Goal: Information Seeking & Learning: Learn about a topic

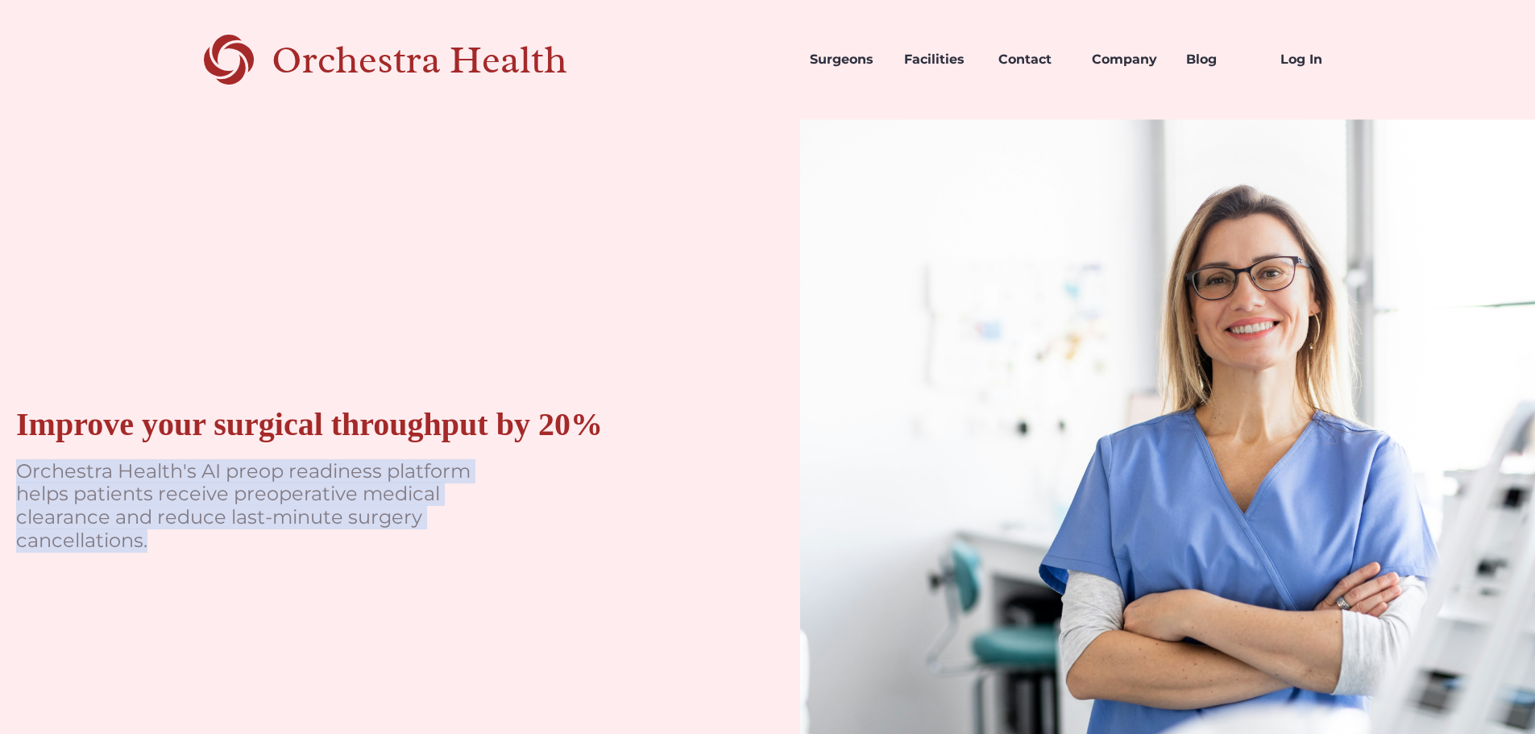
drag, startPoint x: 359, startPoint y: 565, endPoint x: 7, endPoint y: 471, distance: 364.3
click at [7, 471] on div "Improve your surgical throughput by 20% Orchestra Health's AI preop readiness p…" at bounding box center [368, 487] width 736 height 736
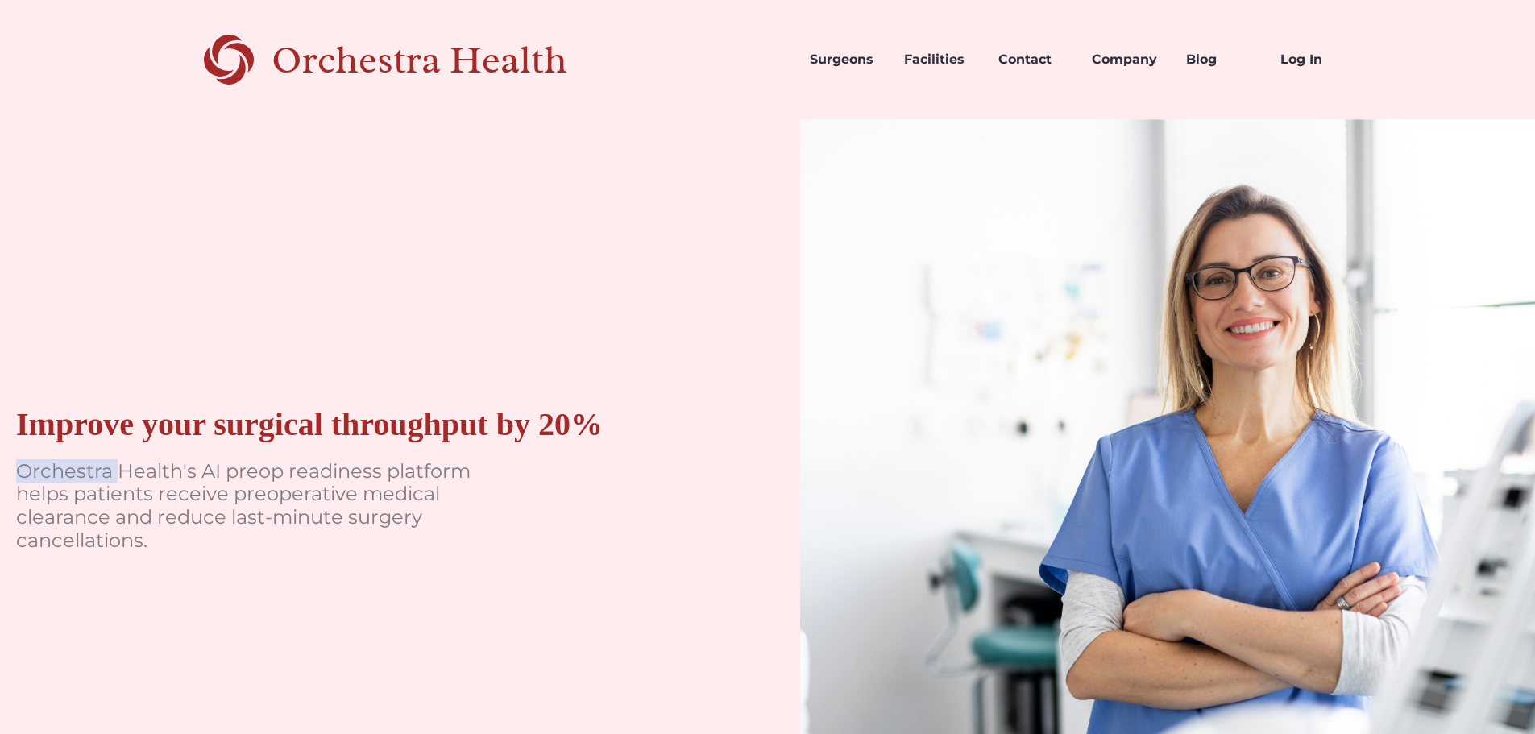
click at [7, 471] on div "Improve your surgical throughput by 20% Orchestra Health's AI preop readiness p…" at bounding box center [368, 487] width 736 height 736
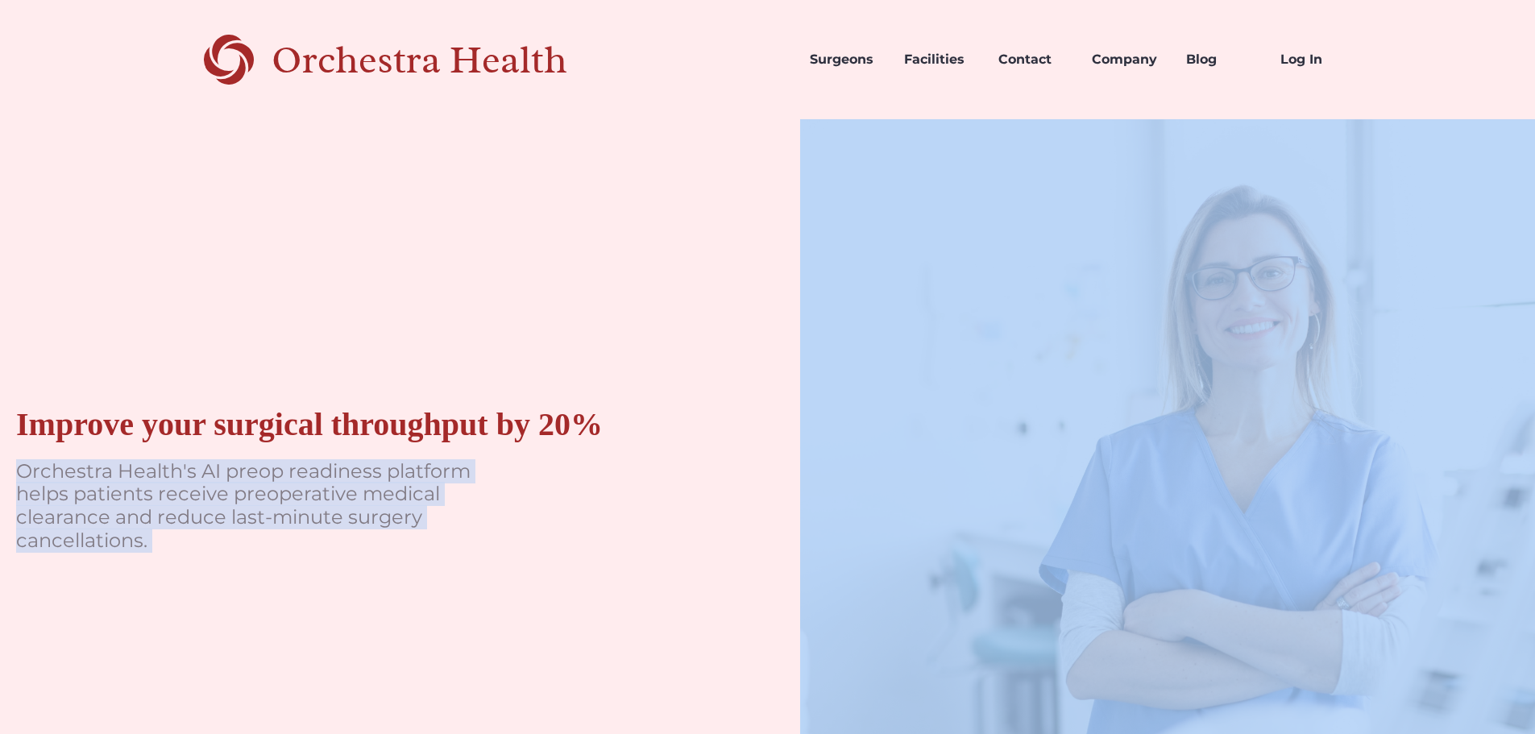
click at [7, 471] on div "Improve your surgical throughput by 20% Orchestra Health's AI preop readiness p…" at bounding box center [368, 487] width 736 height 736
click at [16, 470] on p "Orchestra Health's AI preop readiness platform helps patients receive preoperat…" at bounding box center [257, 506] width 483 height 93
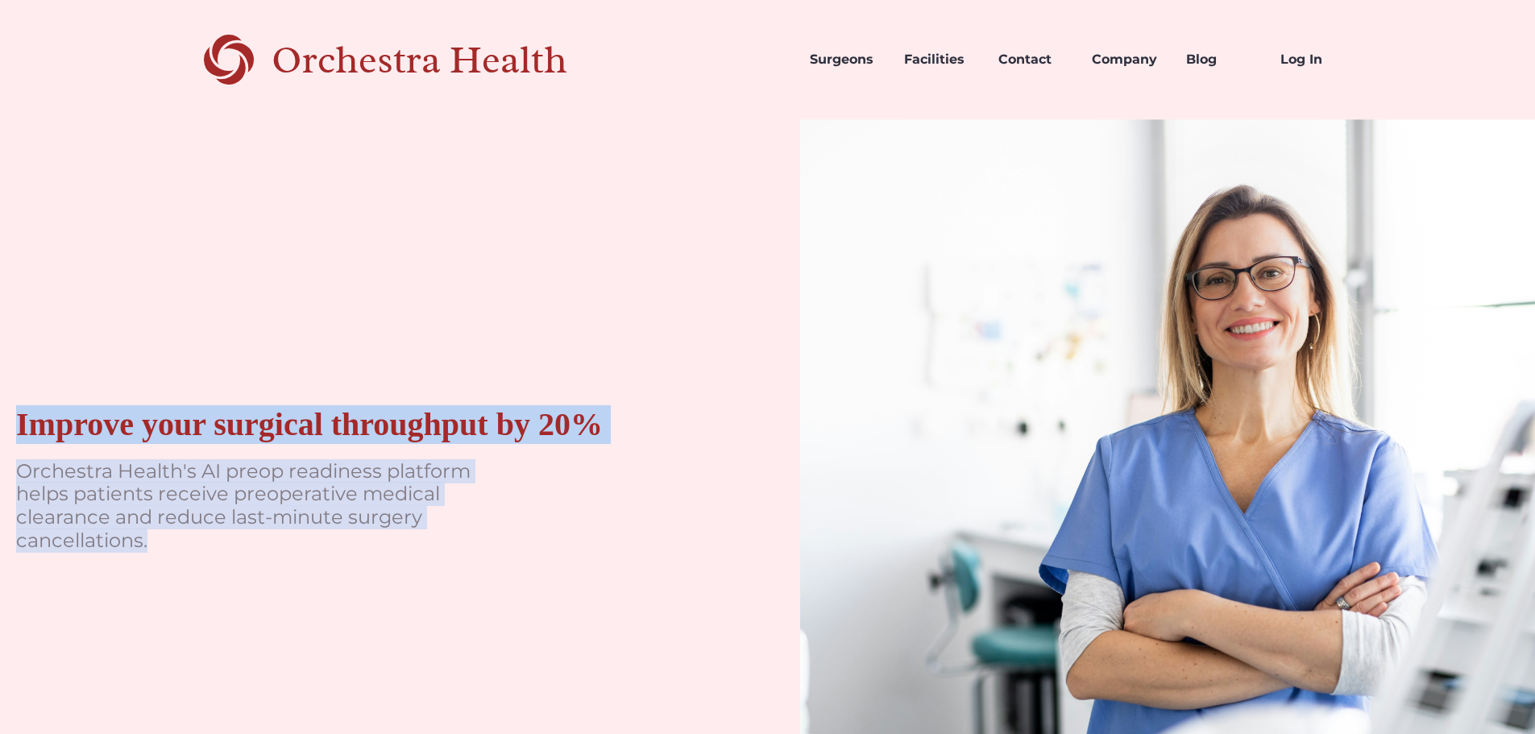
drag, startPoint x: 1, startPoint y: 409, endPoint x: 233, endPoint y: 551, distance: 272.4
click at [233, 551] on div "Improve your surgical throughput by 20% Orchestra Health's AI preop readiness p…" at bounding box center [368, 487] width 736 height 736
click at [236, 545] on p "Orchestra Health's AI preop readiness platform helps patients receive preoperat…" at bounding box center [257, 506] width 483 height 93
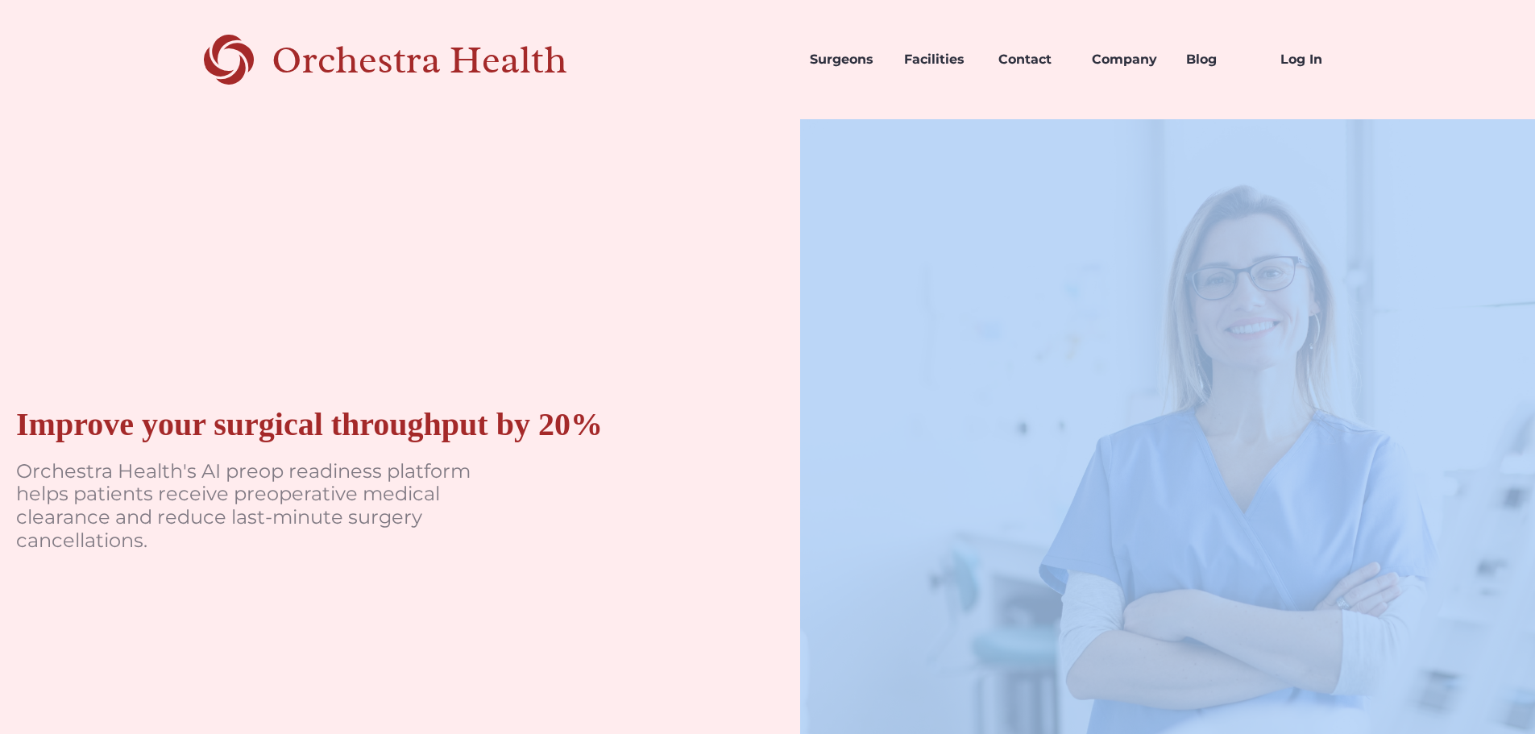
click at [236, 545] on p "Orchestra Health's AI preop readiness platform helps patients receive preoperat…" at bounding box center [257, 506] width 483 height 93
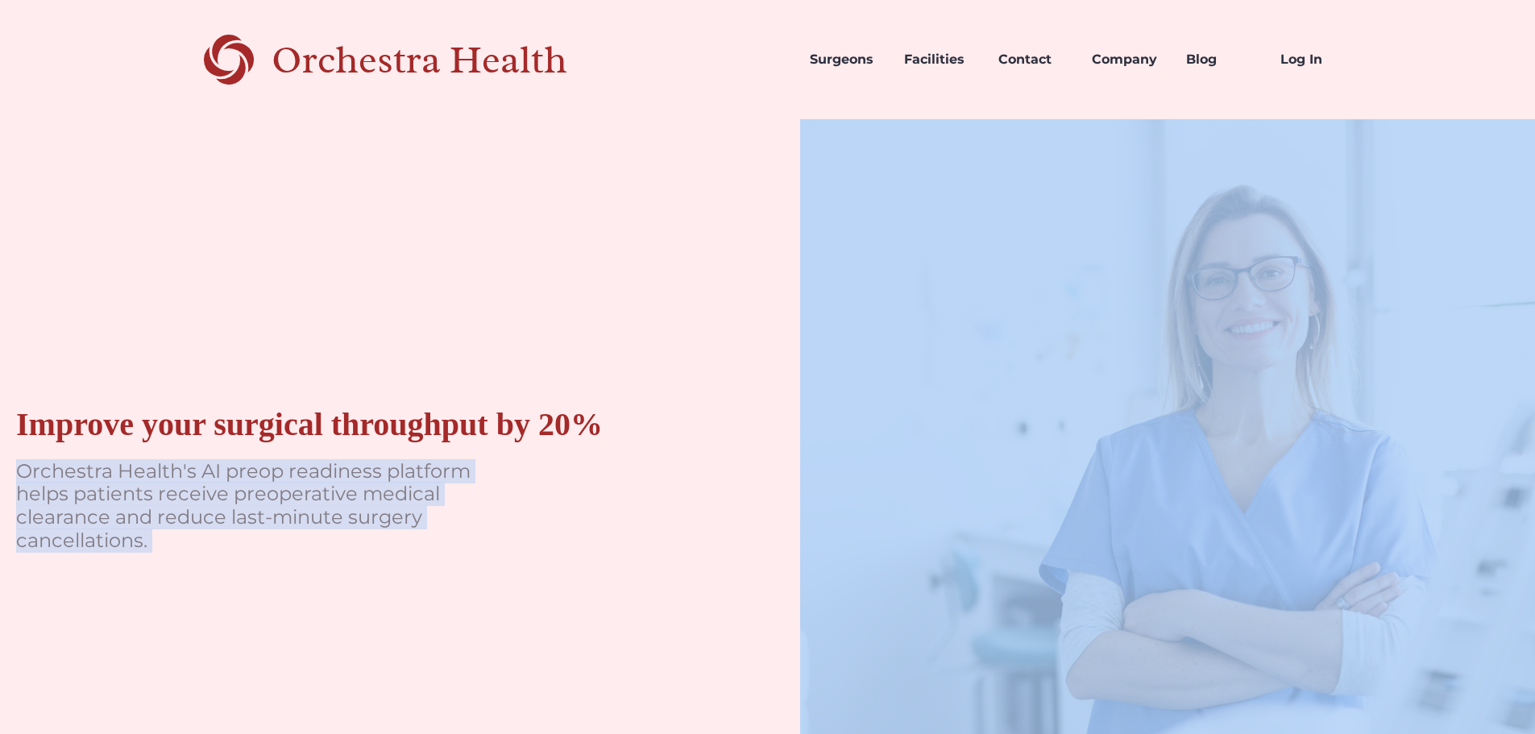
click at [236, 545] on p "Orchestra Health's AI preop readiness platform helps patients receive preoperat…" at bounding box center [257, 506] width 483 height 93
click at [283, 538] on p "Orchestra Health's AI preop readiness platform helps patients receive preoperat…" at bounding box center [257, 506] width 483 height 93
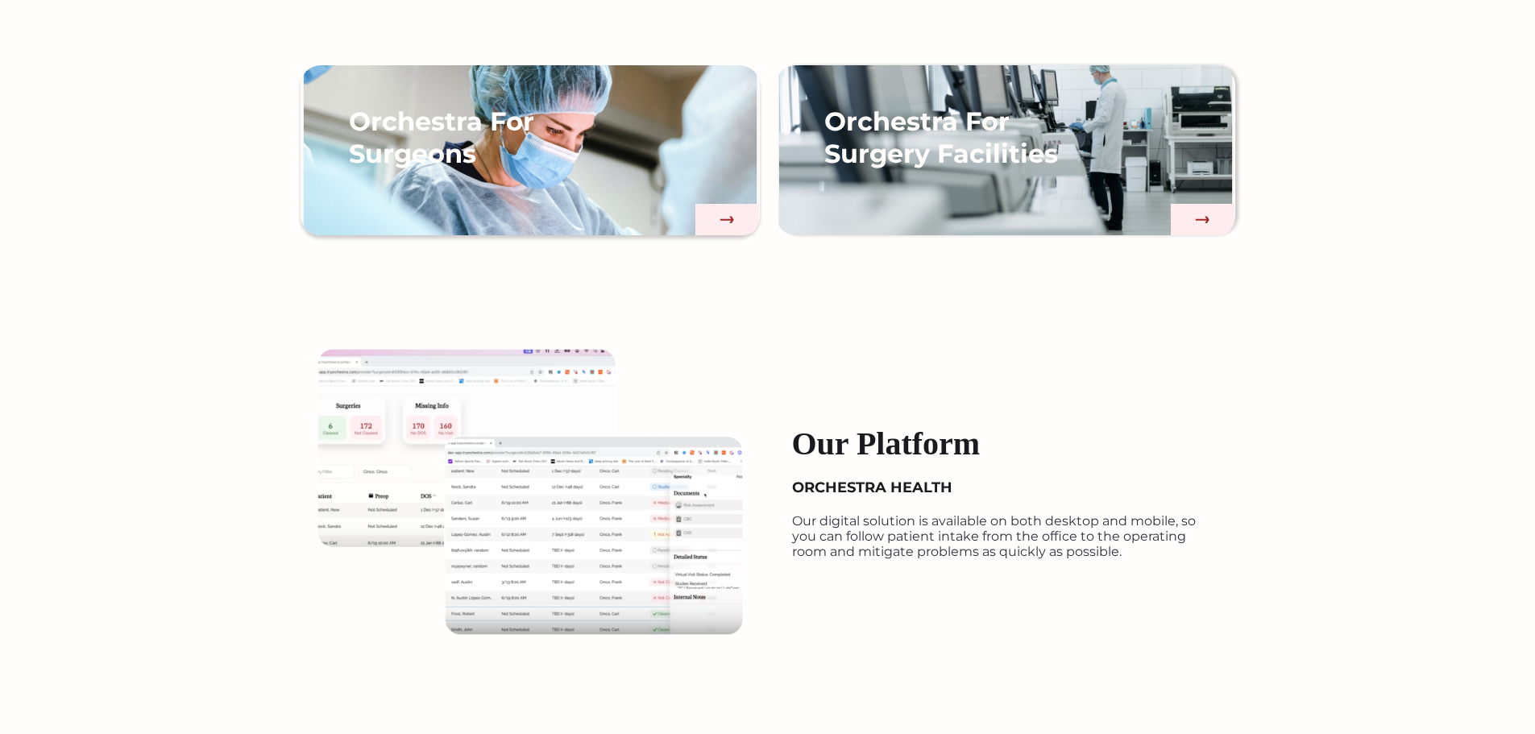
scroll to position [1934, 0]
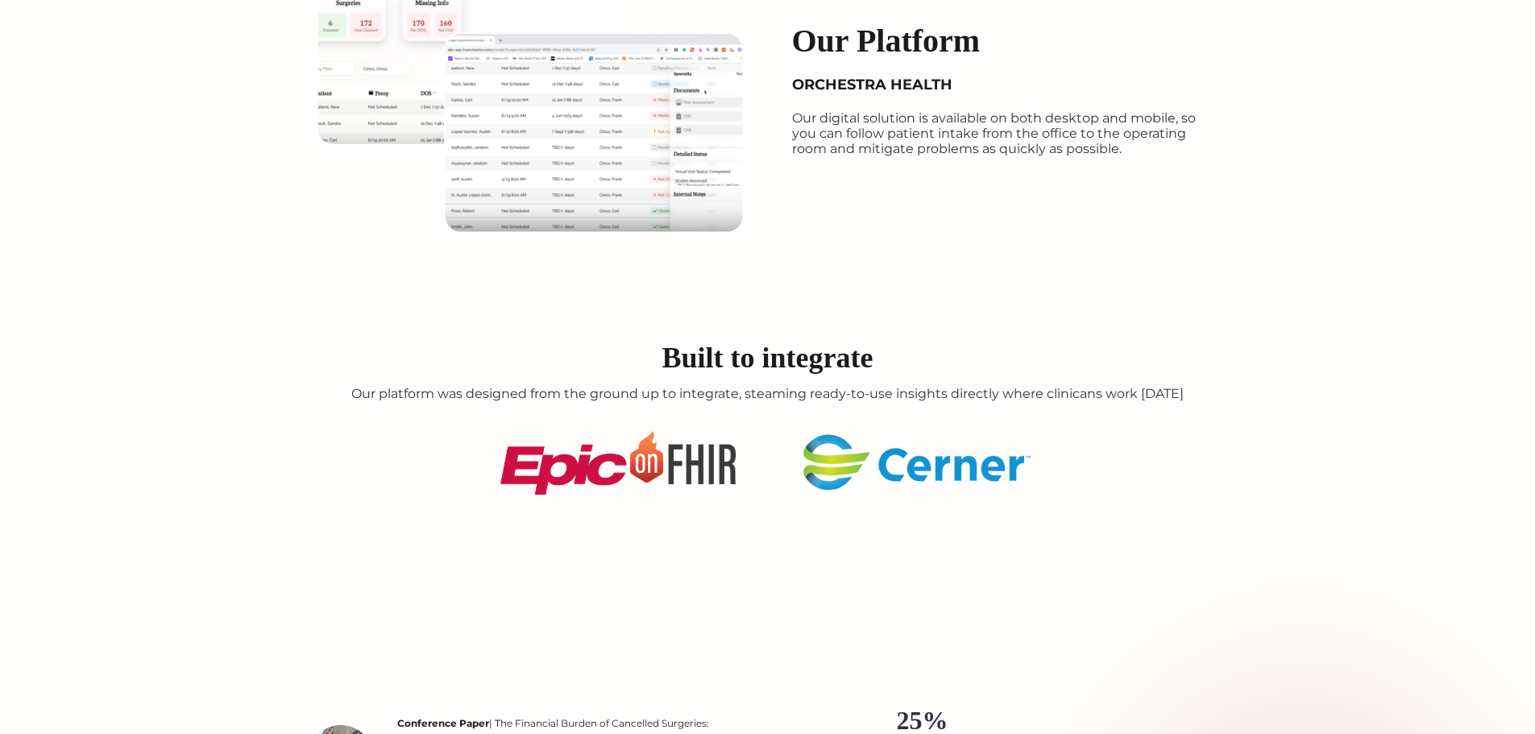
click at [753, 404] on div "Built to integrate Our platform was designed from the ground up to integrate, s…" at bounding box center [767, 412] width 1535 height 165
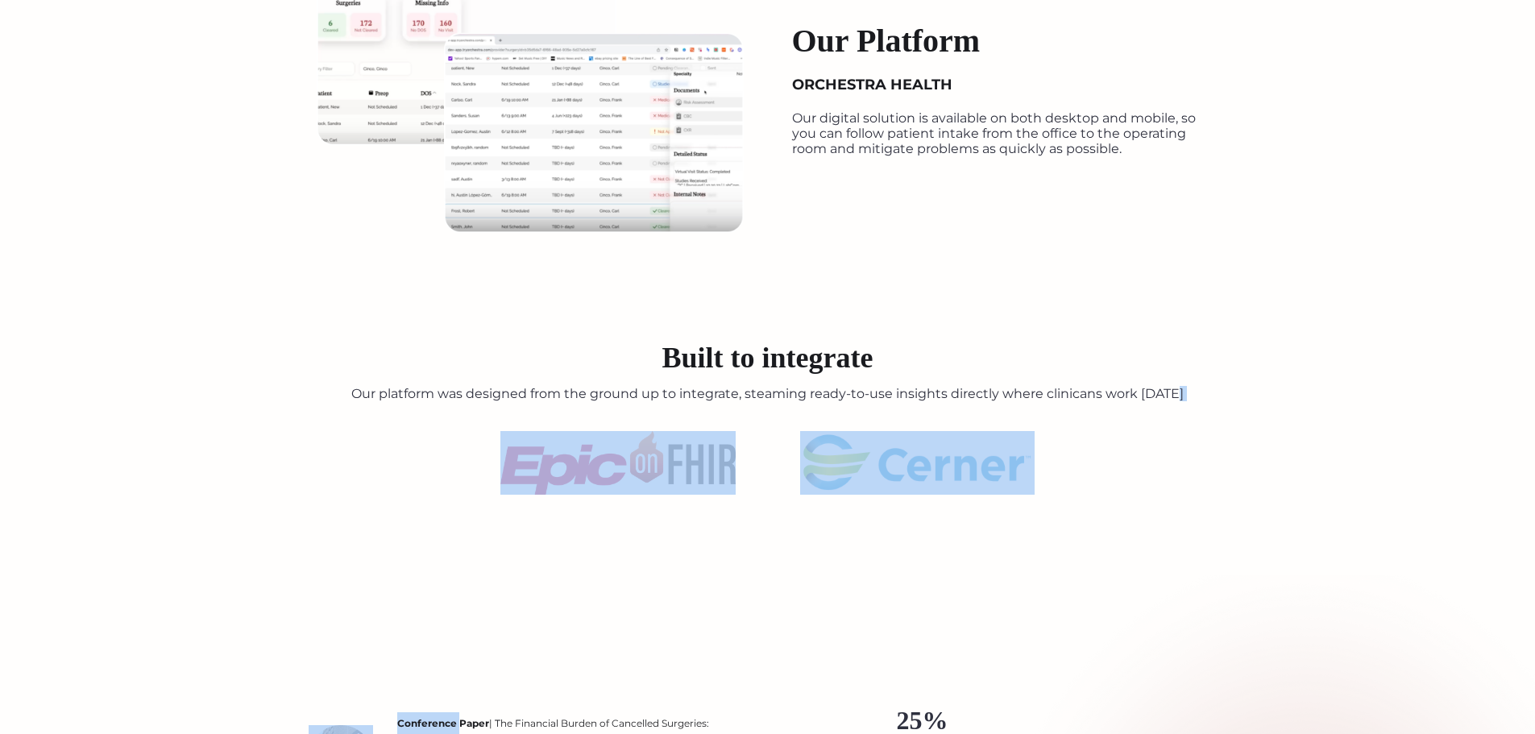
click at [753, 404] on div "Built to integrate Our platform was designed from the ground up to integrate, s…" at bounding box center [767, 412] width 1535 height 165
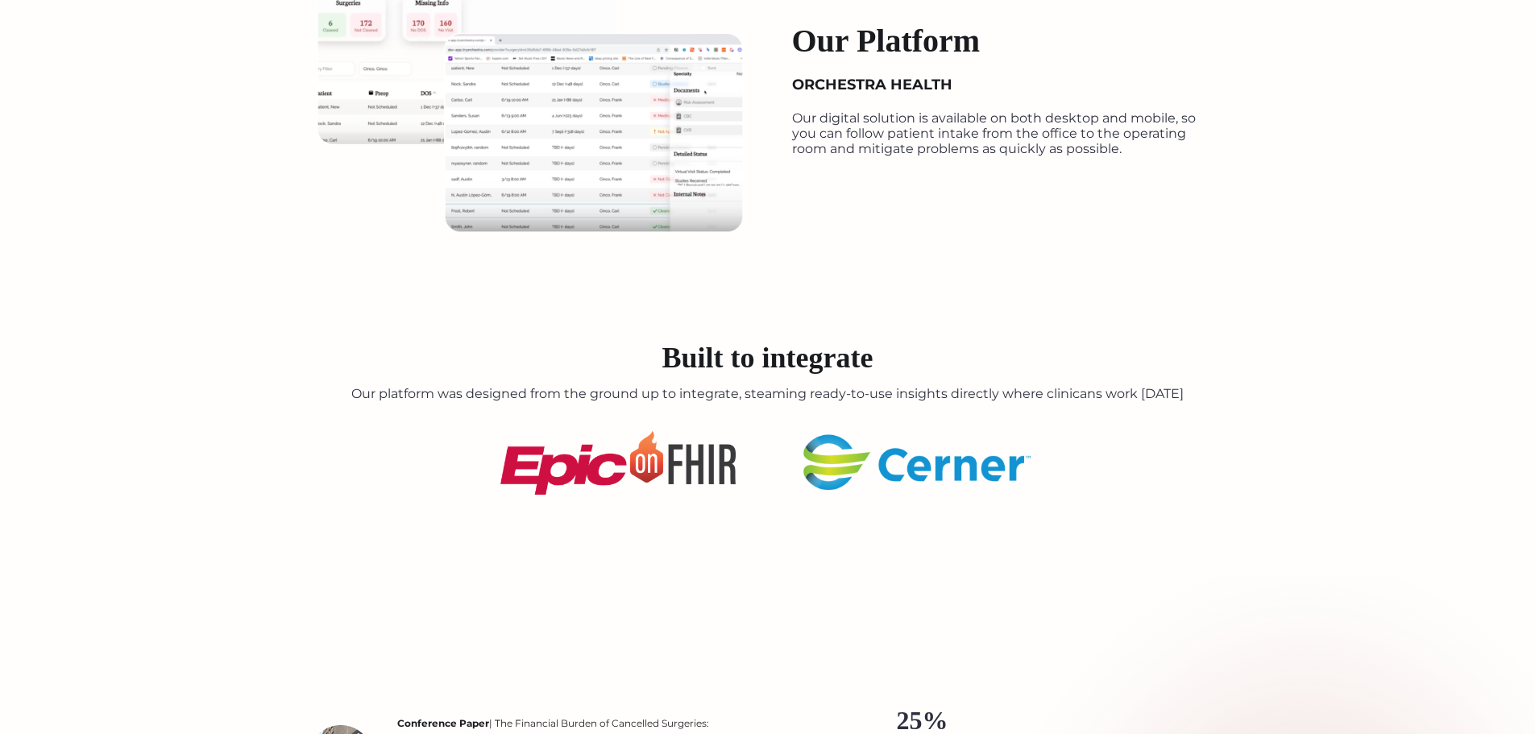
click at [753, 404] on div "Built to integrate Our platform was designed from the ground up to integrate, s…" at bounding box center [767, 412] width 1535 height 165
click at [778, 389] on p "Our platform was designed from the ground up to integrate, steaming ready-to-us…" at bounding box center [767, 393] width 1535 height 15
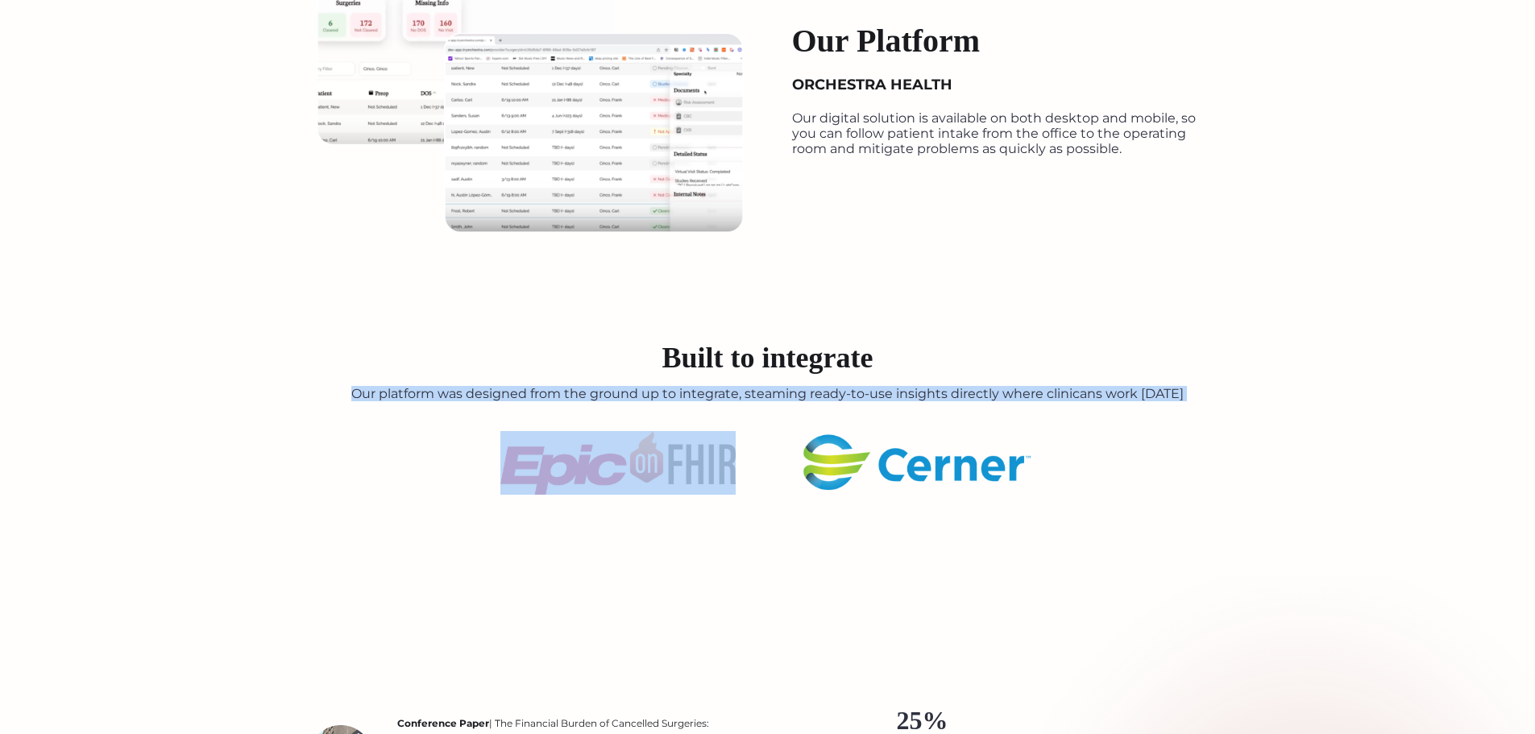
click at [778, 389] on p "Our platform was designed from the ground up to integrate, steaming ready-to-us…" at bounding box center [767, 393] width 1535 height 15
click at [823, 387] on p "Our platform was designed from the ground up to integrate, steaming ready-to-us…" at bounding box center [767, 393] width 1535 height 15
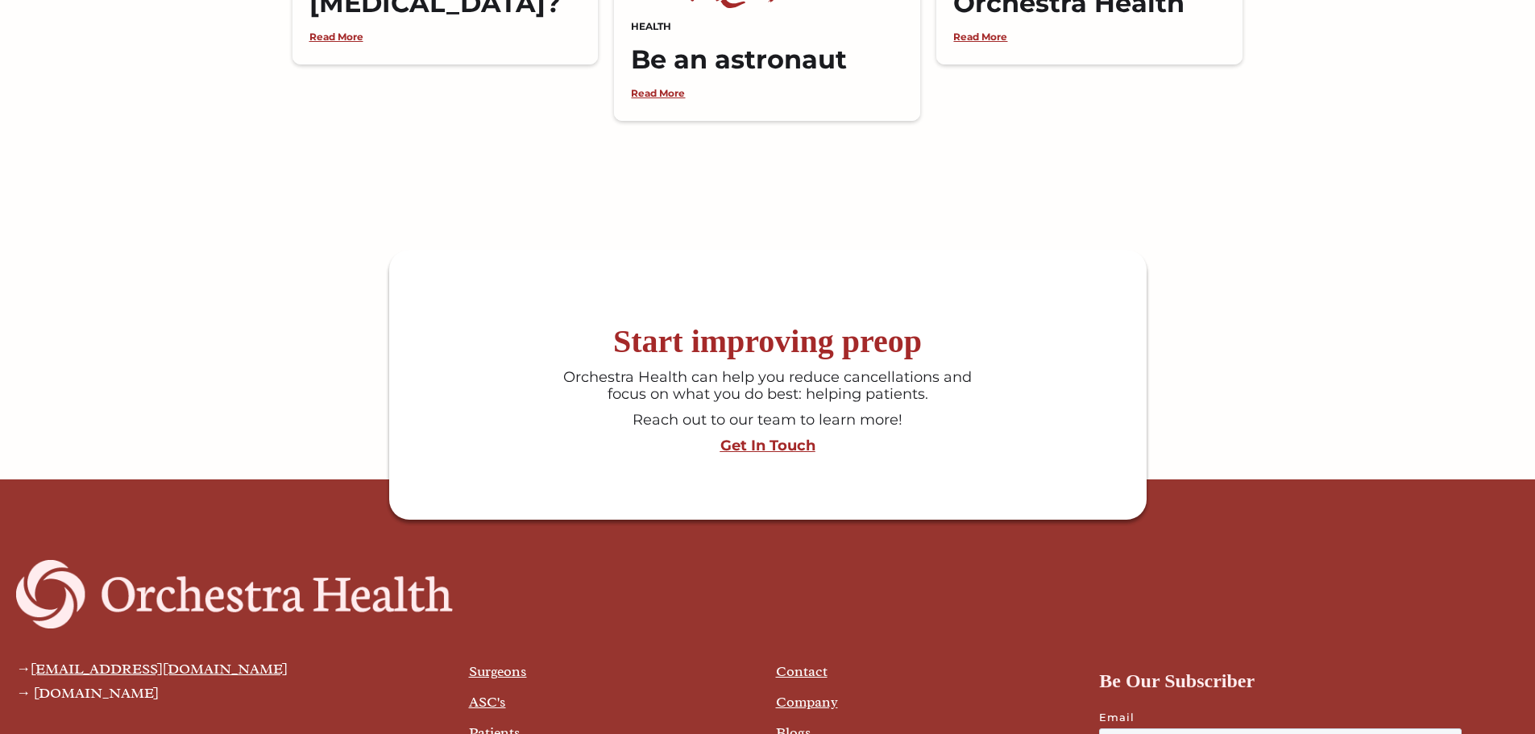
scroll to position [4331, 0]
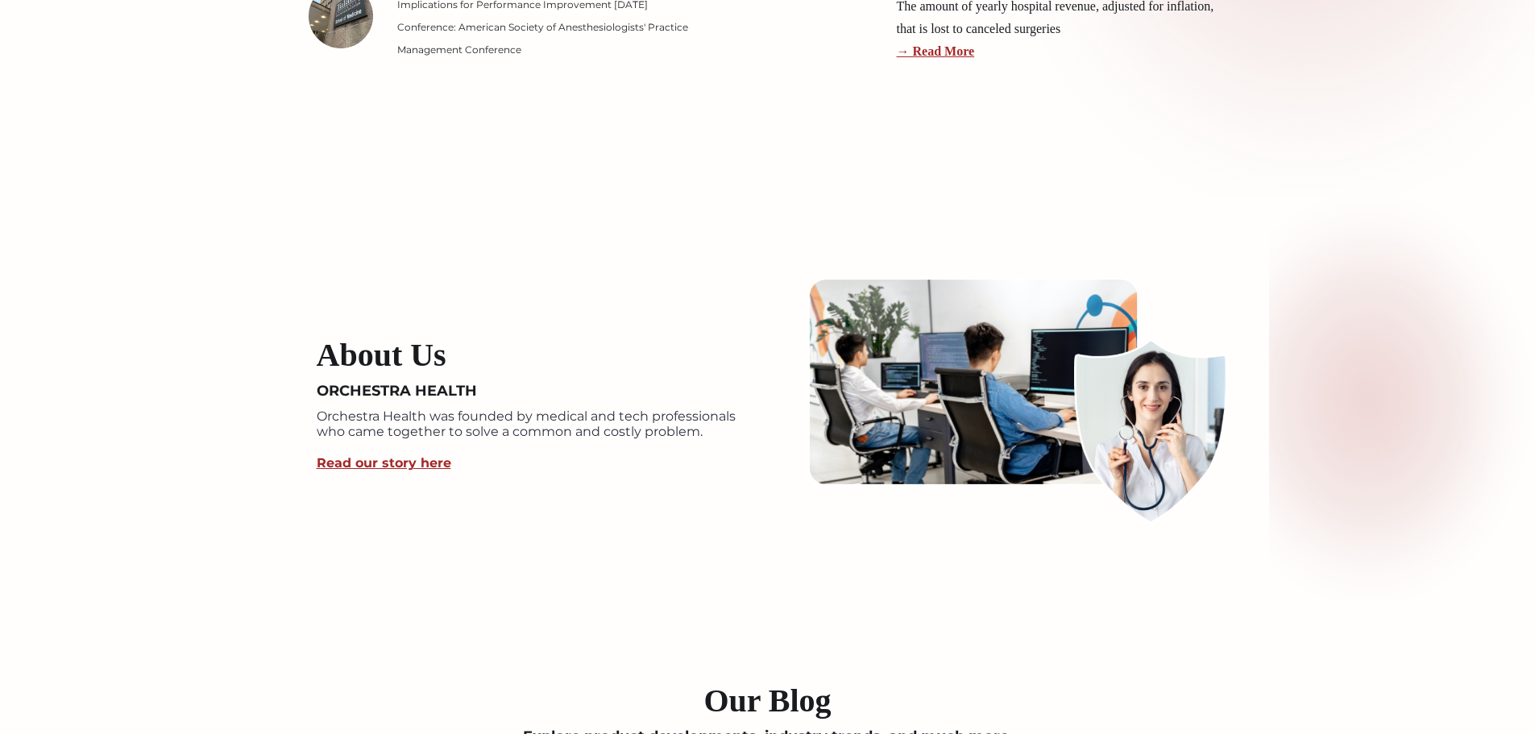
drag, startPoint x: 794, startPoint y: 574, endPoint x: 689, endPoint y: 371, distance: 227.8
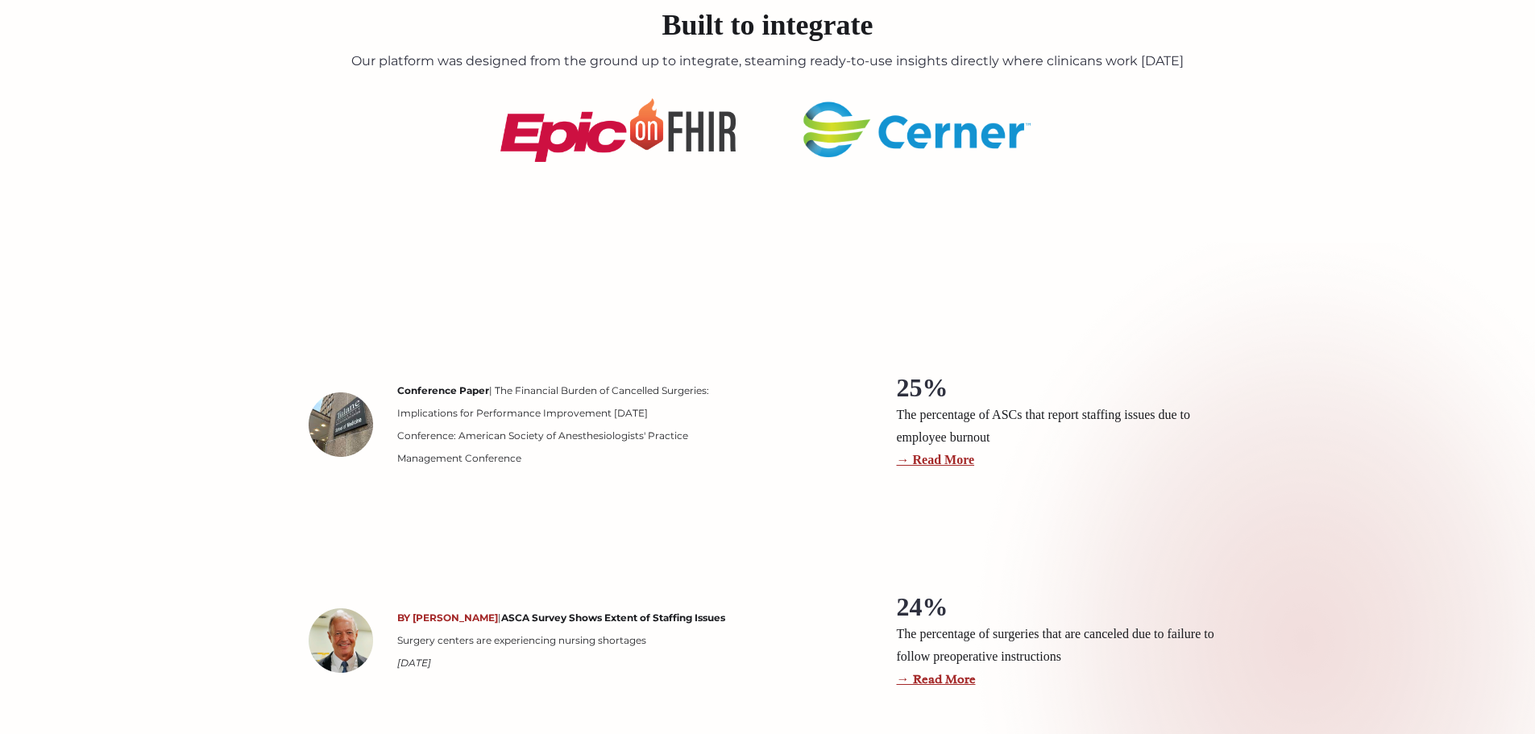
drag, startPoint x: 731, startPoint y: 514, endPoint x: 670, endPoint y: 342, distance: 183.0
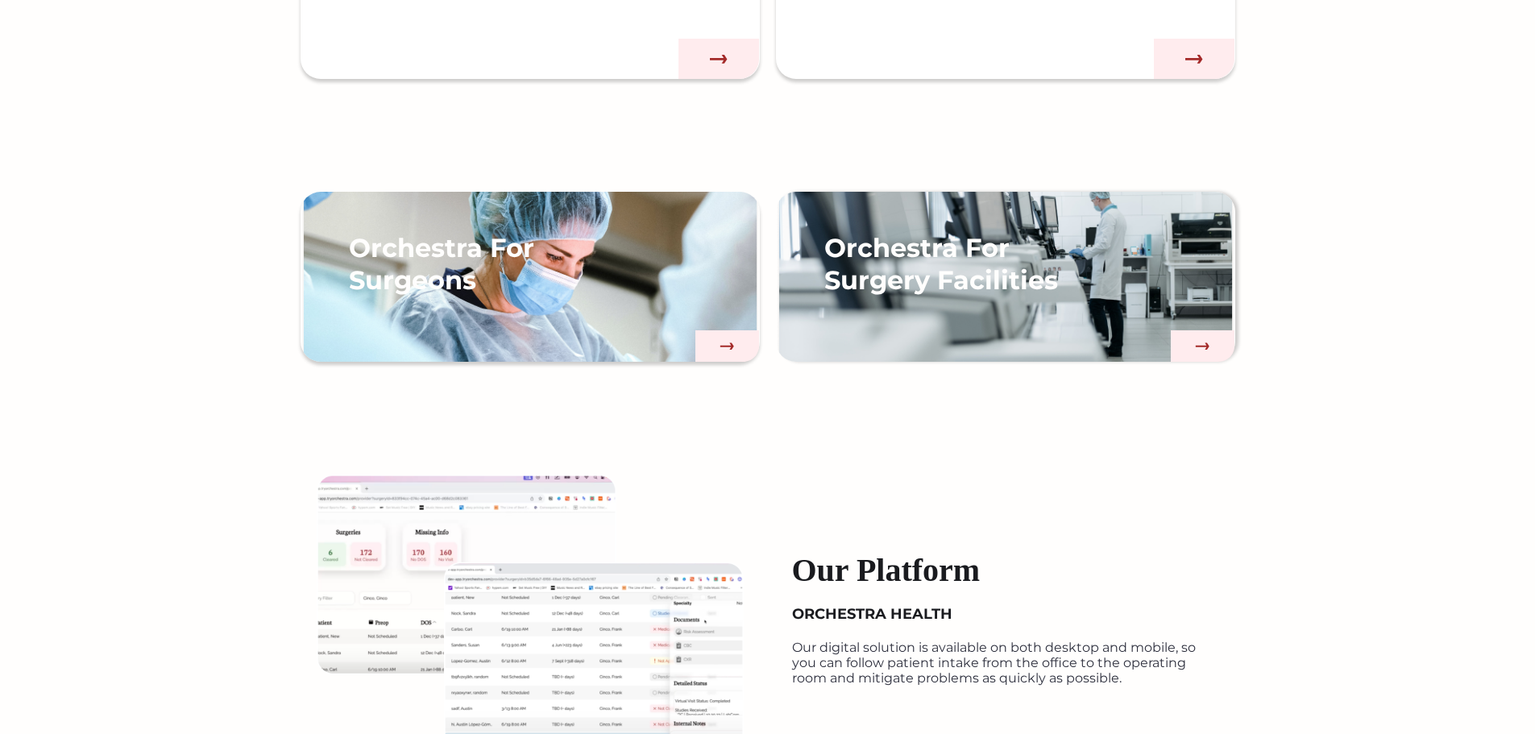
drag, startPoint x: 772, startPoint y: 521, endPoint x: 741, endPoint y: 471, distance: 57.9
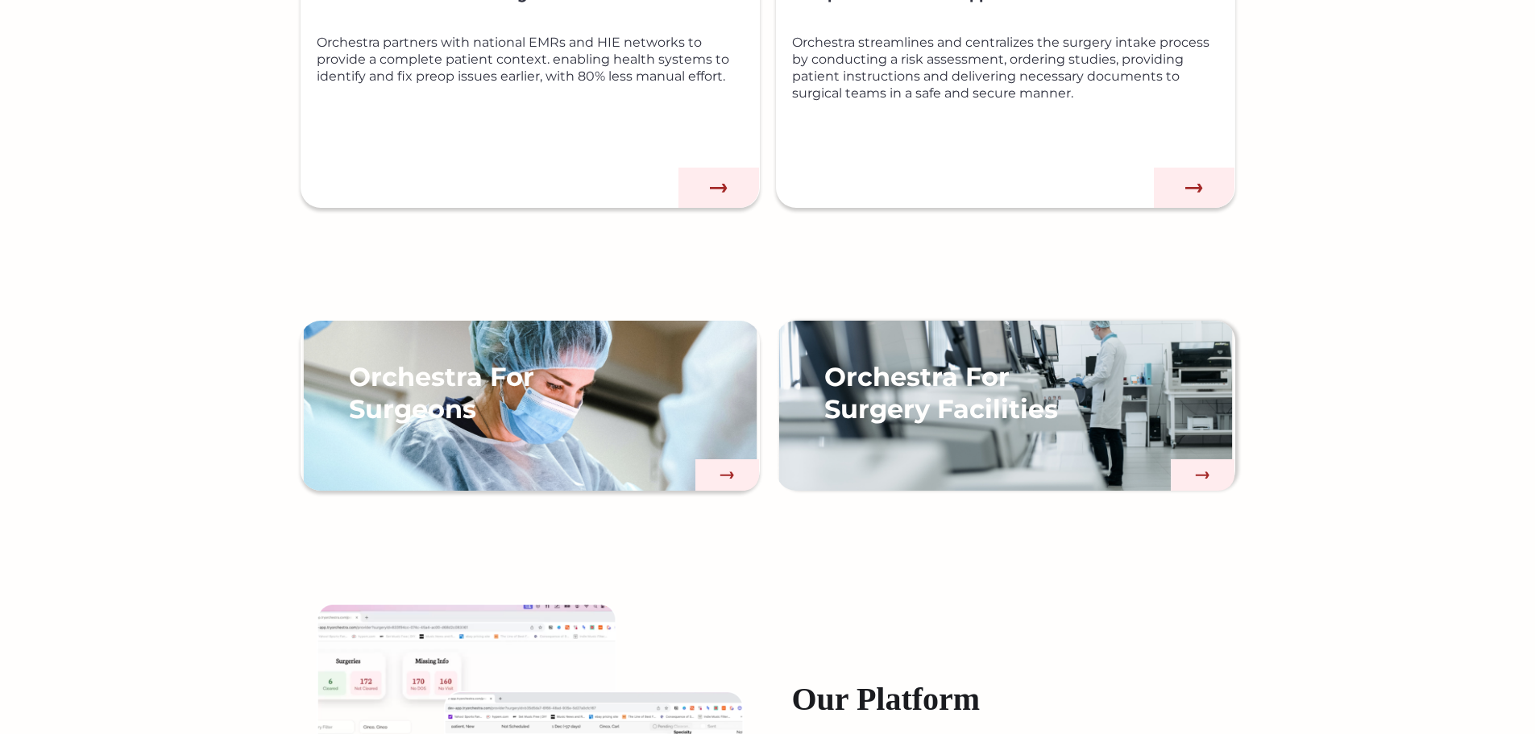
scroll to position [1173, 0]
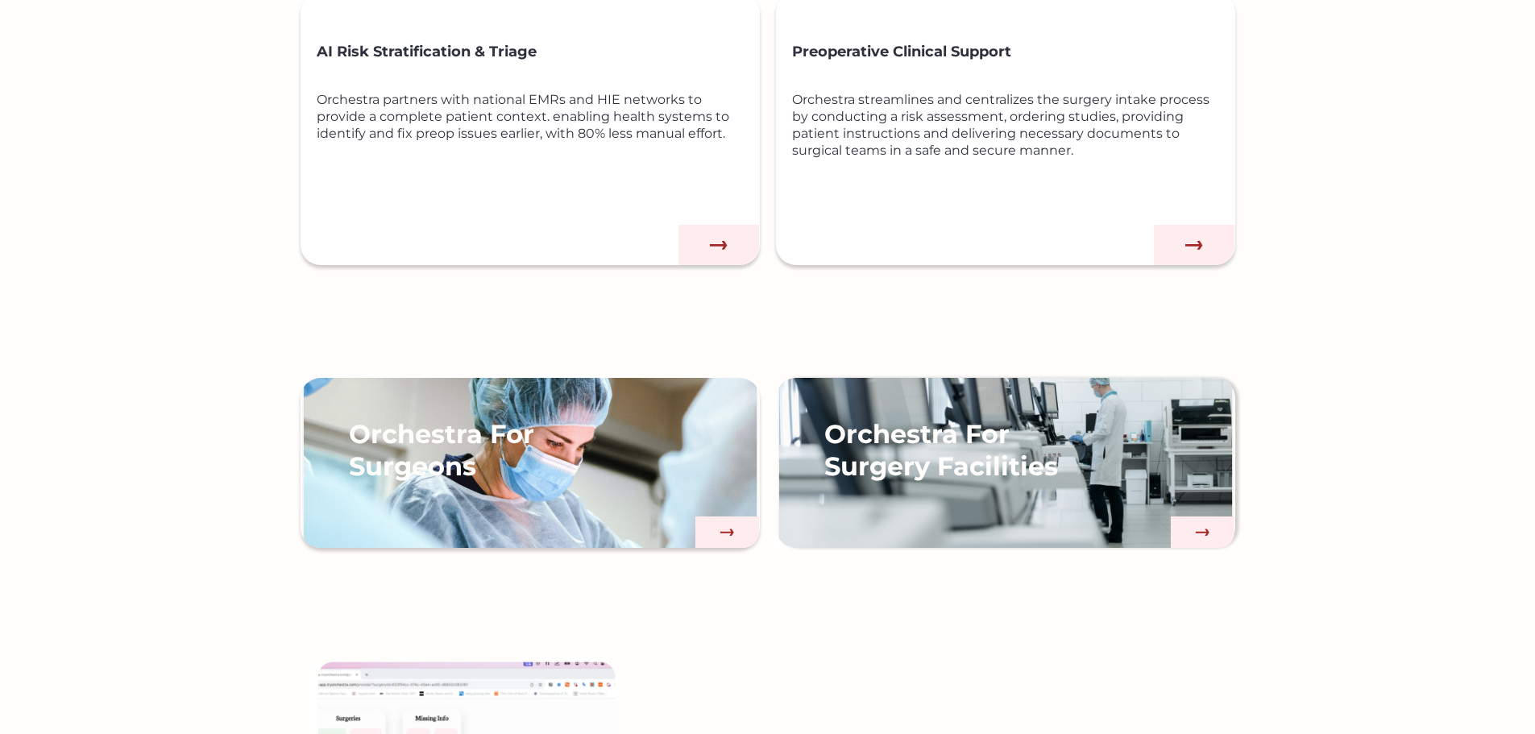
drag, startPoint x: 766, startPoint y: 550, endPoint x: 741, endPoint y: 438, distance: 114.7
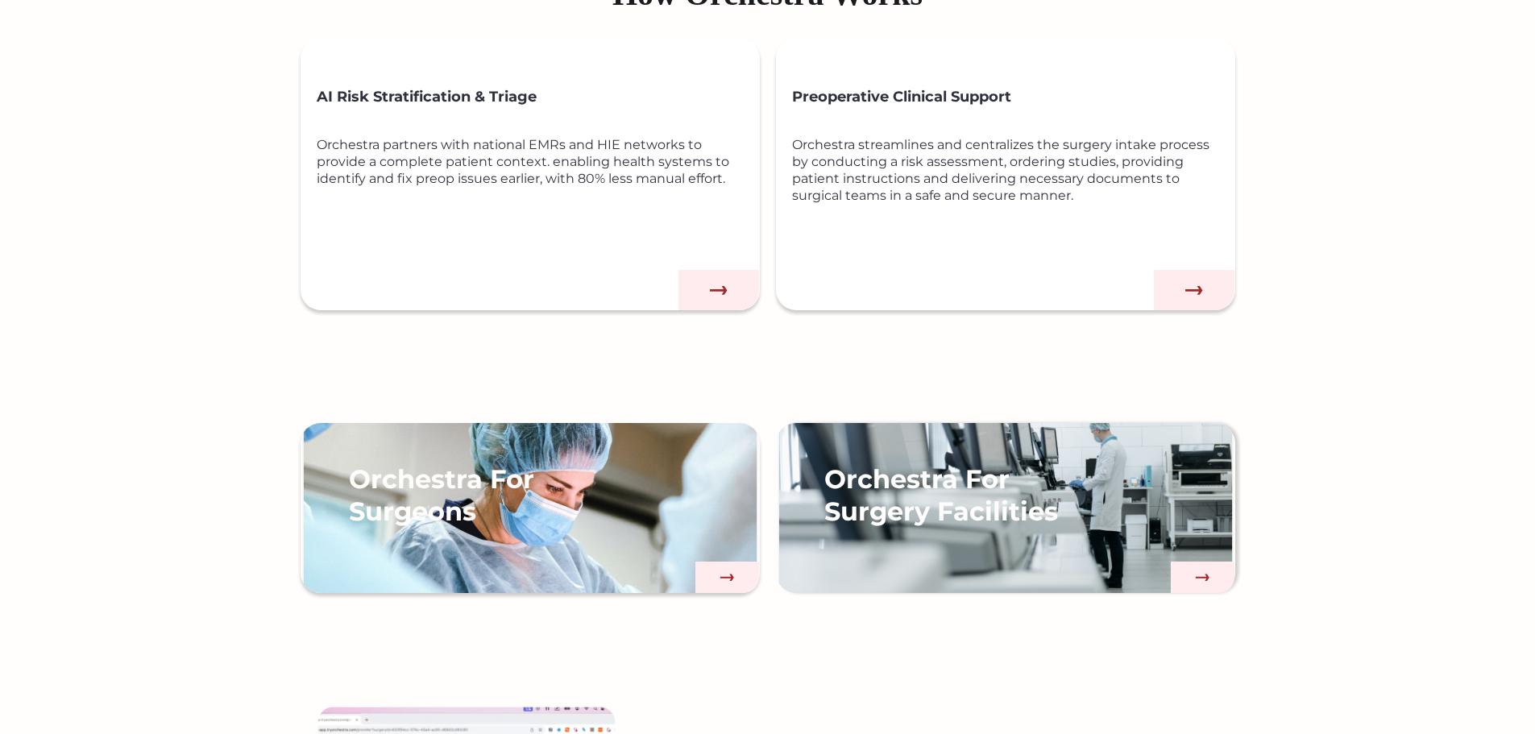
drag, startPoint x: 749, startPoint y: 475, endPoint x: 745, endPoint y: 333, distance: 142.7
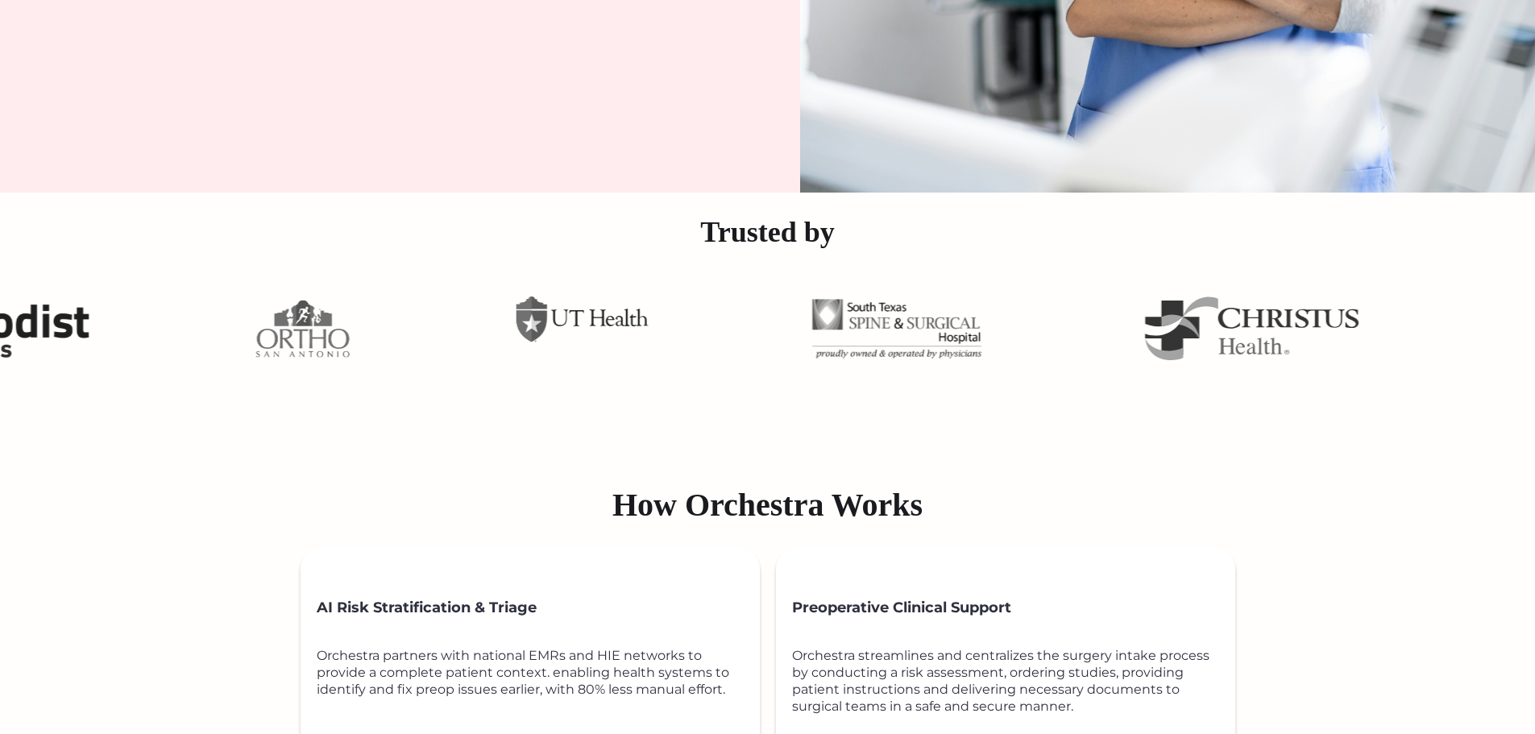
scroll to position [448, 0]
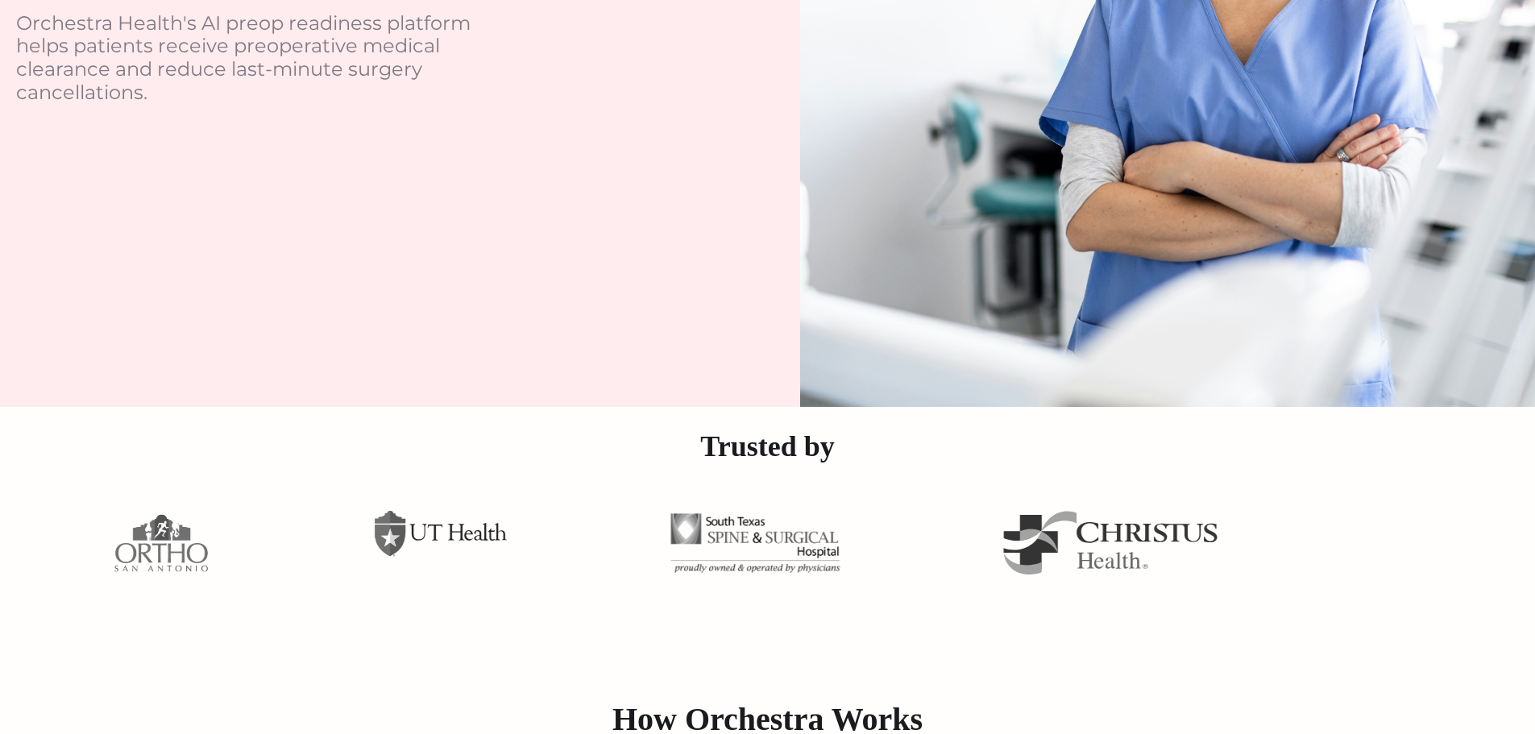
click at [775, 454] on h2 "Trusted by" at bounding box center [767, 446] width 1535 height 40
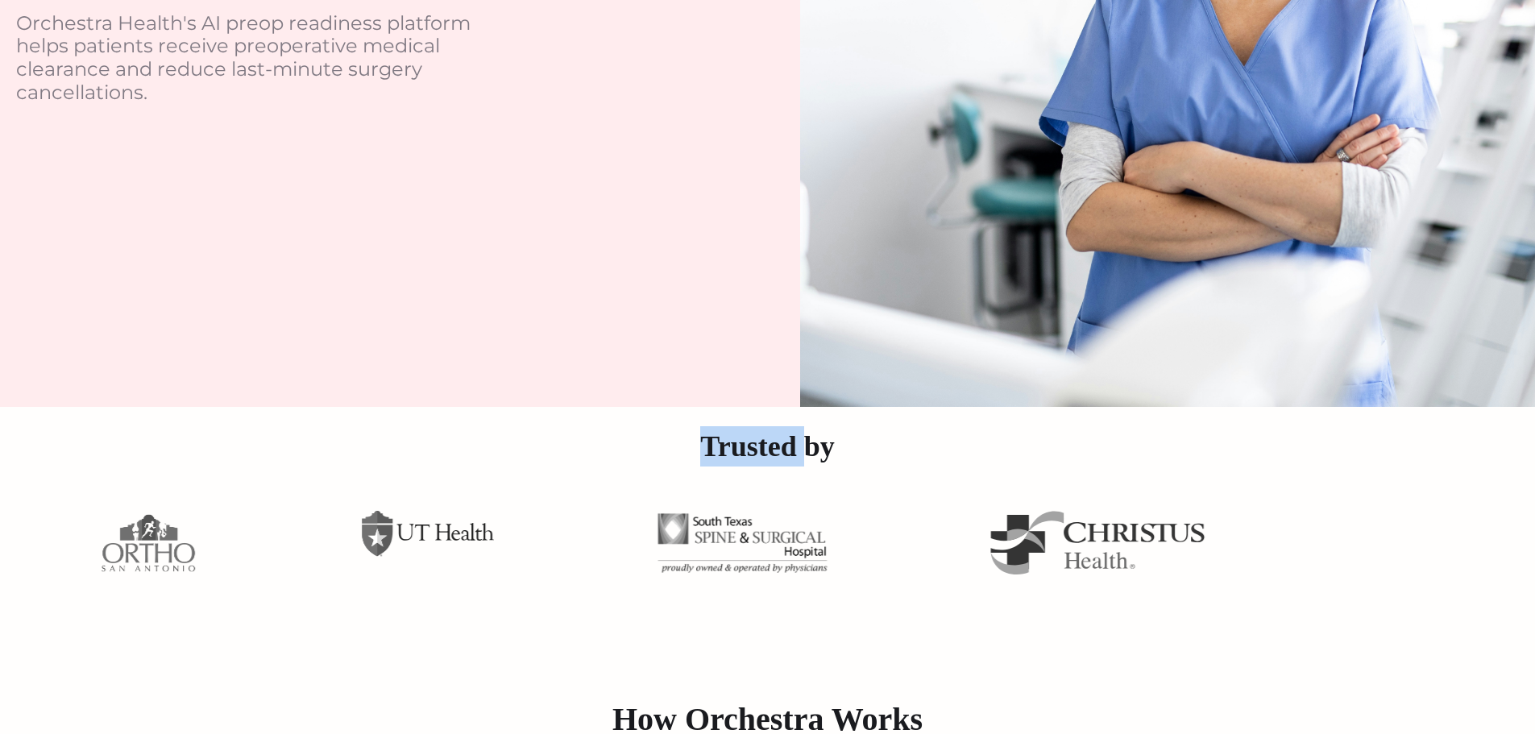
click at [775, 454] on h2 "Trusted by" at bounding box center [767, 446] width 1535 height 40
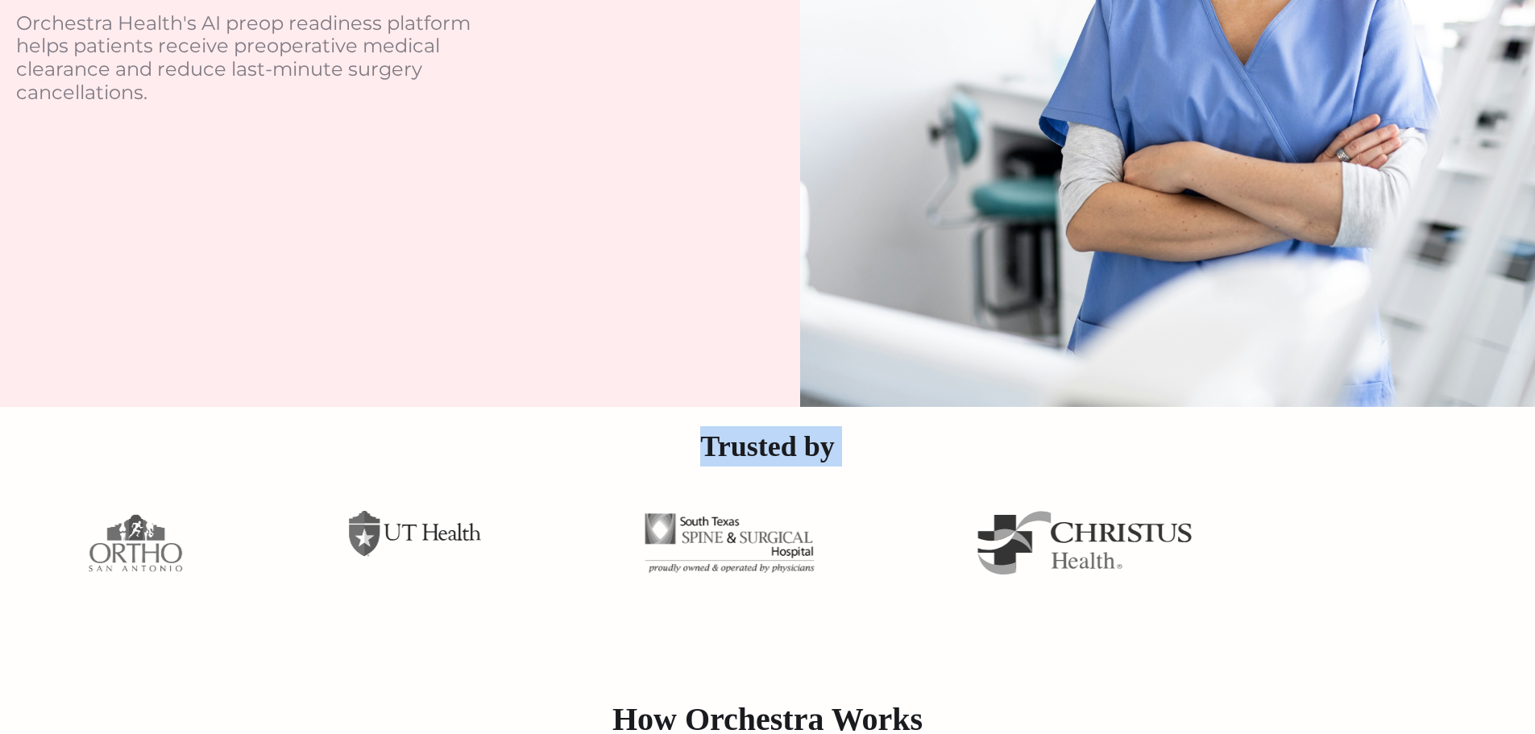
drag, startPoint x: 775, startPoint y: 454, endPoint x: 827, endPoint y: 450, distance: 51.7
click at [779, 452] on h2 "Trusted by" at bounding box center [767, 446] width 1535 height 40
click at [827, 450] on h2 "Trusted by" at bounding box center [767, 446] width 1535 height 40
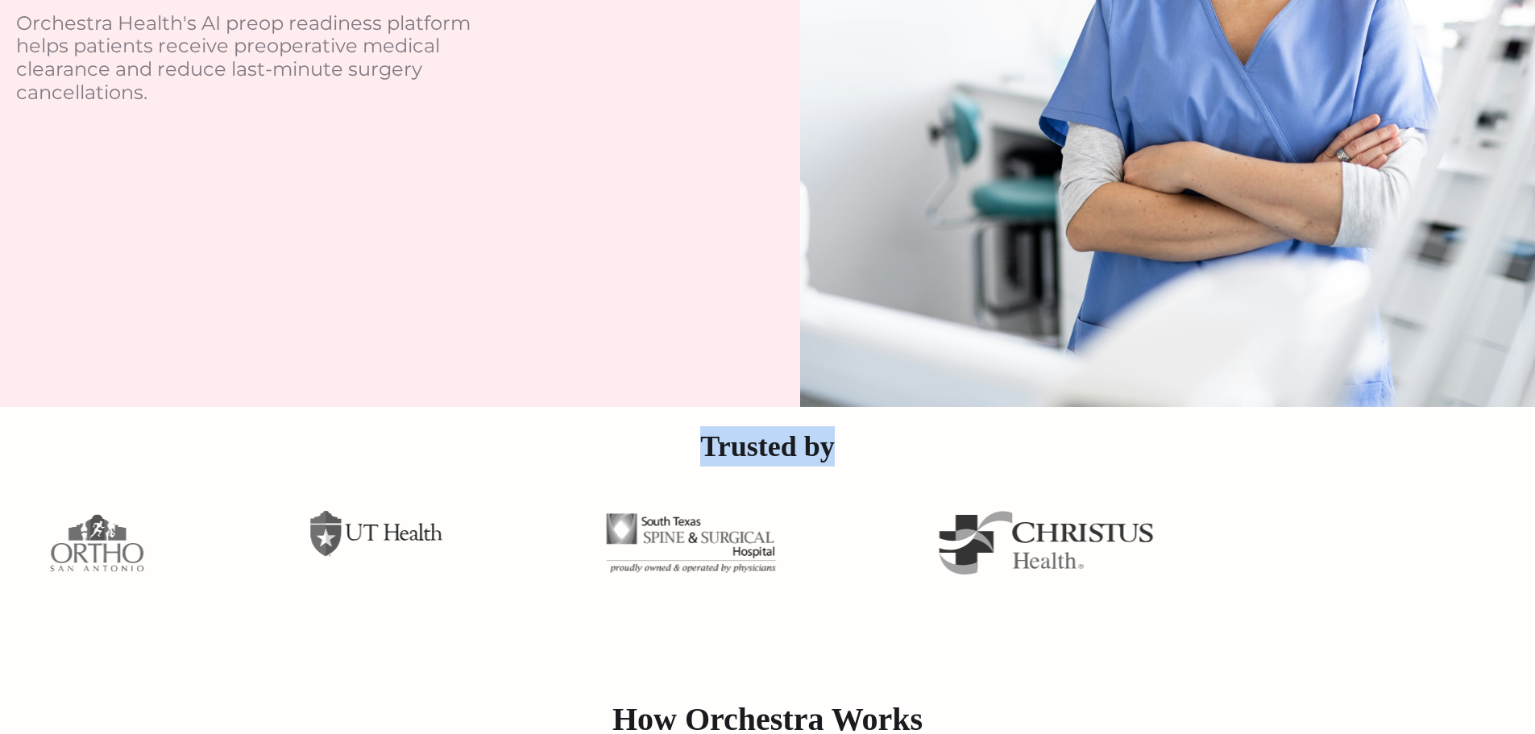
drag, startPoint x: 684, startPoint y: 439, endPoint x: 891, endPoint y: 452, distance: 207.5
click at [891, 452] on h2 "Trusted by" at bounding box center [767, 446] width 1535 height 40
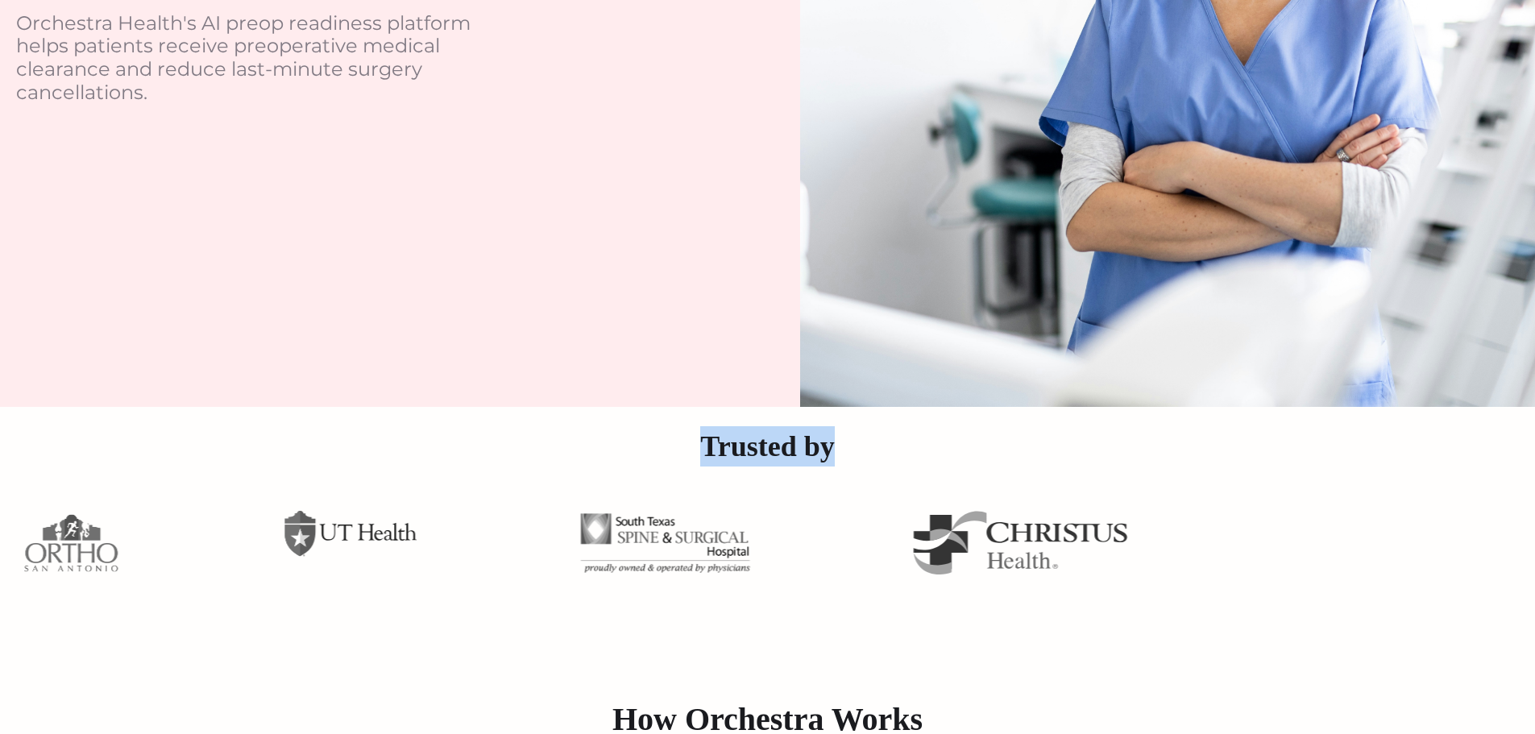
click at [895, 453] on h2 "Trusted by" at bounding box center [767, 446] width 1535 height 40
click at [896, 453] on h2 "Trusted by" at bounding box center [767, 446] width 1535 height 40
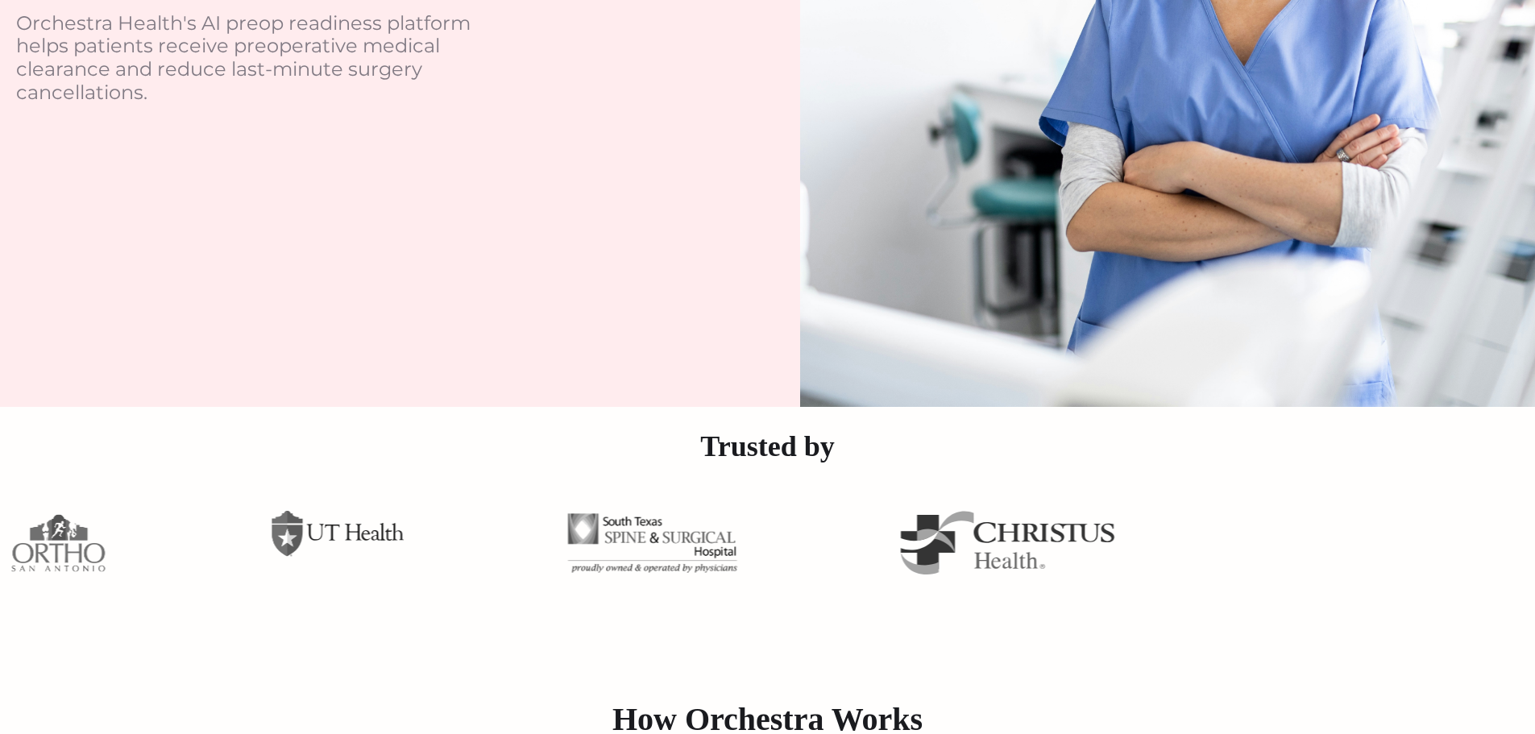
click at [864, 453] on h2 "Trusted by" at bounding box center [767, 446] width 1535 height 40
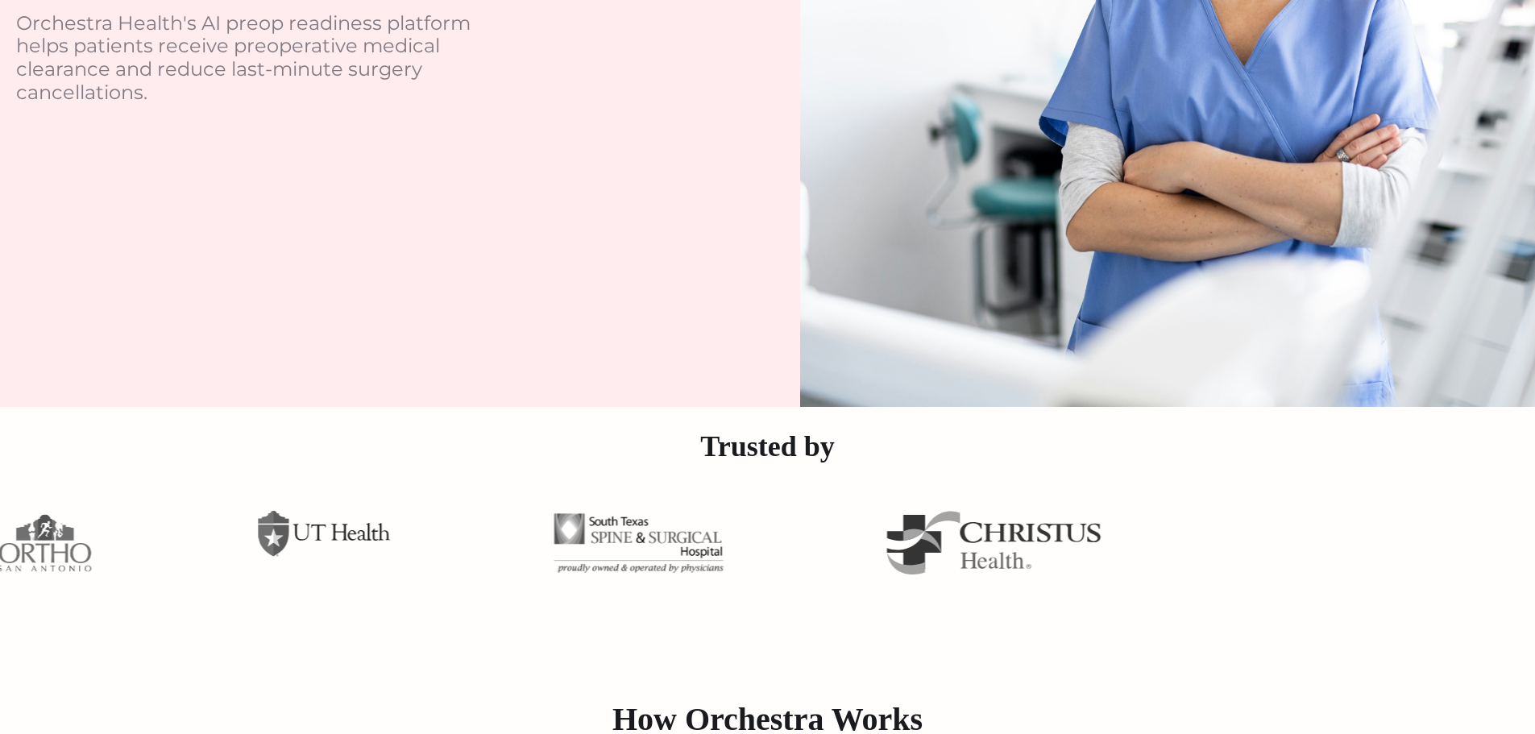
click at [864, 453] on h2 "Trusted by" at bounding box center [767, 446] width 1535 height 40
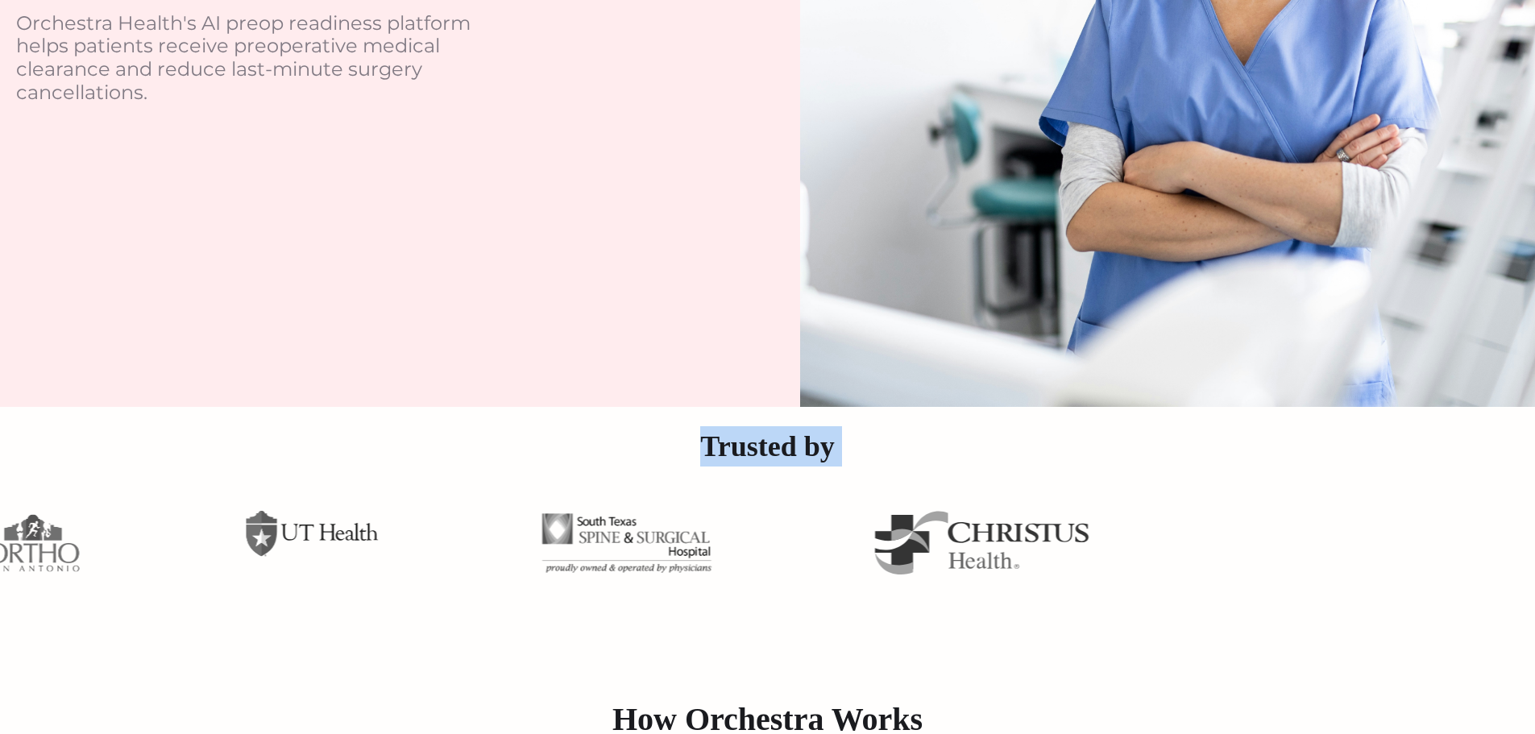
click at [864, 453] on h2 "Trusted by" at bounding box center [767, 446] width 1535 height 40
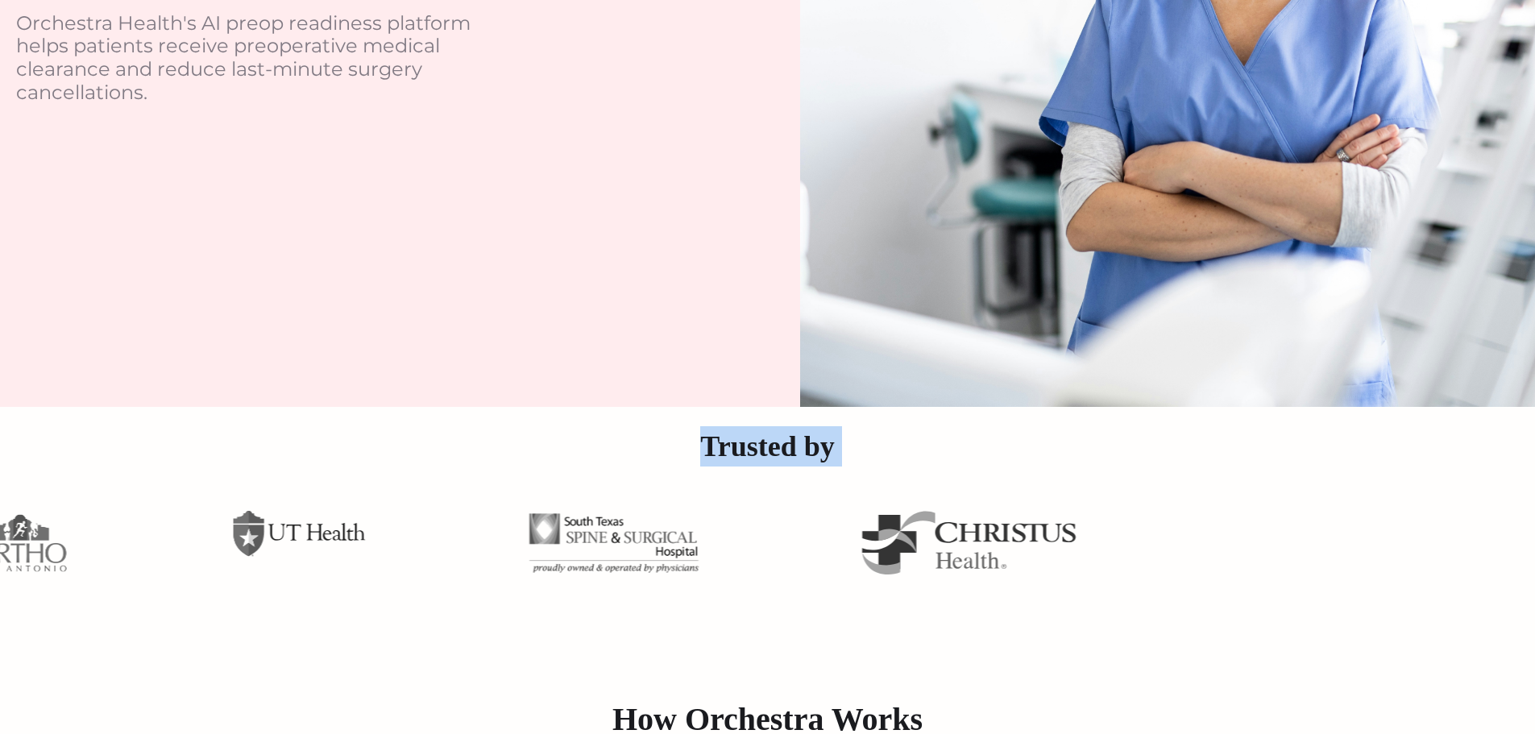
click at [838, 453] on h2 "Trusted by" at bounding box center [767, 446] width 1535 height 40
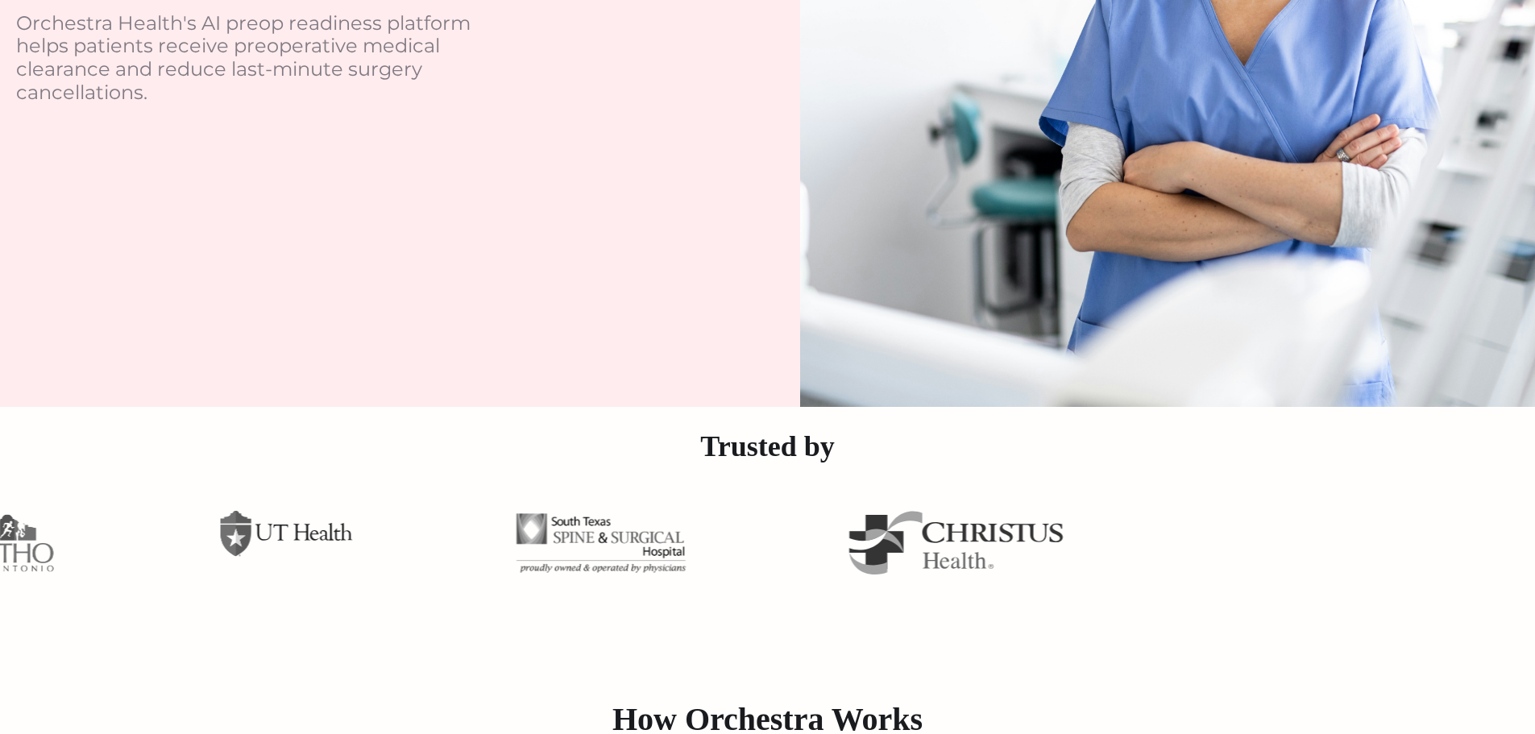
click at [838, 453] on h2 "Trusted by" at bounding box center [767, 446] width 1535 height 40
drag, startPoint x: 836, startPoint y: 452, endPoint x: 878, endPoint y: 450, distance: 41.9
click at [838, 452] on h2 "Trusted by" at bounding box center [767, 446] width 1535 height 40
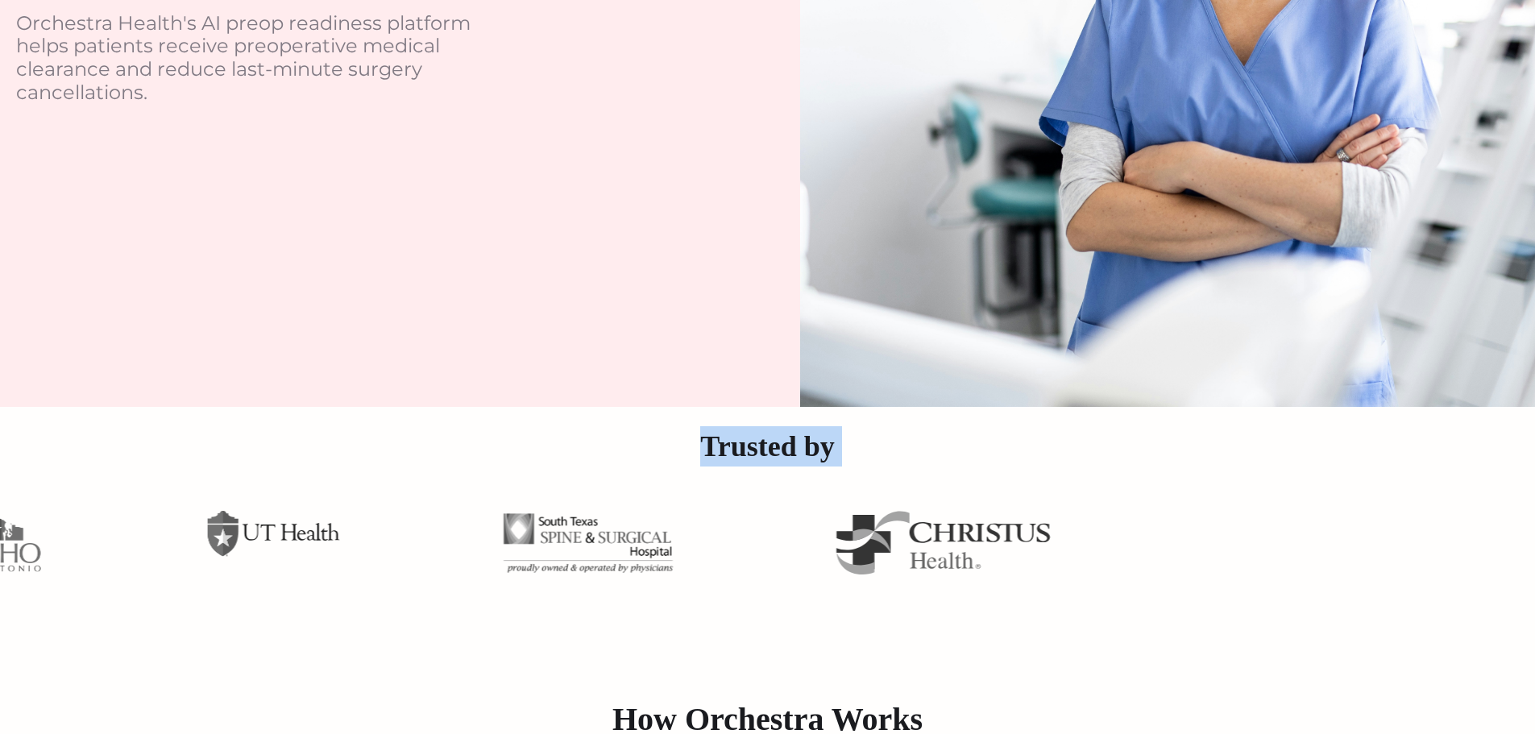
click at [884, 450] on h2 "Trusted by" at bounding box center [767, 446] width 1535 height 40
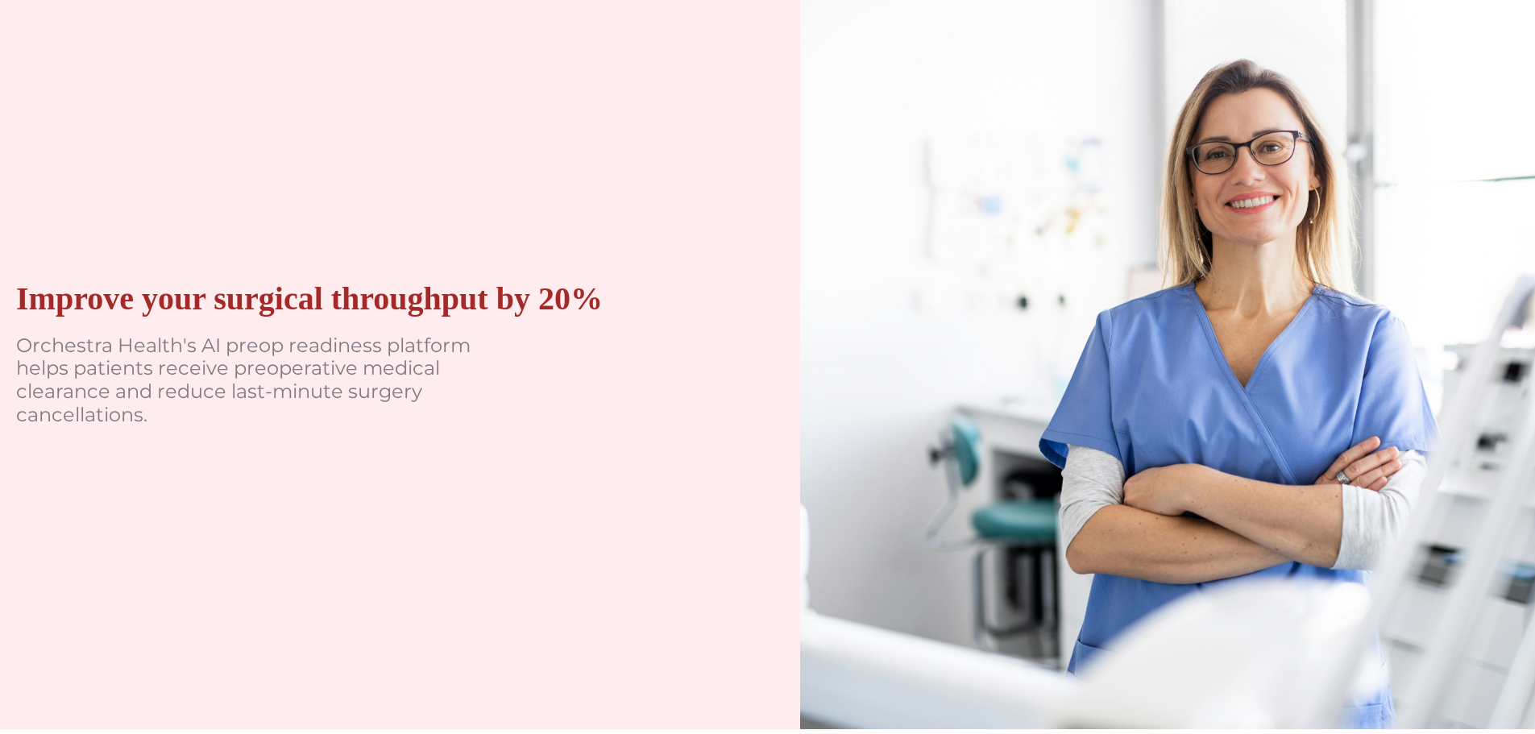
scroll to position [0, 0]
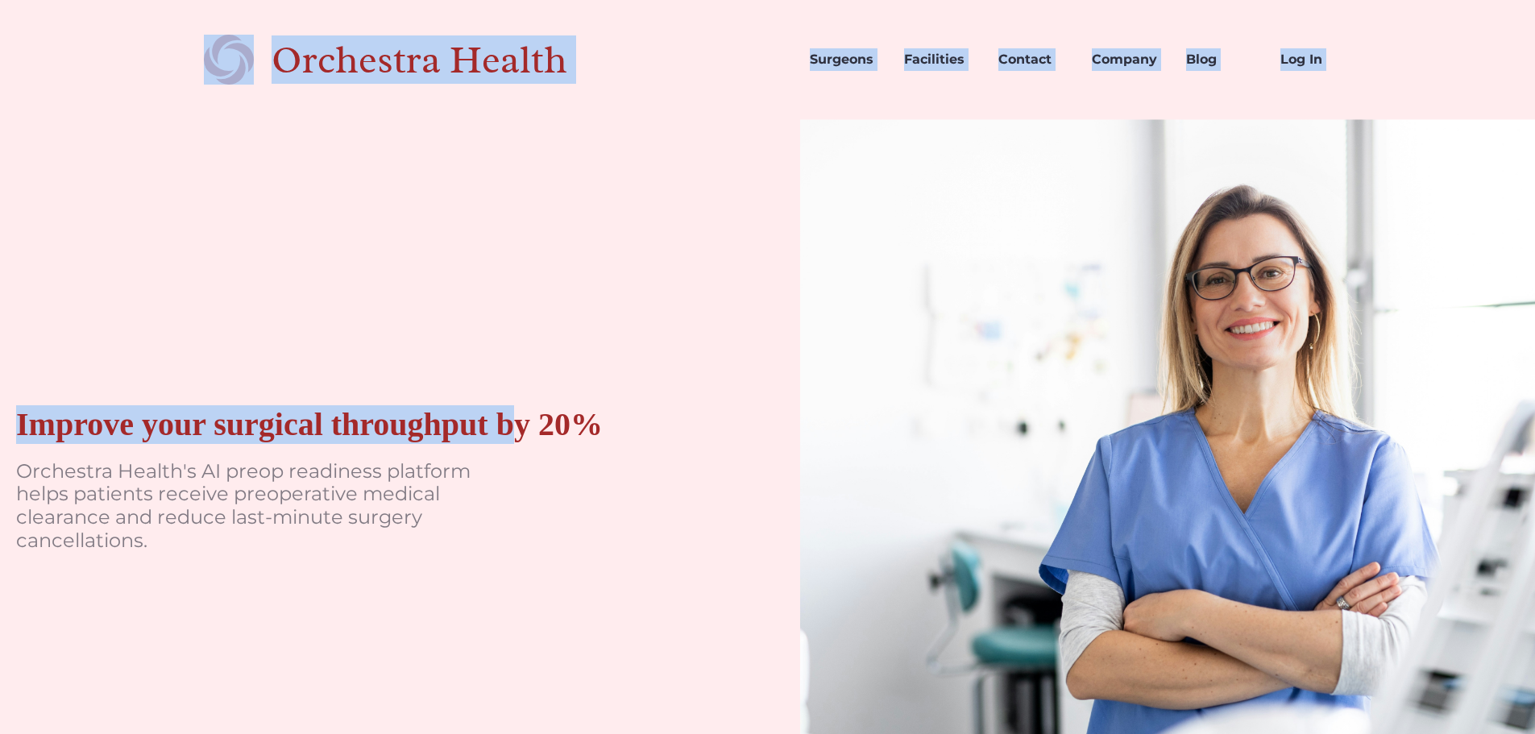
drag, startPoint x: 534, startPoint y: 246, endPoint x: 75, endPoint y: 110, distance: 479.0
click at [73, 0] on html "Orchestra Health Surgeons Facilities Contact Company Blog Log In Improve your s…" at bounding box center [767, 367] width 1535 height 734
click at [77, 127] on div "Improve your surgical throughput by 20% Orchestra Health's AI preop readiness p…" at bounding box center [368, 487] width 736 height 736
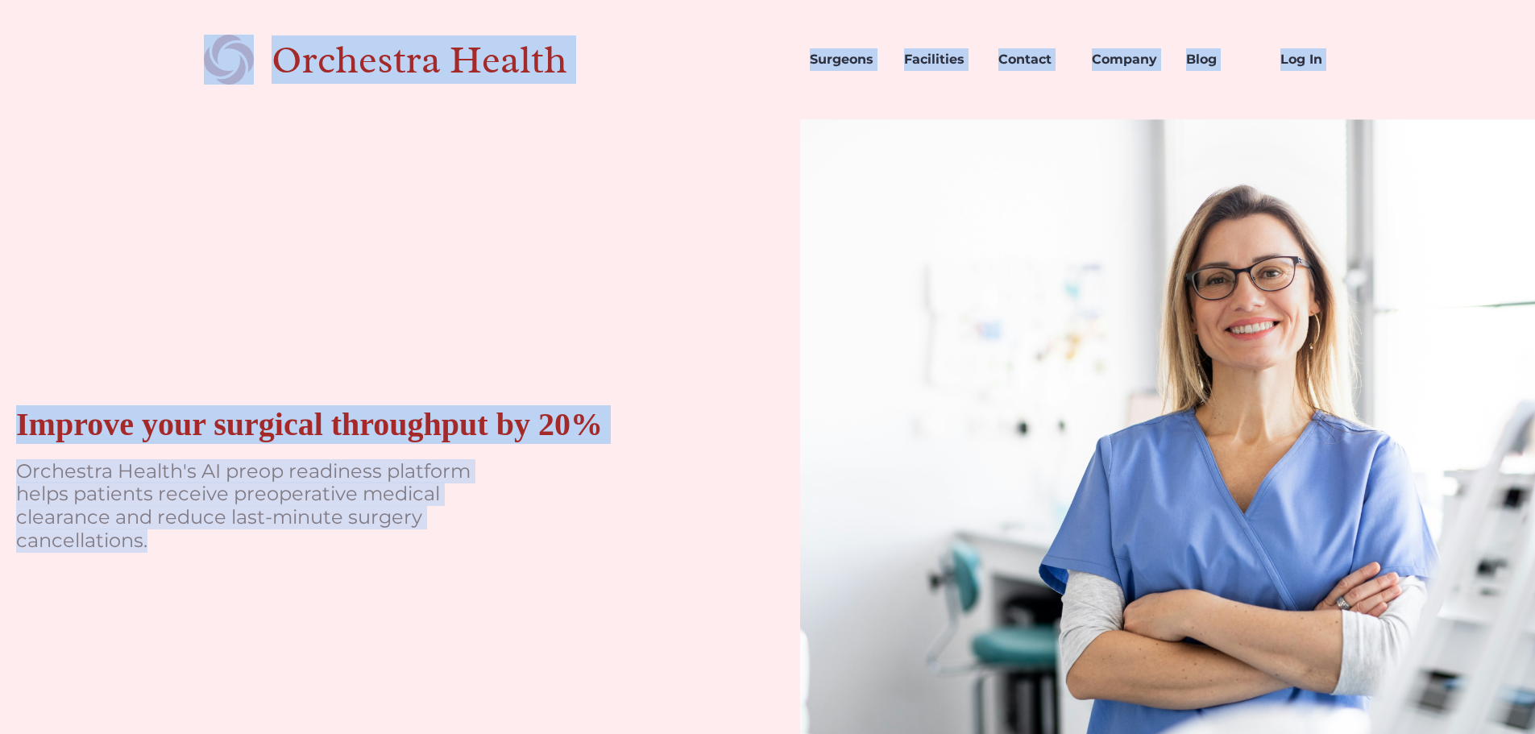
drag, startPoint x: 67, startPoint y: 37, endPoint x: 350, endPoint y: 558, distance: 592.4
drag, startPoint x: 350, startPoint y: 558, endPoint x: 338, endPoint y: 558, distance: 11.3
click at [349, 558] on div "Improve your surgical throughput by 20% Orchestra Health's AI preop readiness p…" at bounding box center [368, 487] width 736 height 736
click at [312, 554] on div "Improve your surgical throughput by 20% Orchestra Health's AI preop readiness p…" at bounding box center [368, 487] width 736 height 736
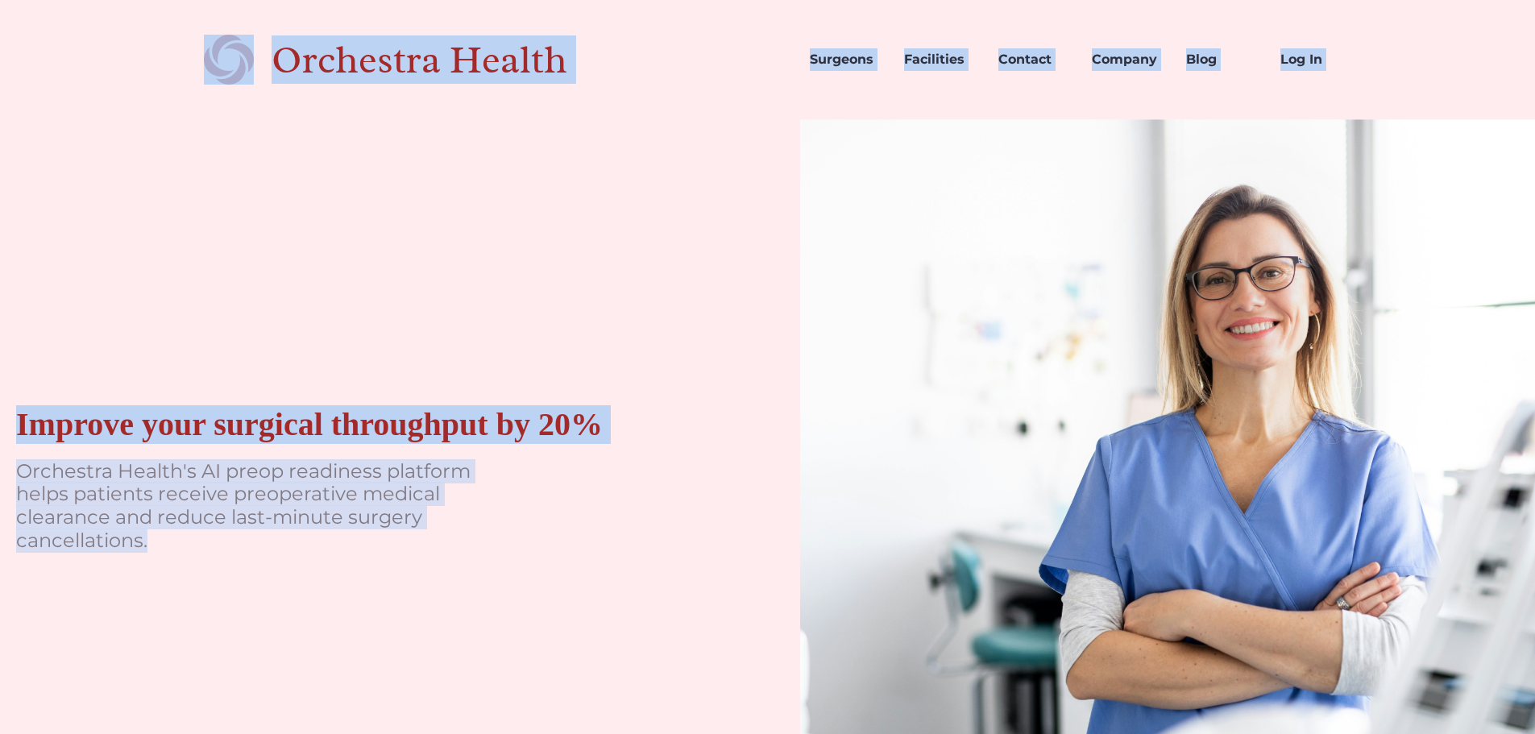
click at [197, 504] on p "Orchestra Health's AI preop readiness platform helps patients receive preoperat…" at bounding box center [257, 506] width 483 height 93
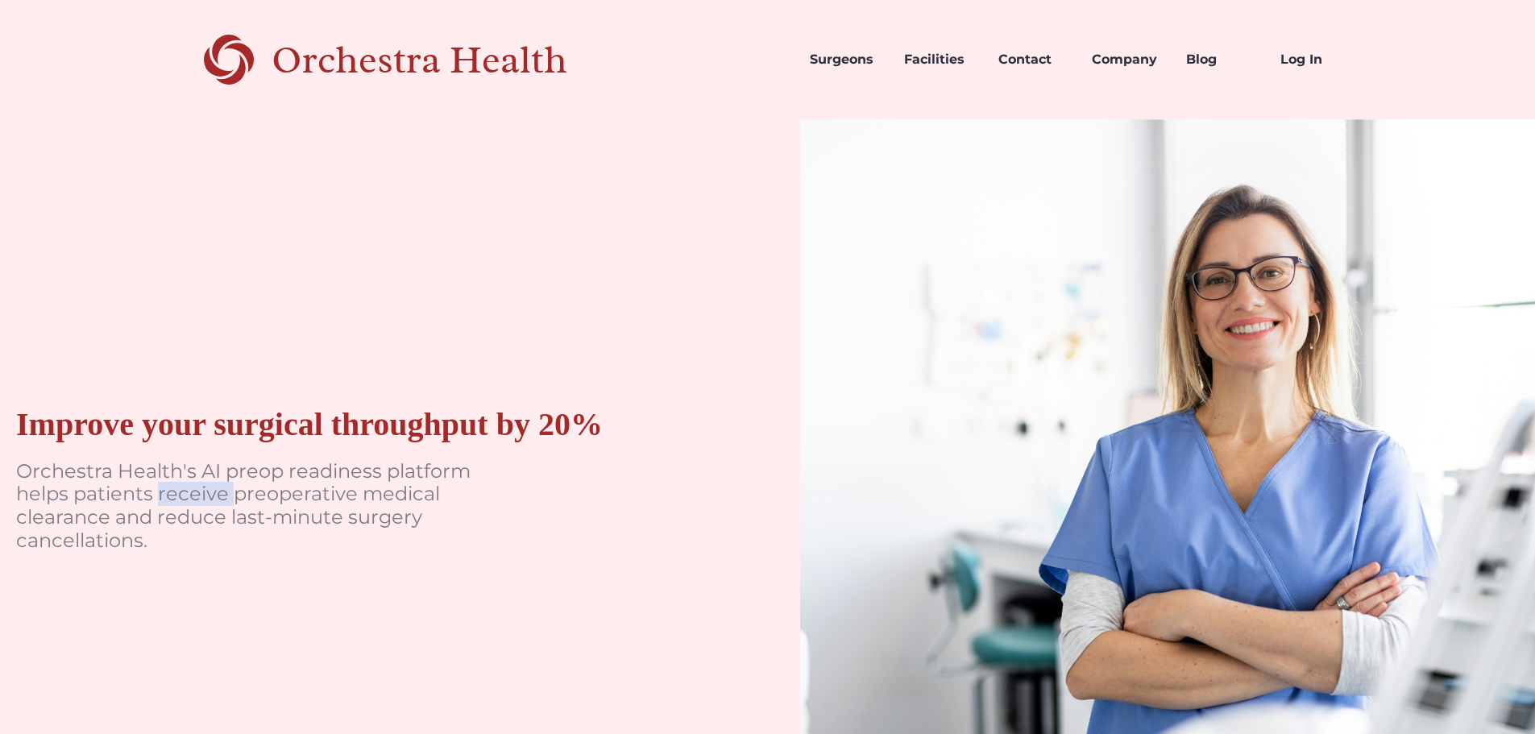
click at [197, 504] on p "Orchestra Health's AI preop readiness platform helps patients receive preoperat…" at bounding box center [257, 506] width 483 height 93
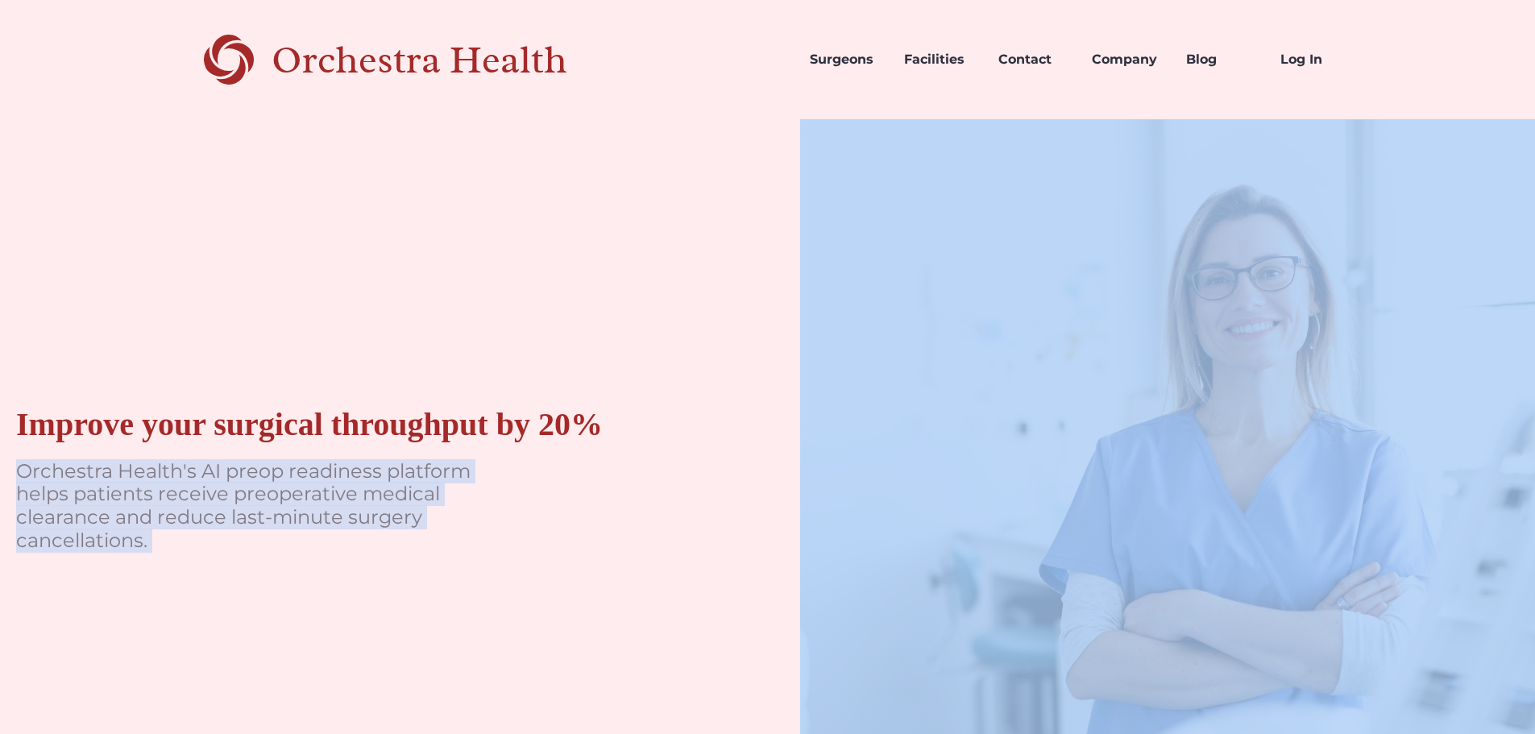
click at [197, 504] on p "Orchestra Health's AI preop readiness platform helps patients receive preoperat…" at bounding box center [257, 506] width 483 height 93
click at [263, 516] on p "Orchestra Health's AI preop readiness platform helps patients receive preoperat…" at bounding box center [257, 506] width 483 height 93
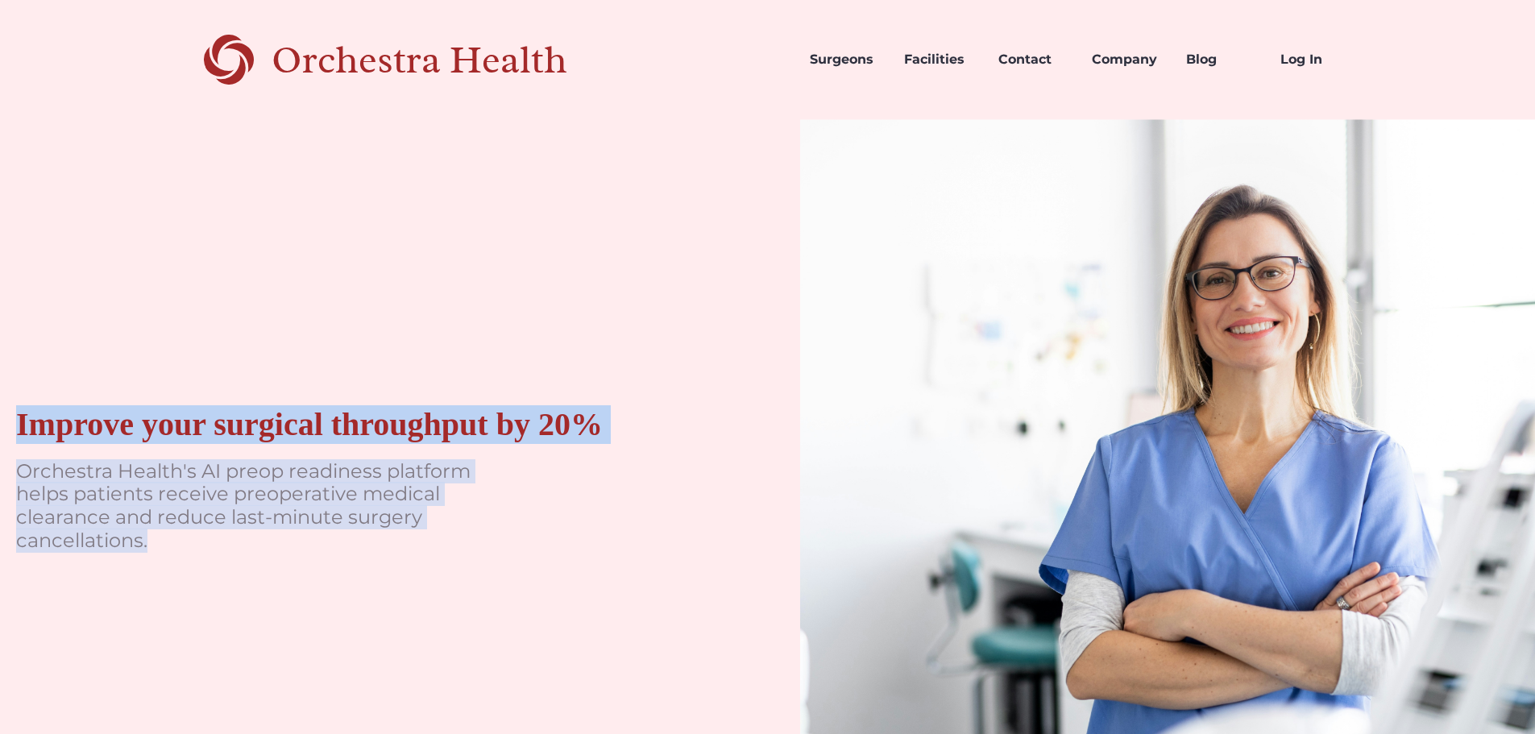
drag, startPoint x: 222, startPoint y: 542, endPoint x: 17, endPoint y: 410, distance: 243.6
click at [17, 410] on div "Improve your surgical throughput by 20% Orchestra Health's AI preop readiness p…" at bounding box center [368, 487] width 736 height 736
click at [17, 410] on div "Improve your surgical throughput by 20%" at bounding box center [309, 424] width 587 height 39
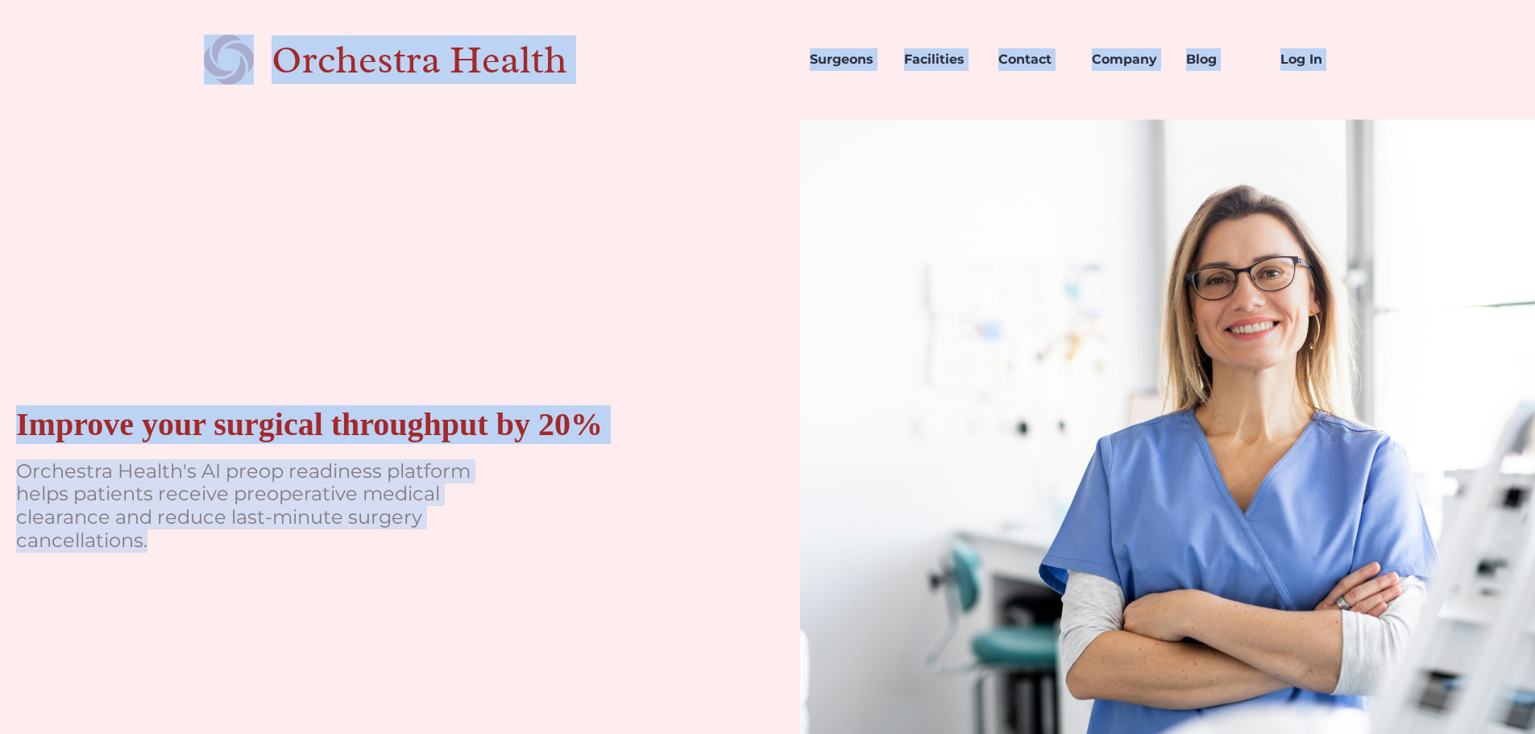
drag, startPoint x: 88, startPoint y: 21, endPoint x: 537, endPoint y: 574, distance: 712.5
click at [396, 530] on p "Orchestra Health's AI preop readiness platform helps patients receive preoperat…" at bounding box center [257, 506] width 483 height 93
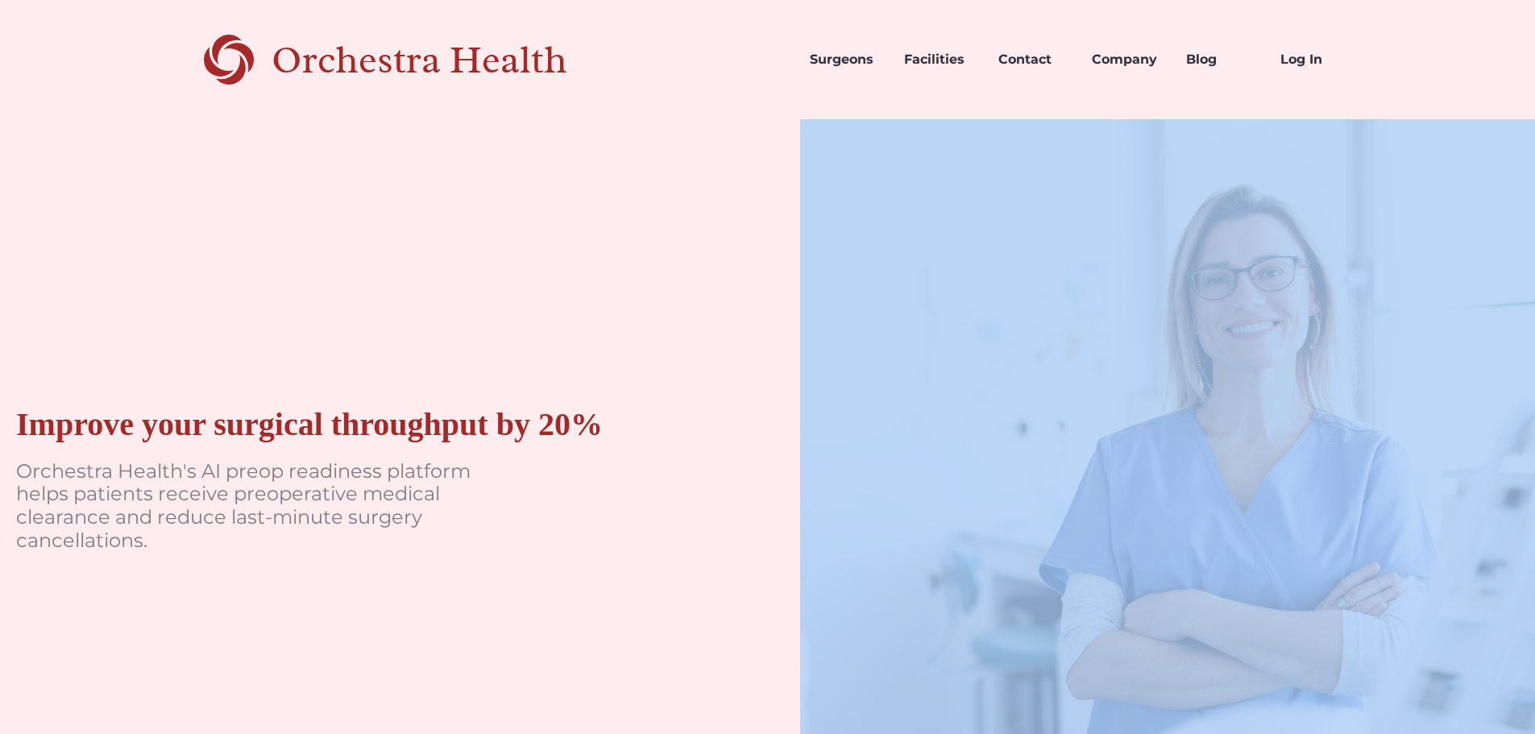
click at [396, 530] on p "Orchestra Health's AI preop readiness platform helps patients receive preoperat…" at bounding box center [257, 506] width 483 height 93
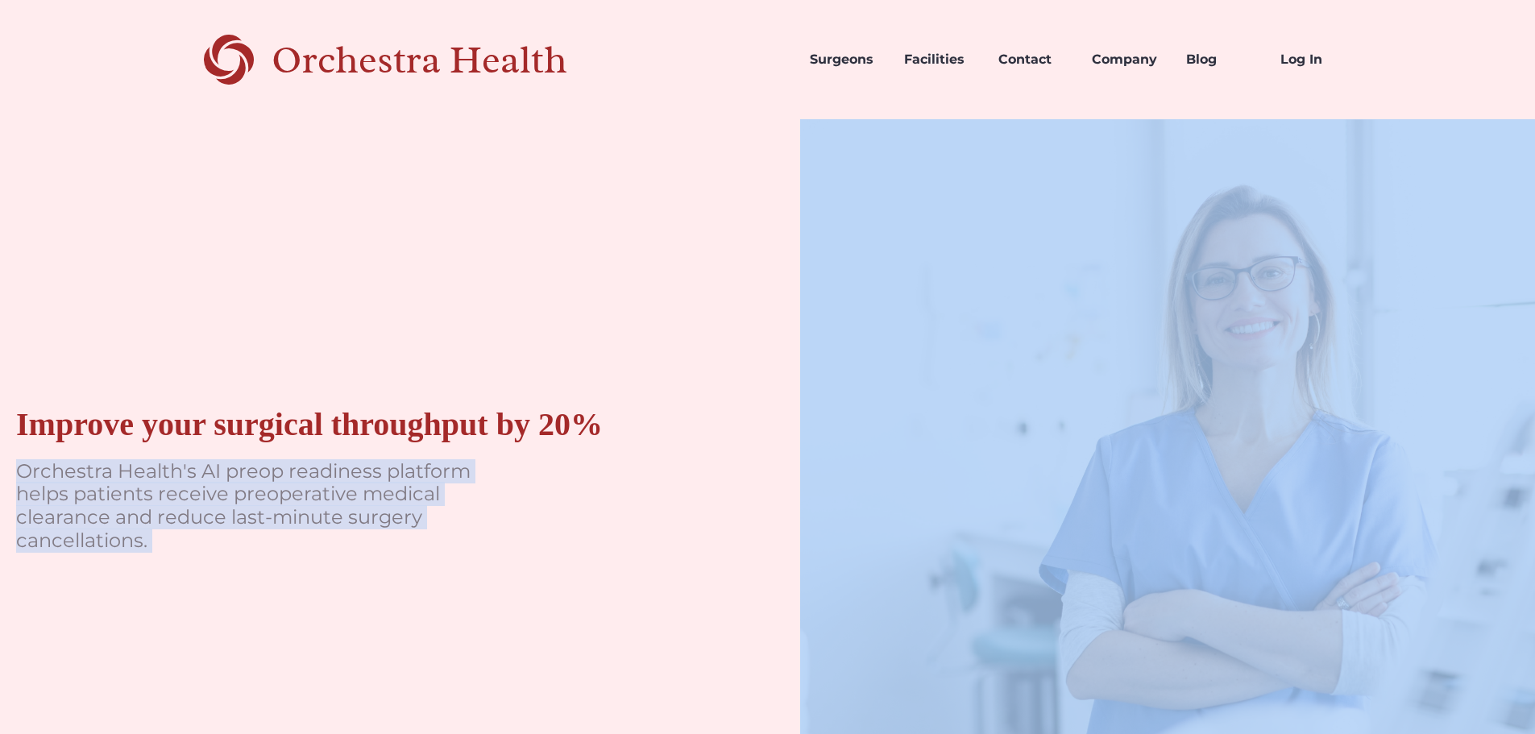
click at [396, 530] on p "Orchestra Health's AI preop readiness platform helps patients receive preoperat…" at bounding box center [257, 506] width 483 height 93
click at [376, 541] on p "Orchestra Health's AI preop readiness platform helps patients receive preoperat…" at bounding box center [257, 506] width 483 height 93
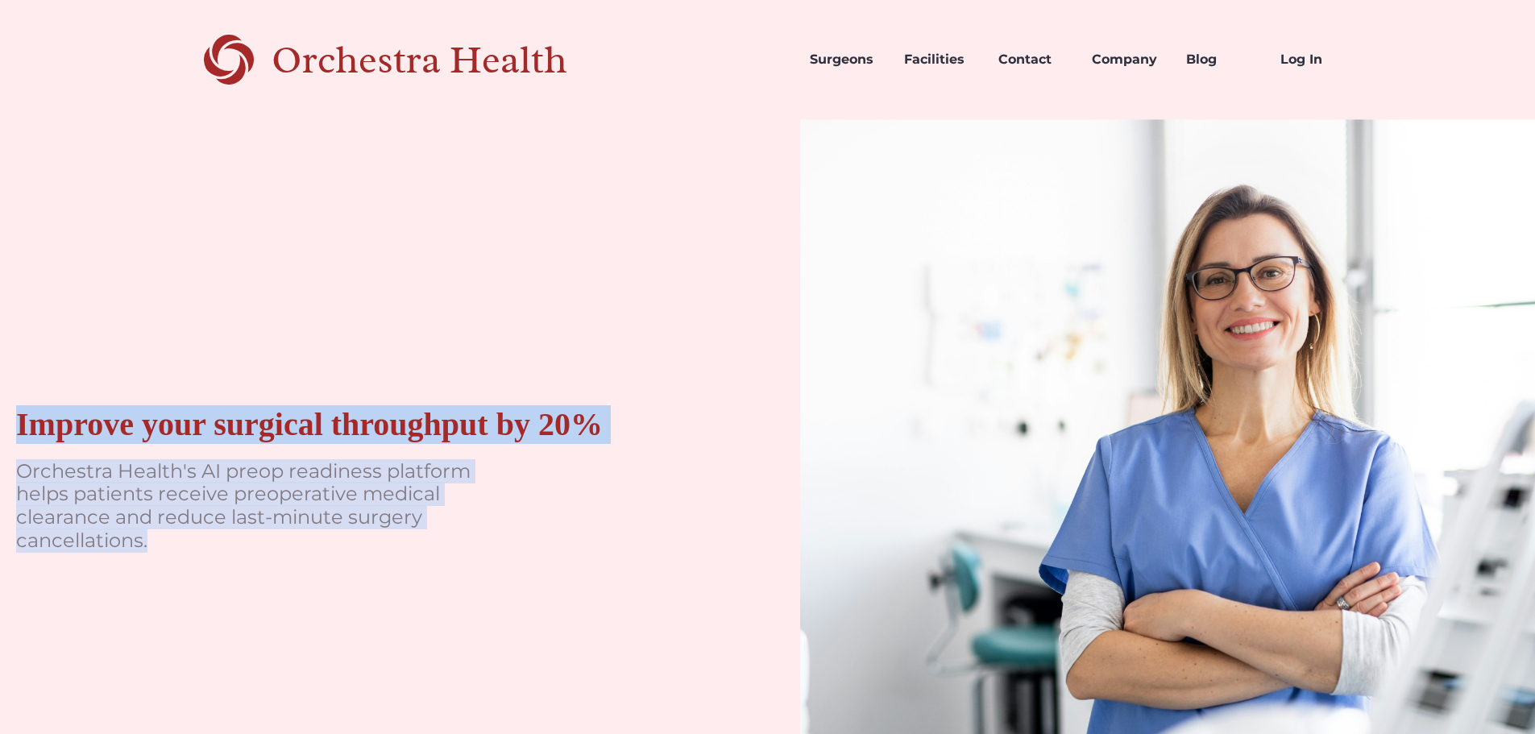
drag, startPoint x: 404, startPoint y: 541, endPoint x: 6, endPoint y: 432, distance: 412.8
click at [0, 441] on div "Improve your surgical throughput by 20% Orchestra Health's AI preop readiness p…" at bounding box center [368, 487] width 736 height 736
click at [6, 431] on div "Improve your surgical throughput by 20% Orchestra Health's AI preop readiness p…" at bounding box center [368, 487] width 736 height 736
drag, startPoint x: 10, startPoint y: 417, endPoint x: 380, endPoint y: 561, distance: 397.7
click at [380, 561] on div "Improve your surgical throughput by 20% Orchestra Health's AI preop readiness p…" at bounding box center [368, 487] width 736 height 736
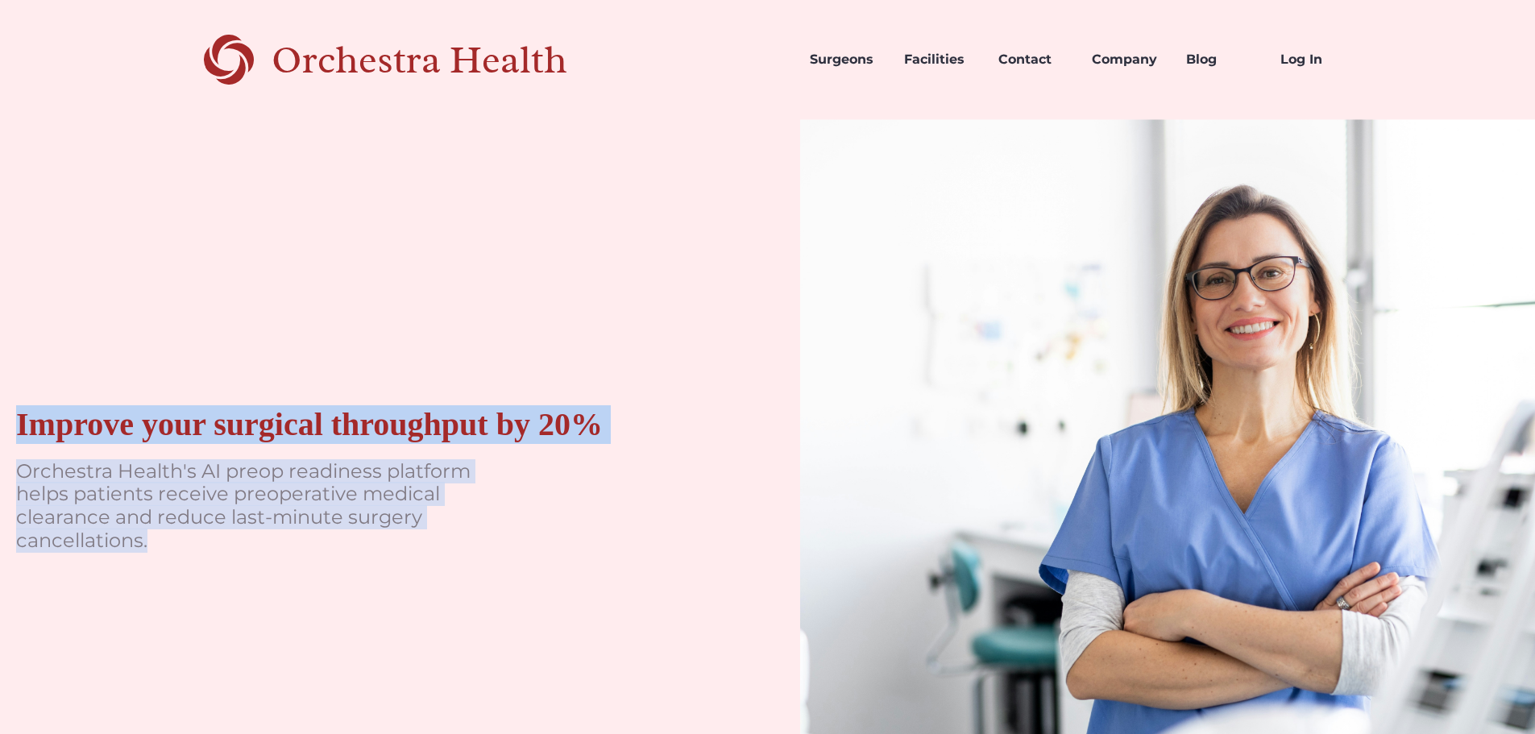
click at [380, 561] on div "Improve your surgical throughput by 20% Orchestra Health's AI preop readiness p…" at bounding box center [368, 487] width 736 height 736
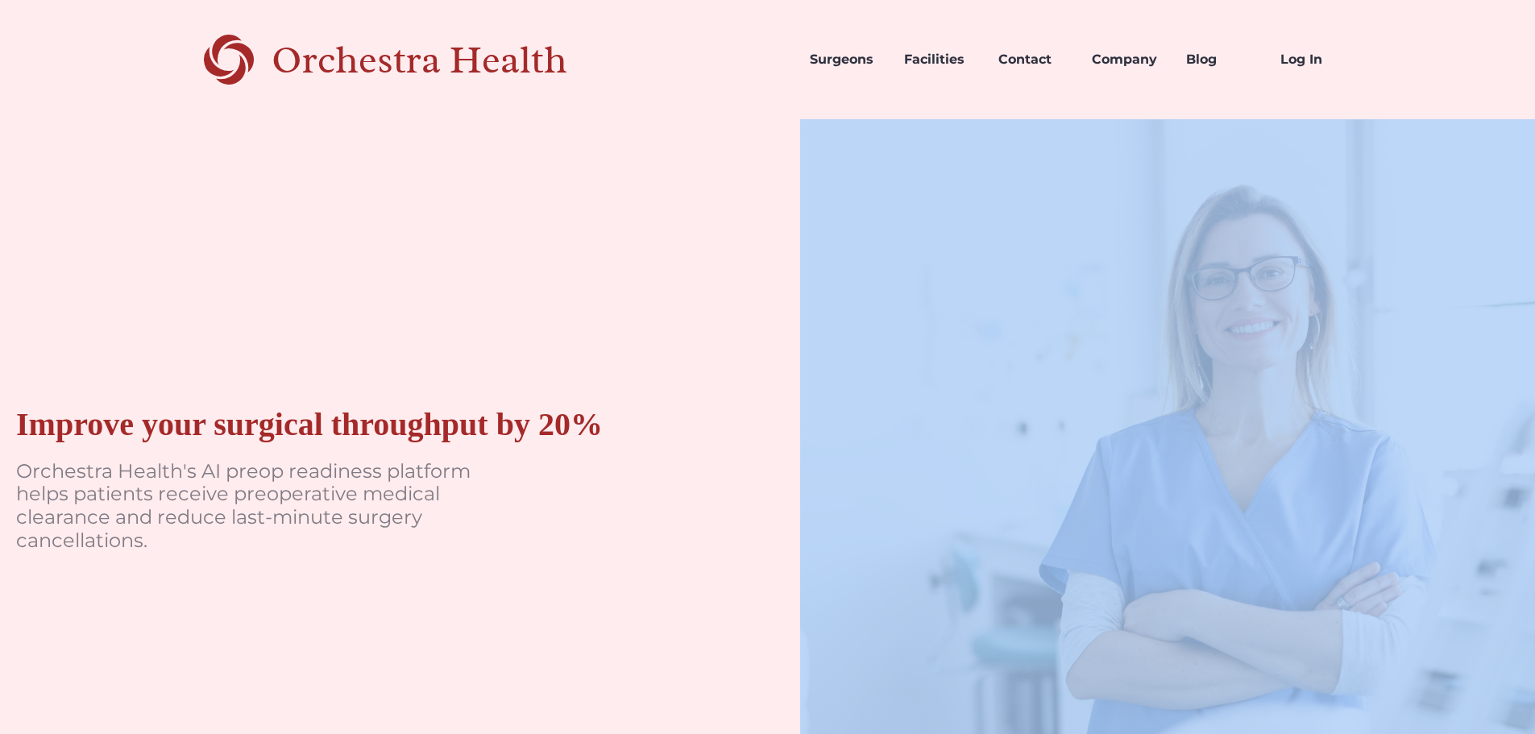
click at [380, 561] on div "Improve your surgical throughput by 20% Orchestra Health's AI preop readiness p…" at bounding box center [368, 487] width 736 height 736
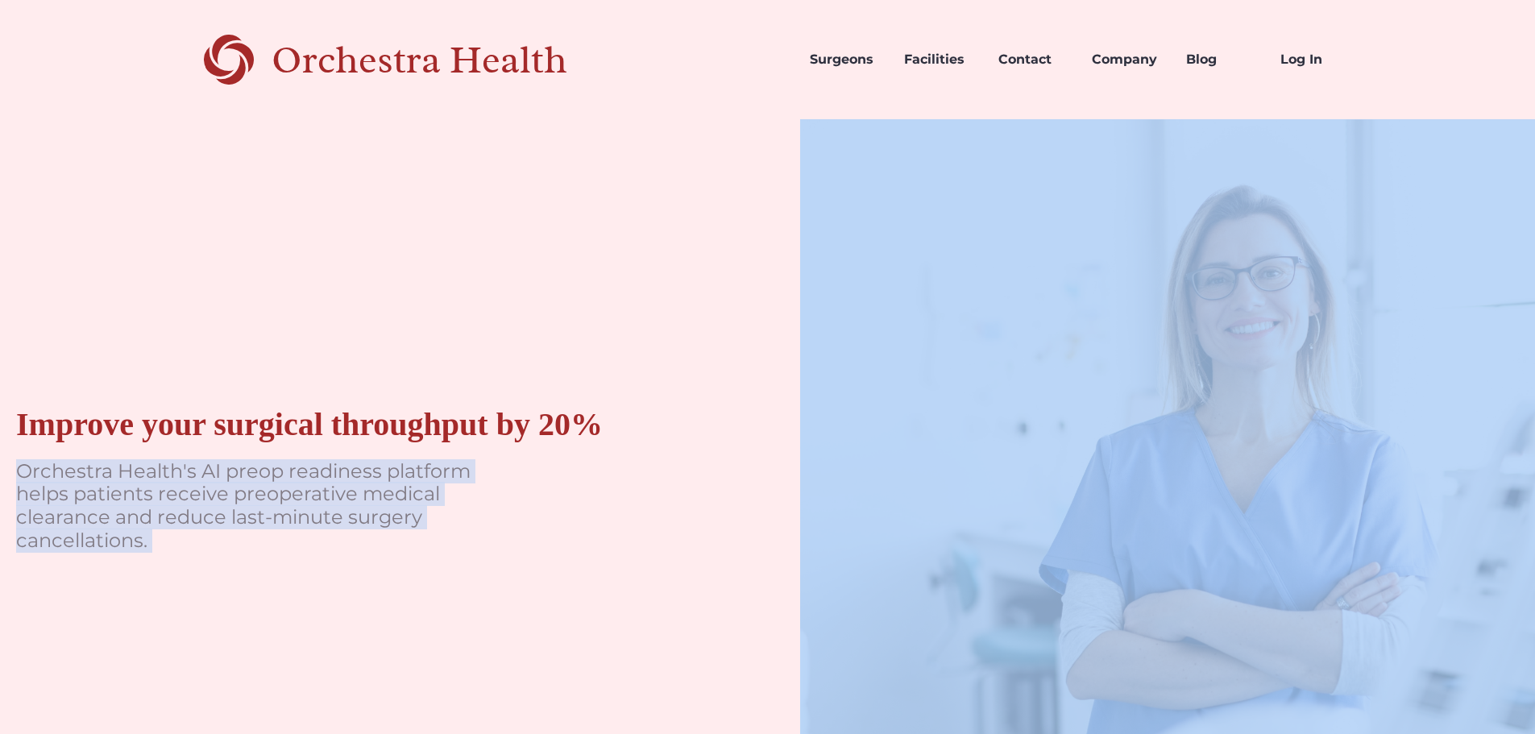
click at [380, 561] on div "Improve your surgical throughput by 20% Orchestra Health's AI preop readiness p…" at bounding box center [368, 487] width 736 height 736
click at [394, 545] on p "Orchestra Health's AI preop readiness platform helps patients receive preoperat…" at bounding box center [257, 506] width 483 height 93
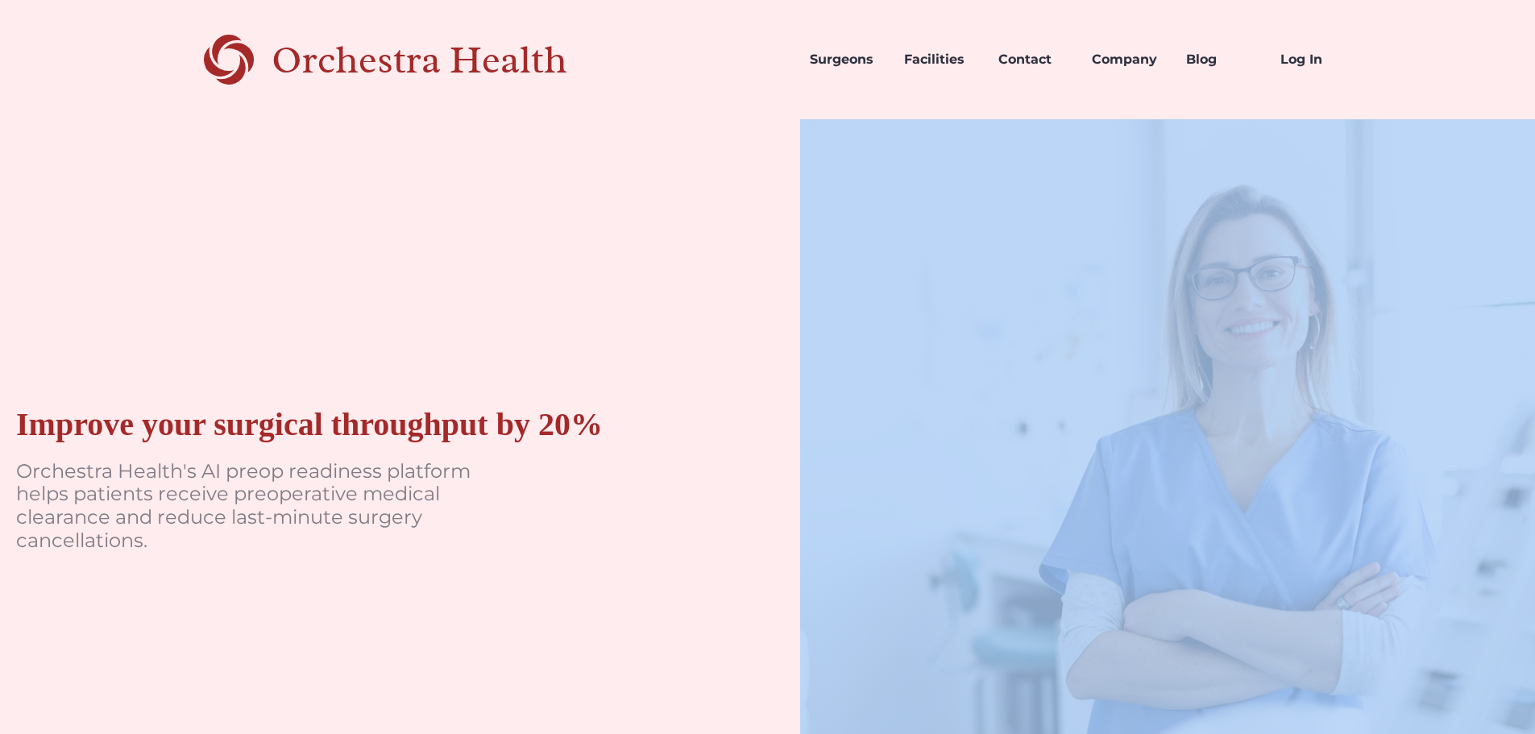
click at [394, 545] on p "Orchestra Health's AI preop readiness platform helps patients receive preoperat…" at bounding box center [257, 506] width 483 height 93
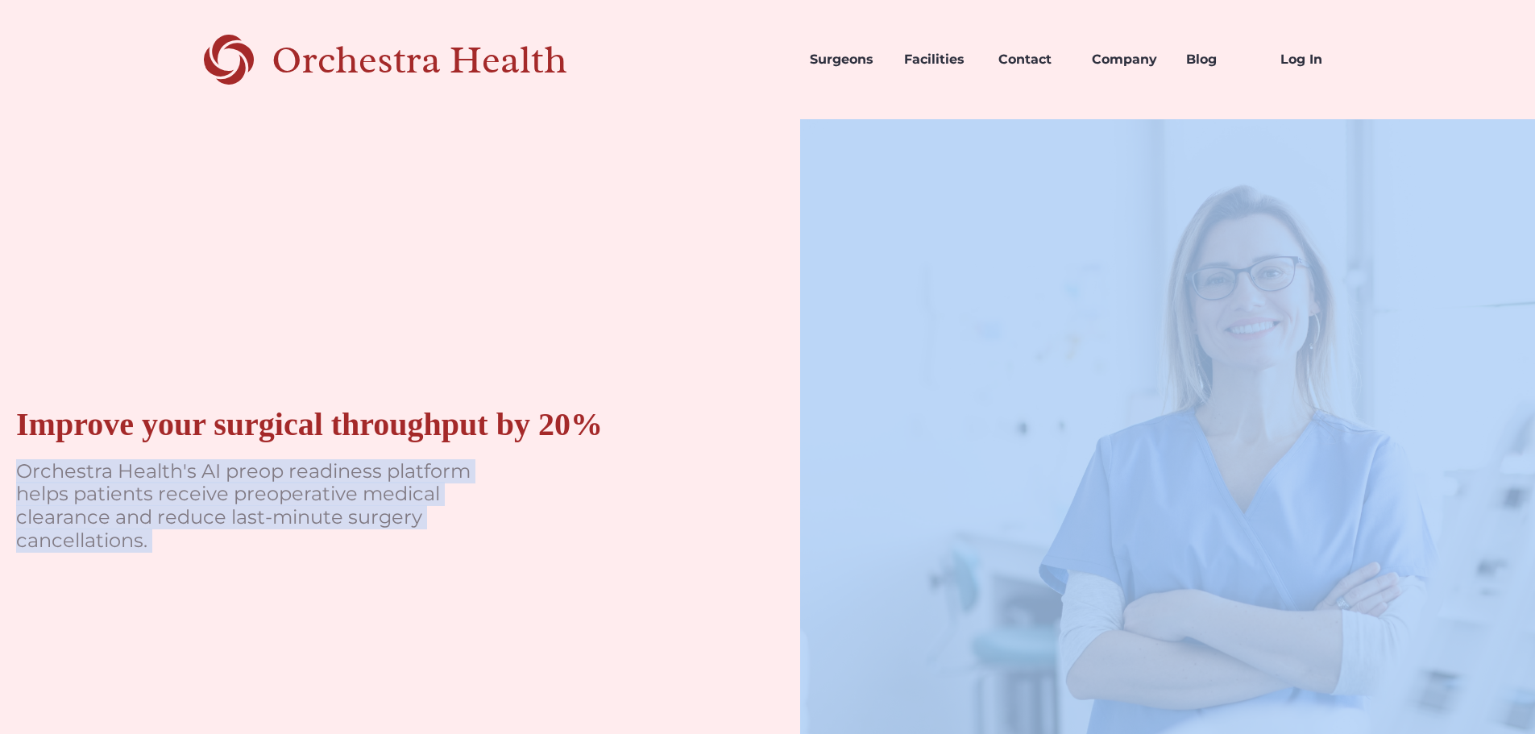
click at [394, 545] on p "Orchestra Health's AI preop readiness platform helps patients receive preoperat…" at bounding box center [257, 506] width 483 height 93
click at [432, 530] on p "Orchestra Health's AI preop readiness platform helps patients receive preoperat…" at bounding box center [257, 506] width 483 height 93
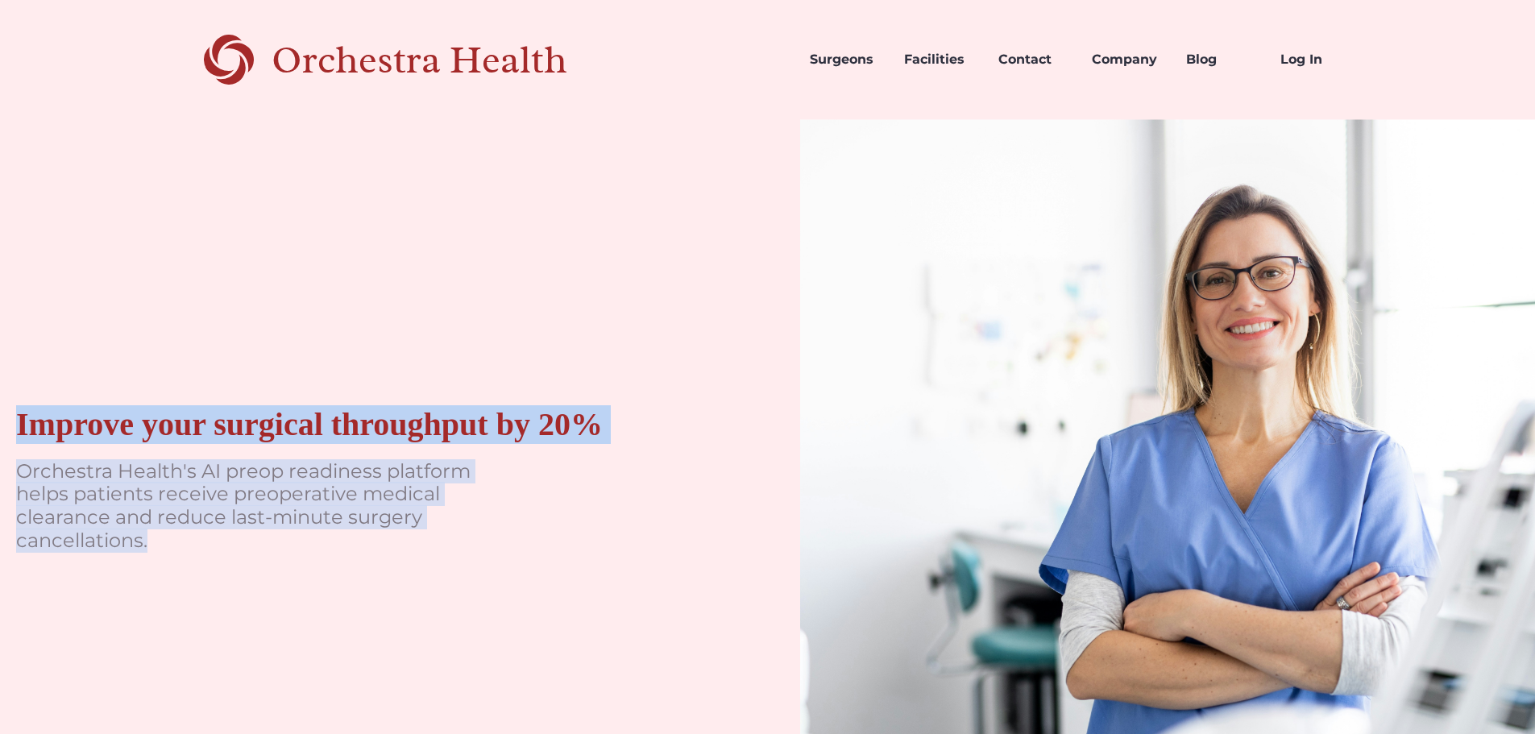
drag, startPoint x: 201, startPoint y: 562, endPoint x: 0, endPoint y: 404, distance: 256.0
click at [0, 404] on div "Improve your surgical throughput by 20% Orchestra Health's AI preop readiness p…" at bounding box center [368, 487] width 736 height 736
click at [7, 406] on div "Improve your surgical throughput by 20% Orchestra Health's AI preop readiness p…" at bounding box center [368, 487] width 736 height 736
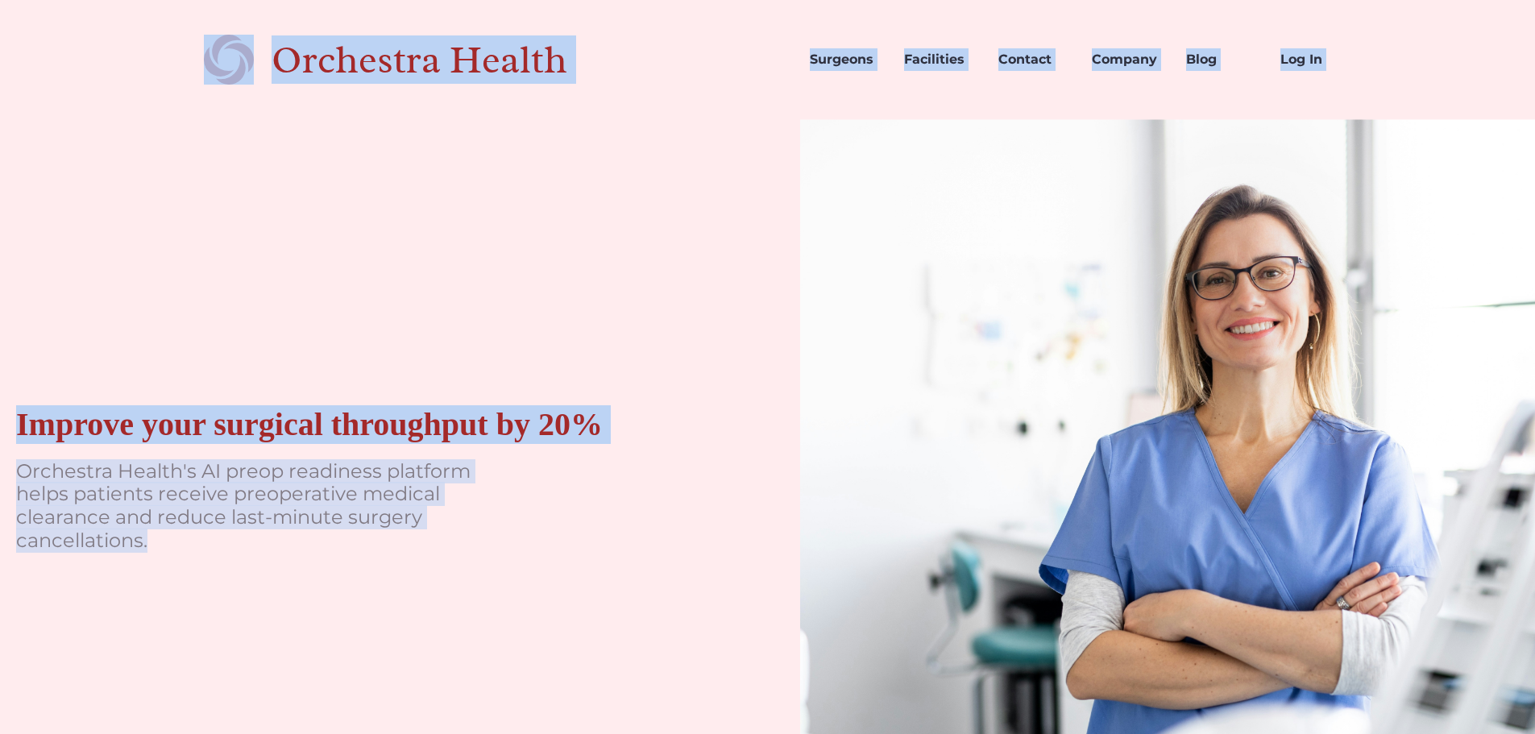
drag, startPoint x: 66, startPoint y: 39, endPoint x: 425, endPoint y: 598, distance: 664.0
click at [425, 598] on div "Improve your surgical throughput by 20% Orchestra Health's AI preop readiness p…" at bounding box center [368, 487] width 736 height 736
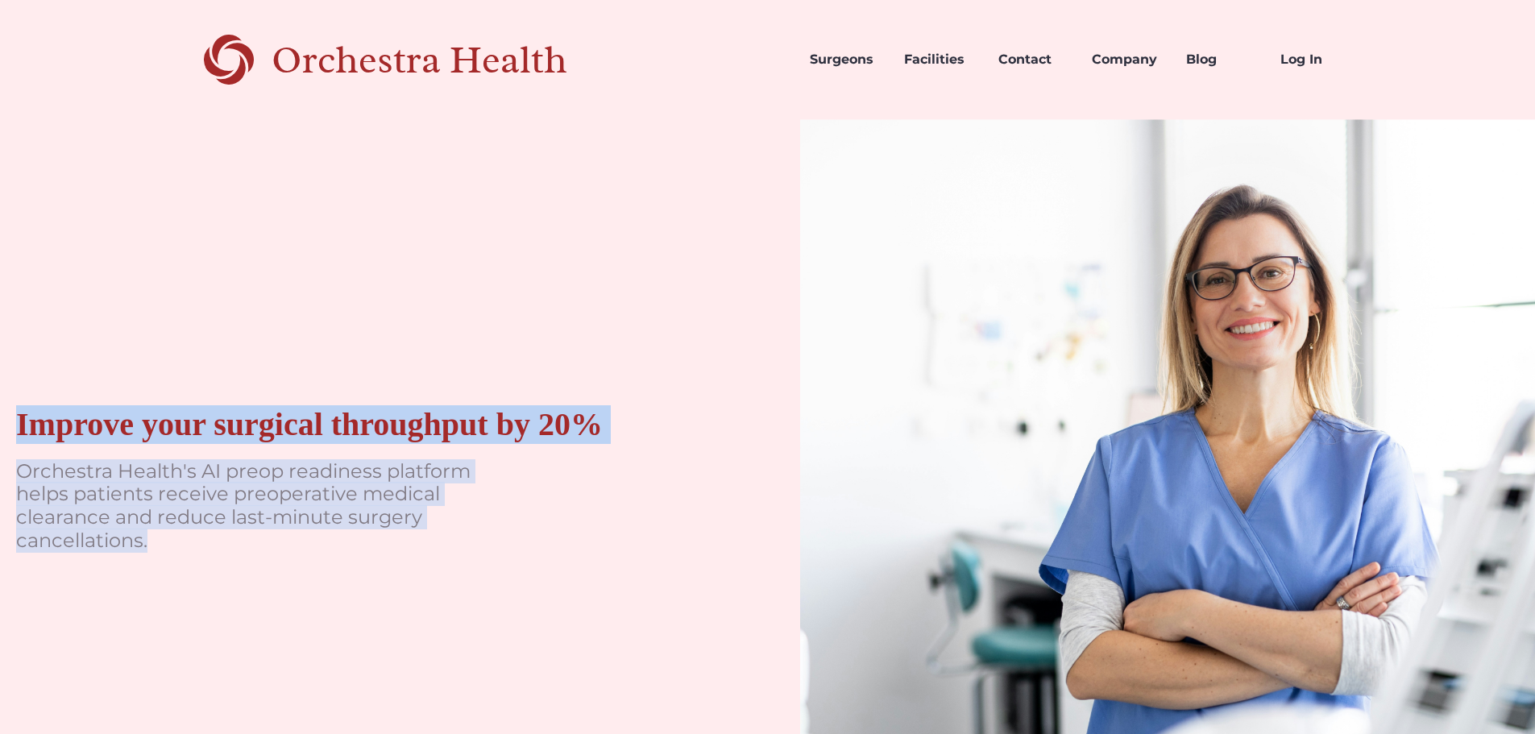
drag, startPoint x: 330, startPoint y: 572, endPoint x: 0, endPoint y: 371, distance: 386.5
click at [0, 371] on div "Improve your surgical throughput by 20% Orchestra Health's AI preop readiness p…" at bounding box center [368, 487] width 736 height 736
click at [3, 377] on div "Improve your surgical throughput by 20% Orchestra Health's AI preop readiness p…" at bounding box center [368, 487] width 736 height 736
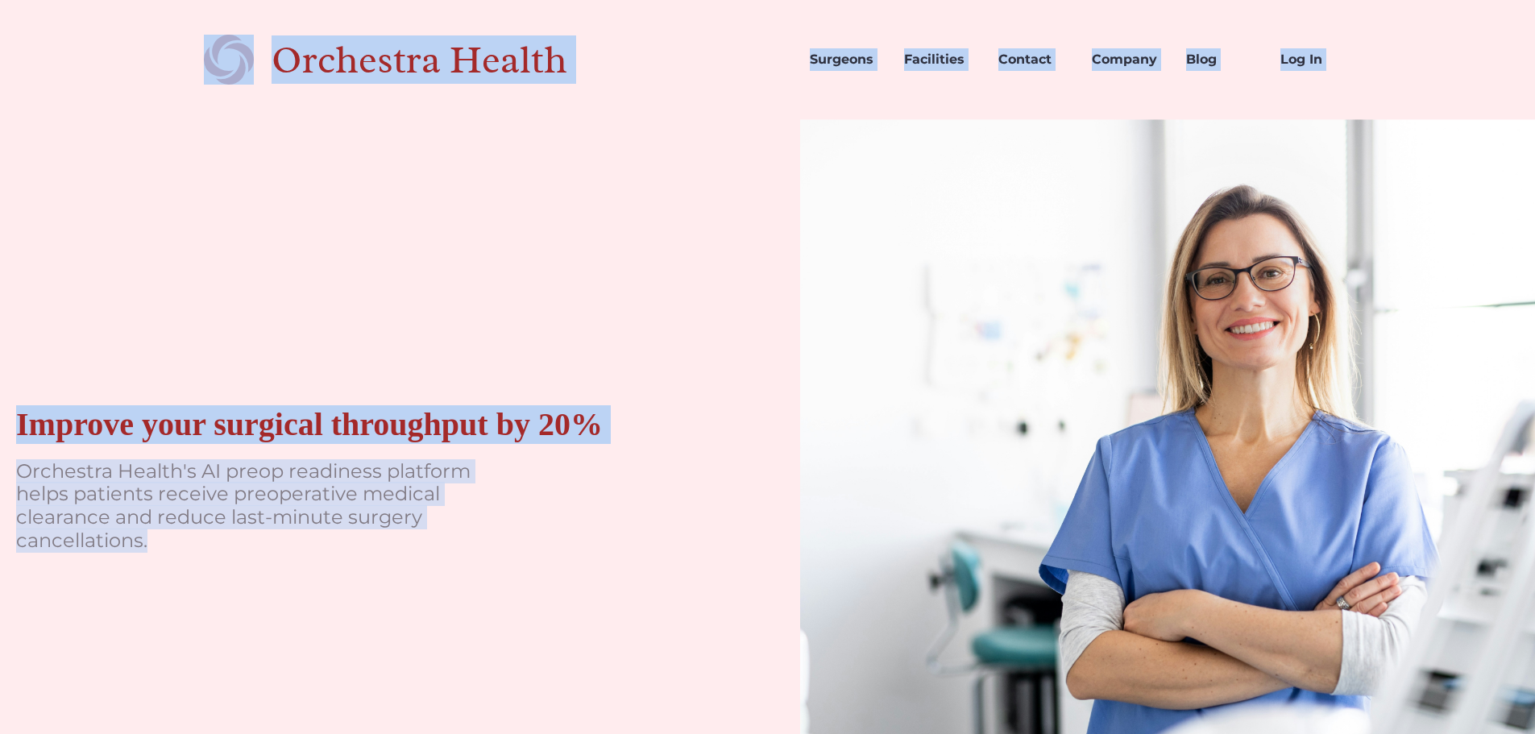
drag, startPoint x: 108, startPoint y: 46, endPoint x: 421, endPoint y: 587, distance: 625.2
click at [421, 587] on div "Improve your surgical throughput by 20% Orchestra Health's AI preop readiness p…" at bounding box center [368, 487] width 736 height 736
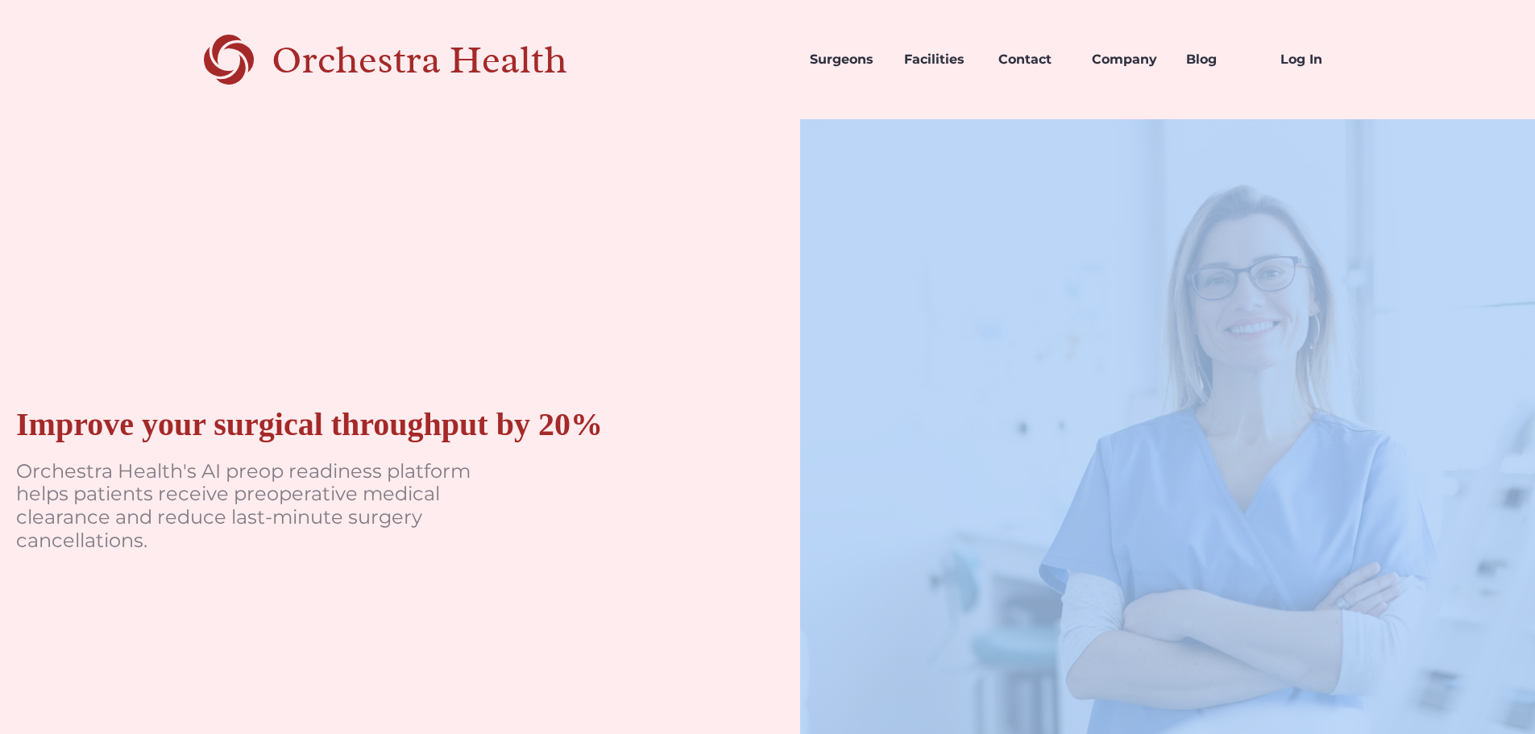
click at [420, 587] on div "Improve your surgical throughput by 20% Orchestra Health's AI preop readiness p…" at bounding box center [368, 487] width 736 height 736
click at [425, 570] on div "Improve your surgical throughput by 20% Orchestra Health's AI preop readiness p…" at bounding box center [368, 487] width 736 height 736
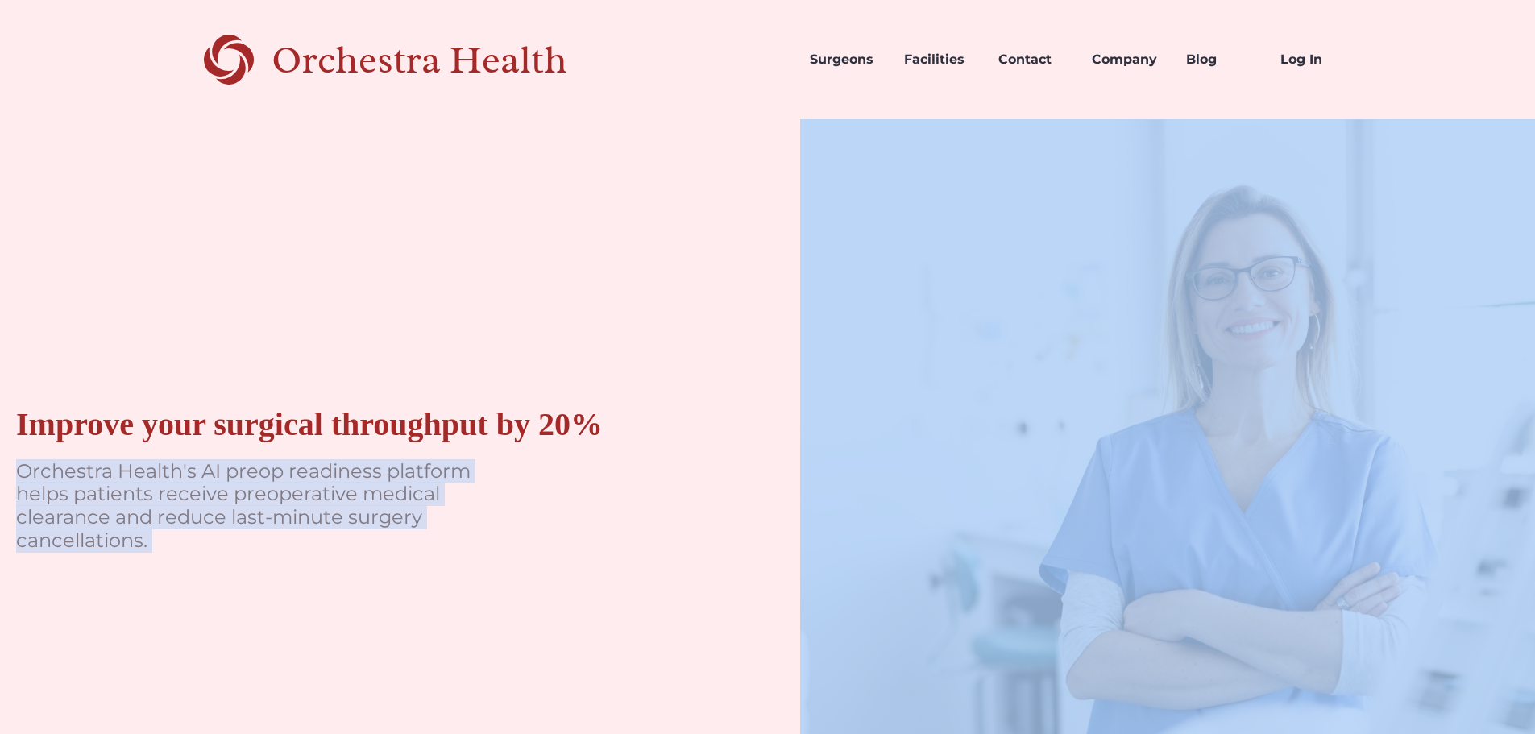
click at [425, 570] on div "Improve your surgical throughput by 20% Orchestra Health's AI preop readiness p…" at bounding box center [368, 487] width 736 height 736
click at [490, 543] on p "Orchestra Health's AI preop readiness platform helps patients receive preoperat…" at bounding box center [257, 506] width 483 height 93
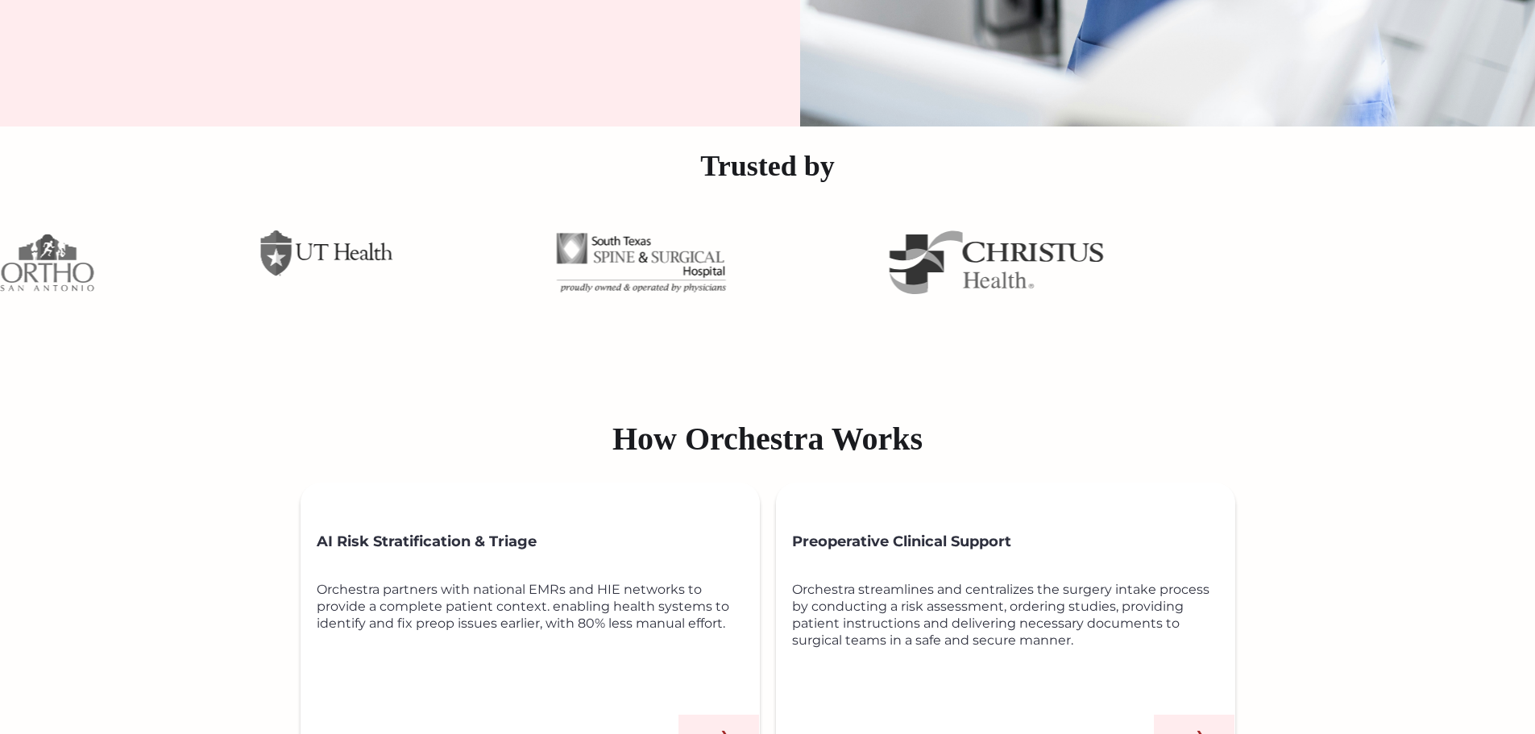
scroll to position [564, 0]
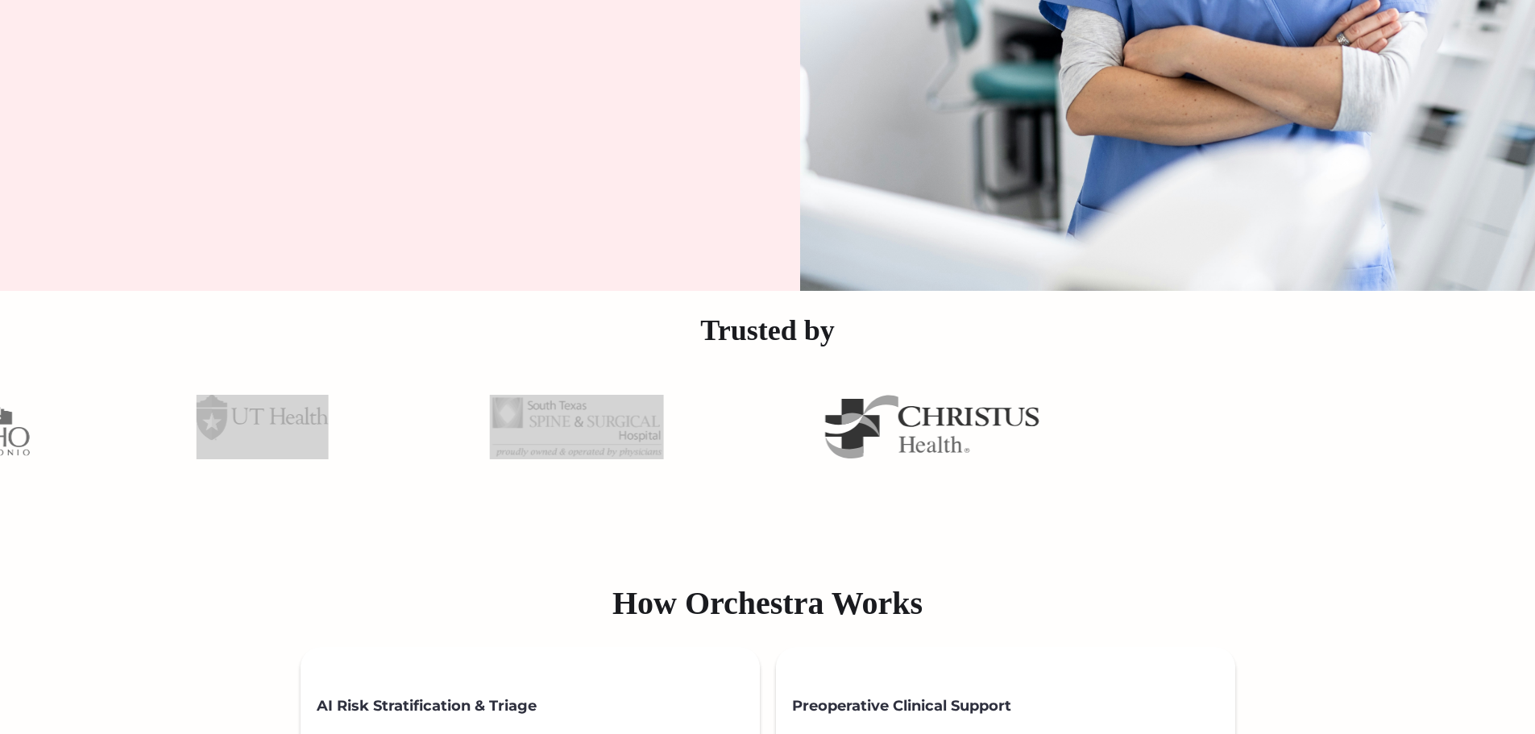
drag, startPoint x: 703, startPoint y: 454, endPoint x: 403, endPoint y: 487, distance: 301.5
click at [403, 487] on div at bounding box center [125, 427] width 4029 height 137
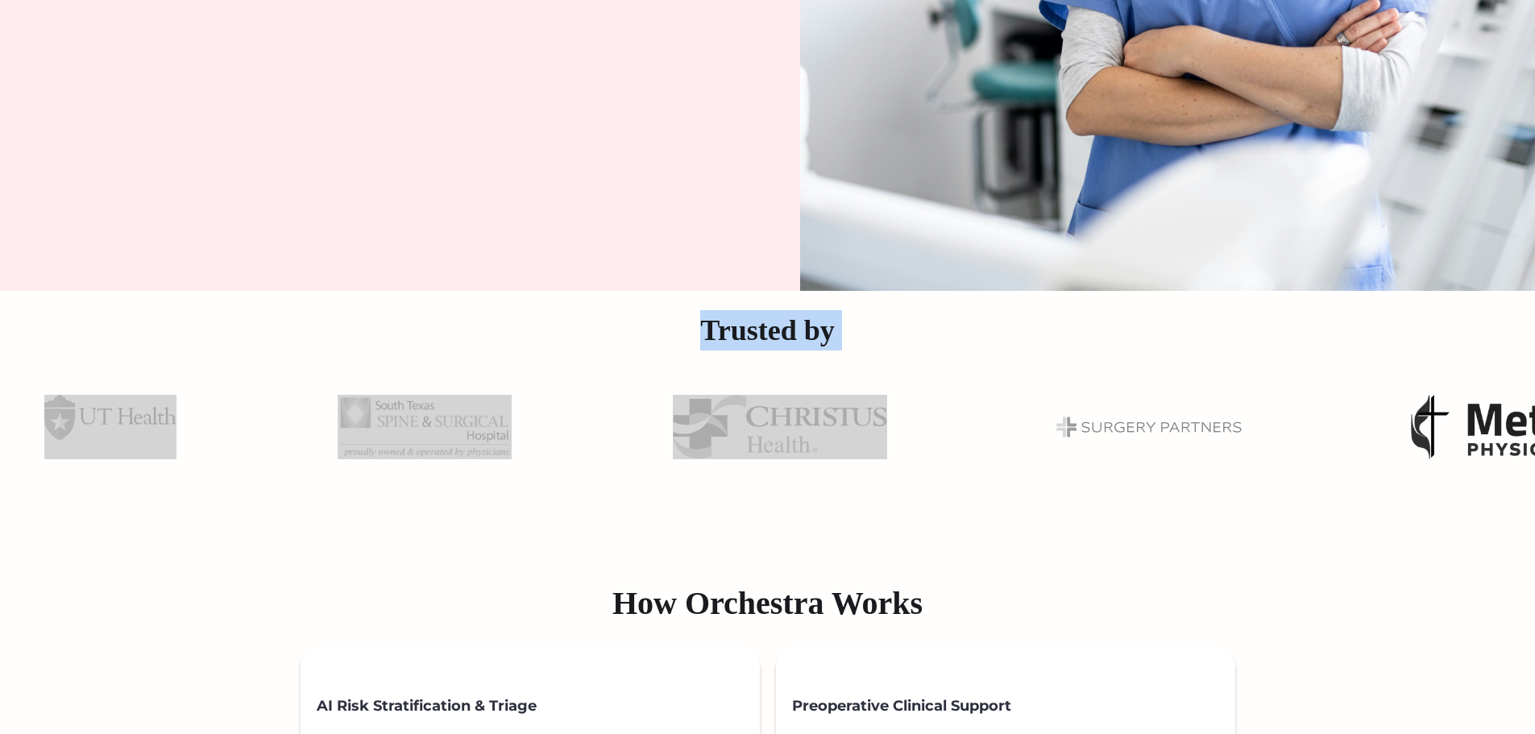
drag, startPoint x: 545, startPoint y: 305, endPoint x: 935, endPoint y: 440, distance: 411.8
click at [935, 440] on div "Trusted by" at bounding box center [767, 398] width 1535 height 193
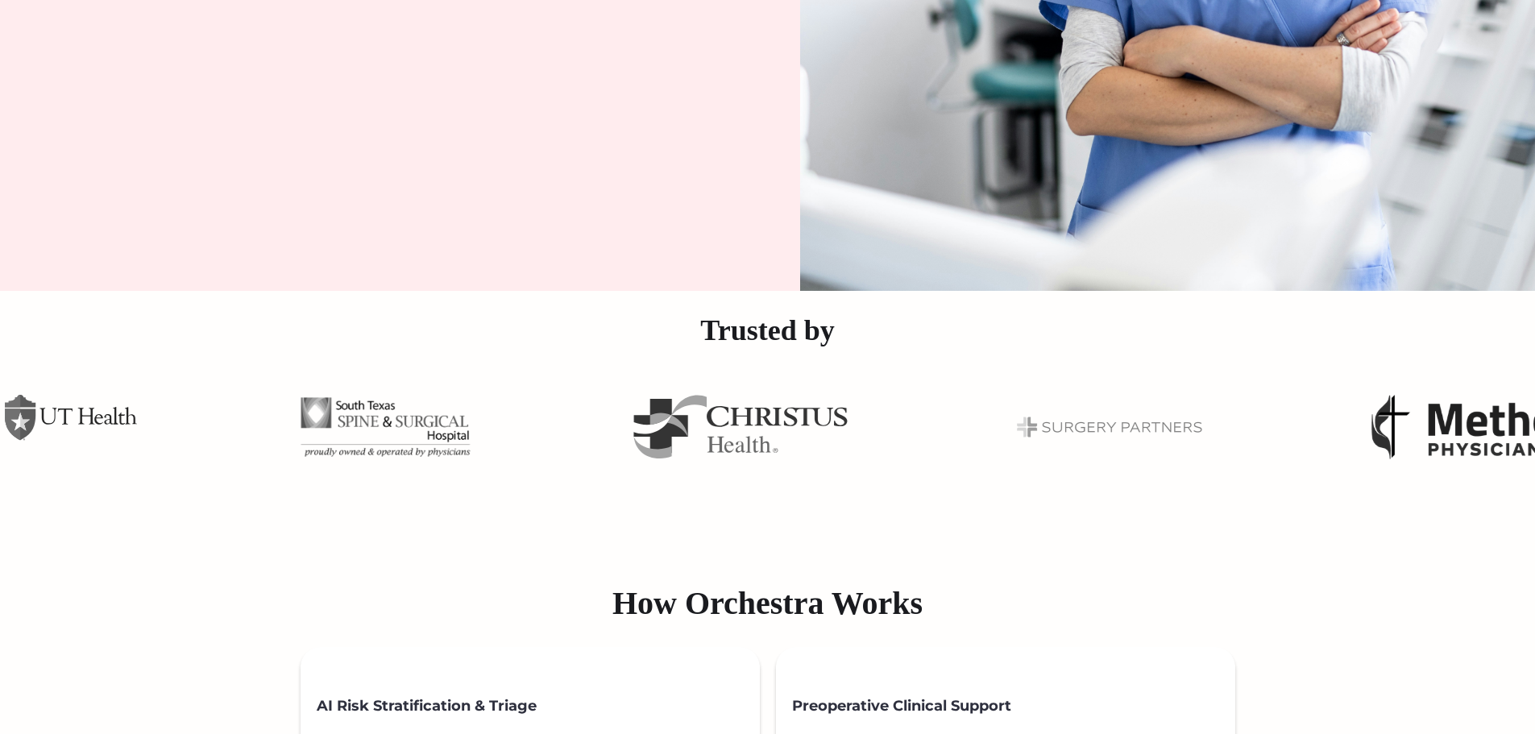
click at [956, 606] on h2 "How Orchestra Works" at bounding box center [767, 603] width 1535 height 39
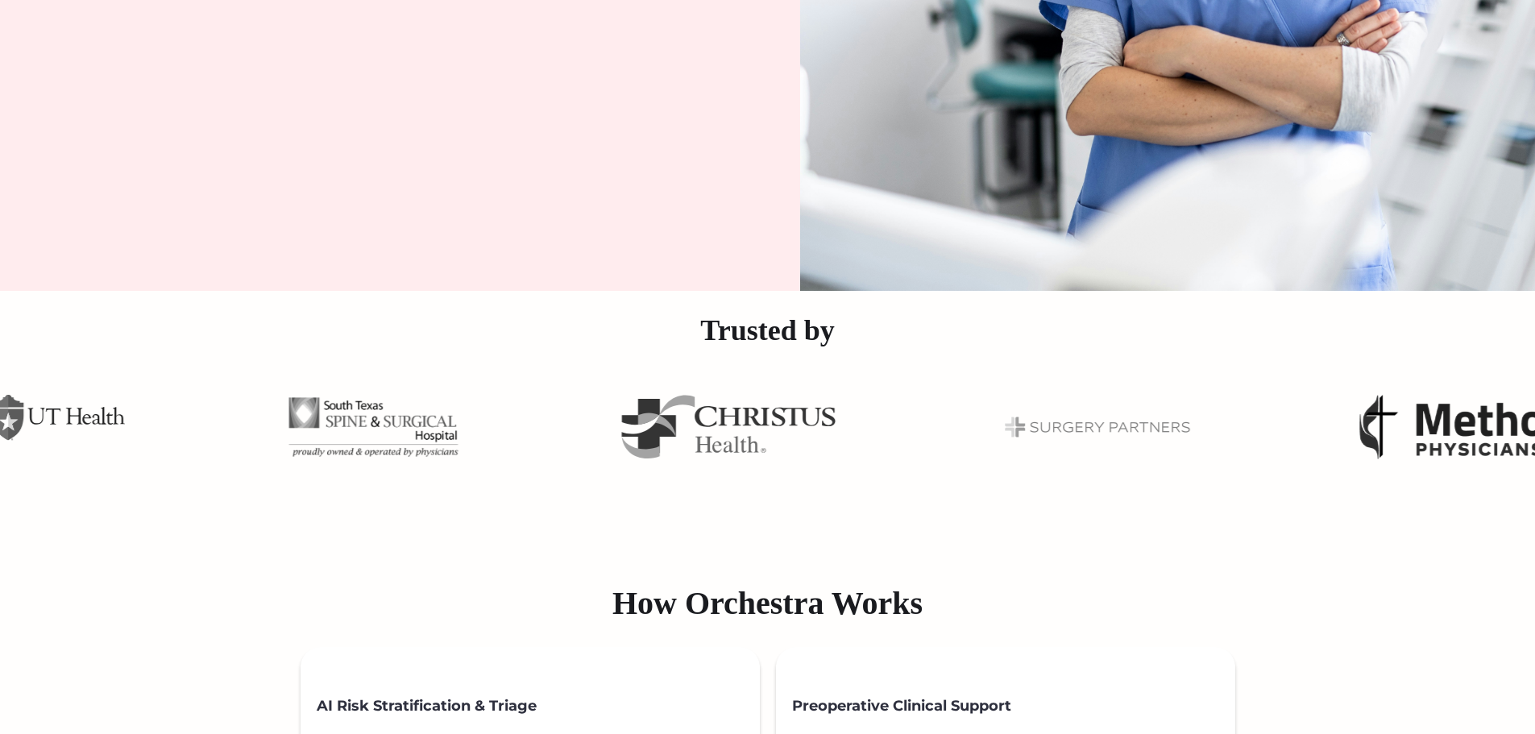
click at [956, 606] on h2 "How Orchestra Works" at bounding box center [767, 603] width 1535 height 39
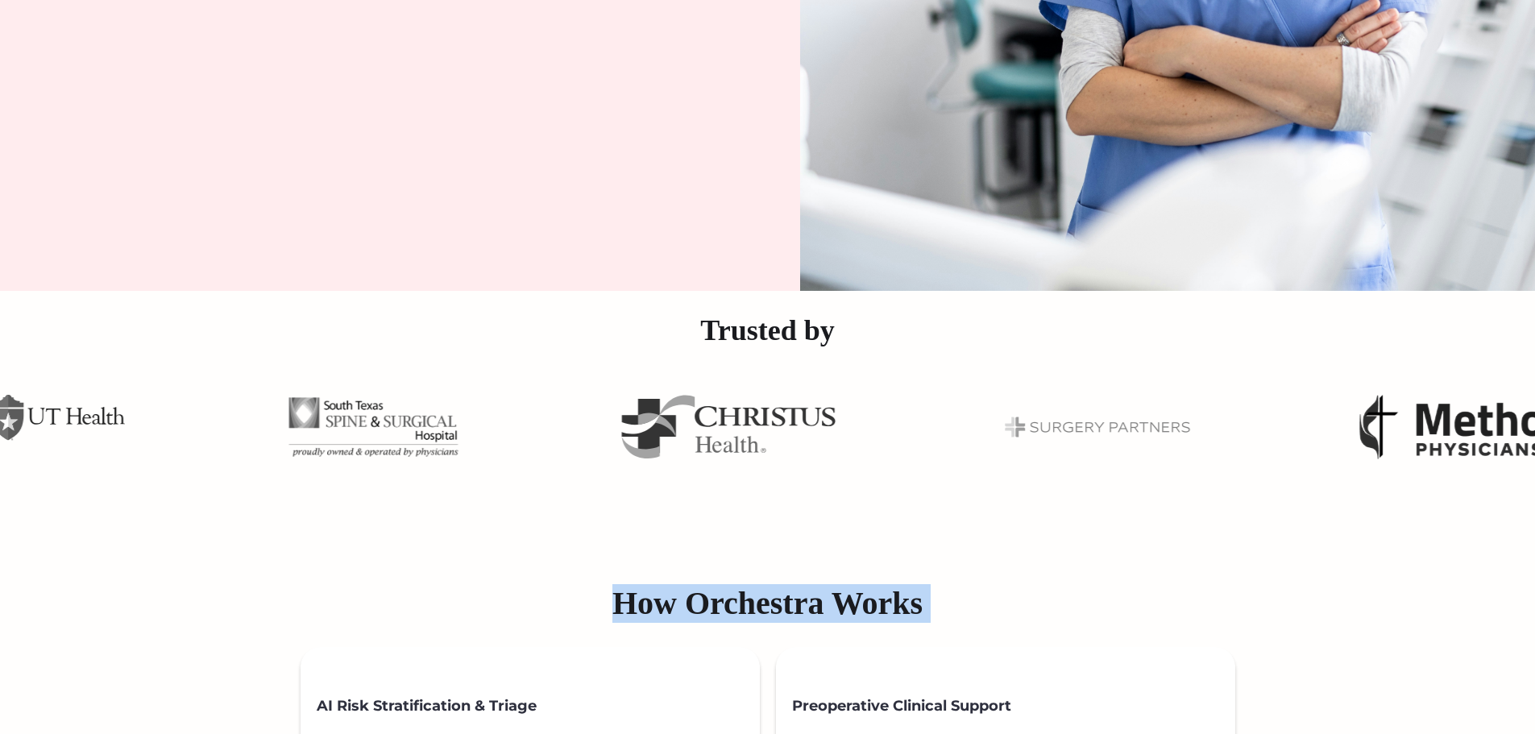
drag, startPoint x: 956, startPoint y: 606, endPoint x: 949, endPoint y: 613, distance: 9.7
click at [952, 610] on h2 "How Orchestra Works" at bounding box center [767, 603] width 1535 height 39
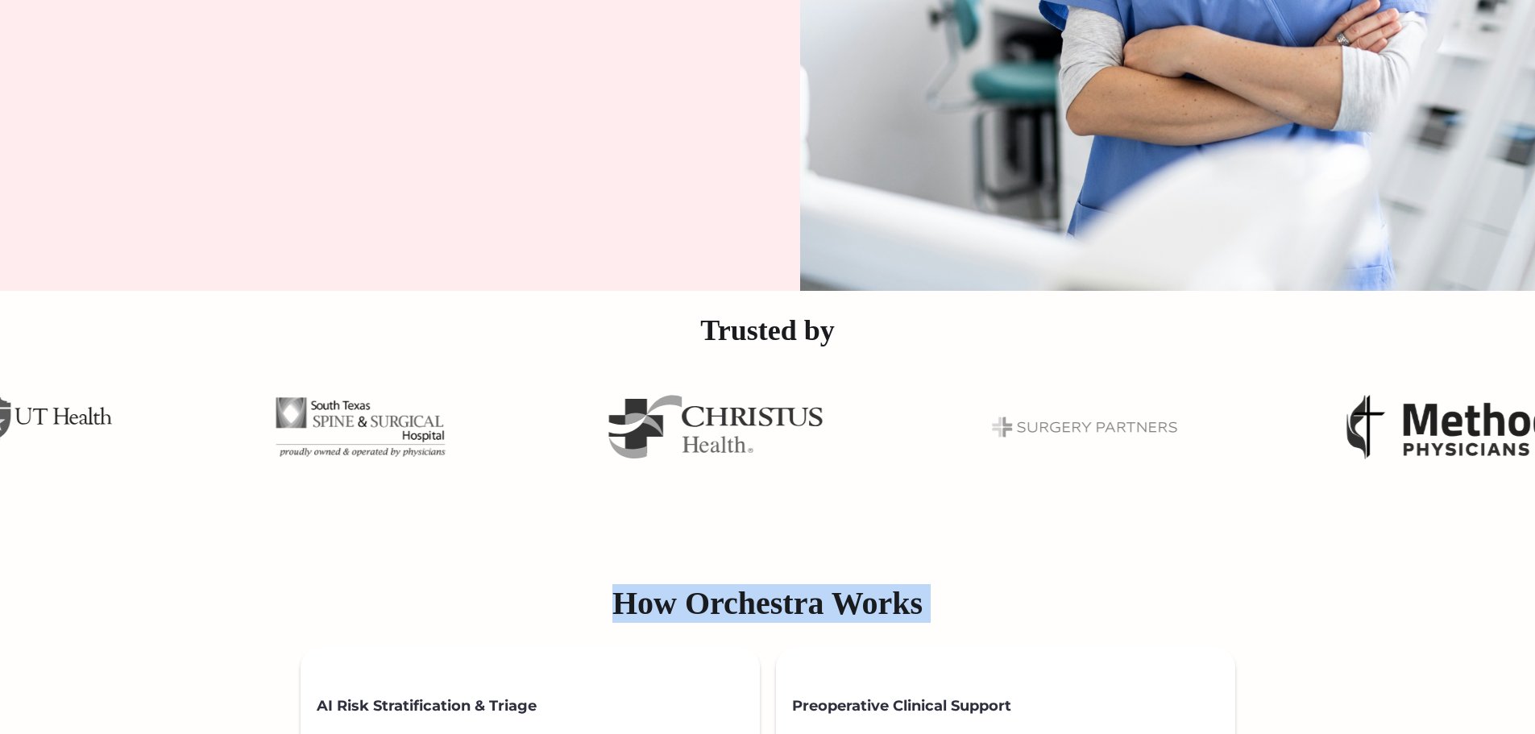
click at [916, 622] on h2 "How Orchestra Works" at bounding box center [767, 603] width 1535 height 39
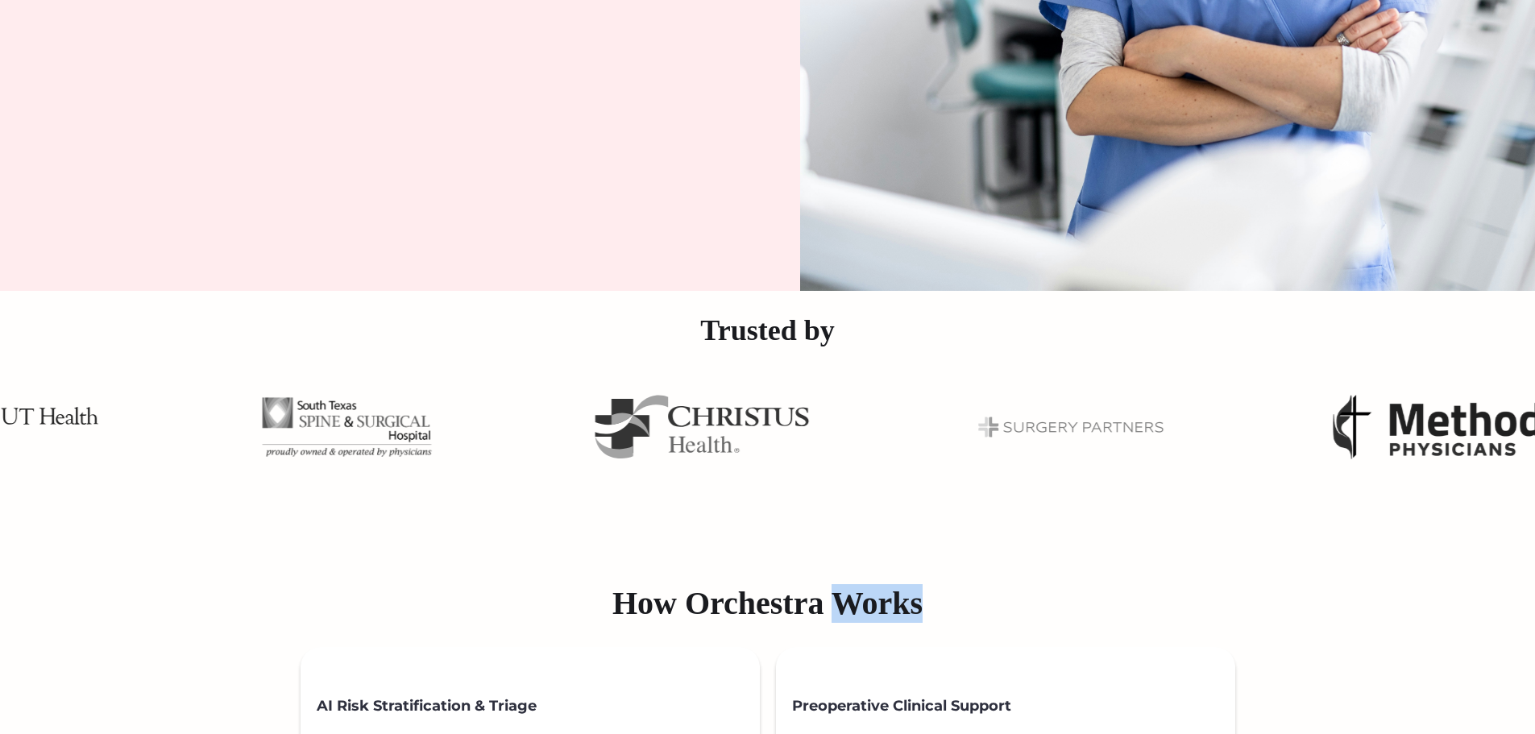
click at [917, 622] on h2 "How Orchestra Works" at bounding box center [767, 603] width 1535 height 39
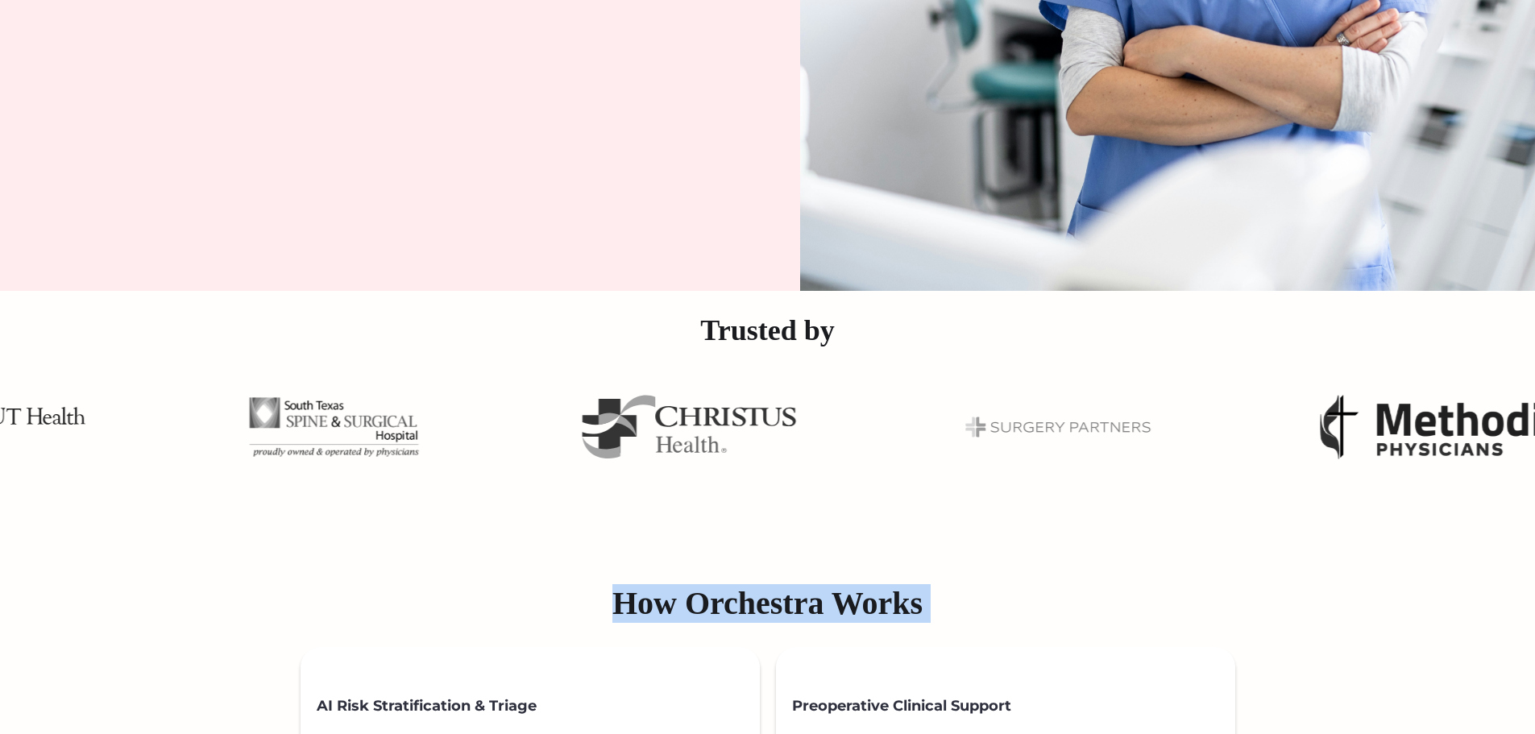
click at [917, 622] on h2 "How Orchestra Works" at bounding box center [767, 603] width 1535 height 39
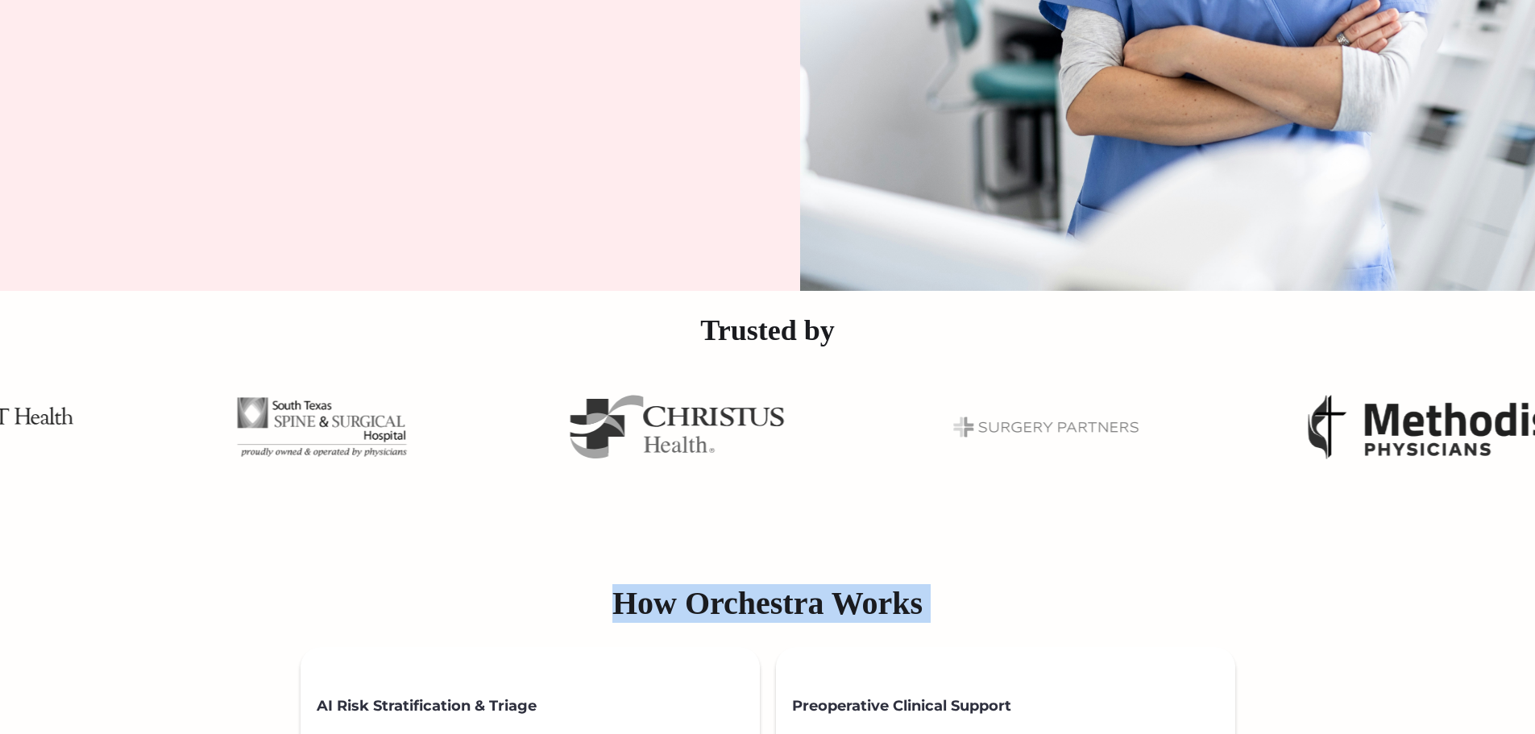
click at [981, 615] on h2 "How Orchestra Works" at bounding box center [767, 603] width 1535 height 39
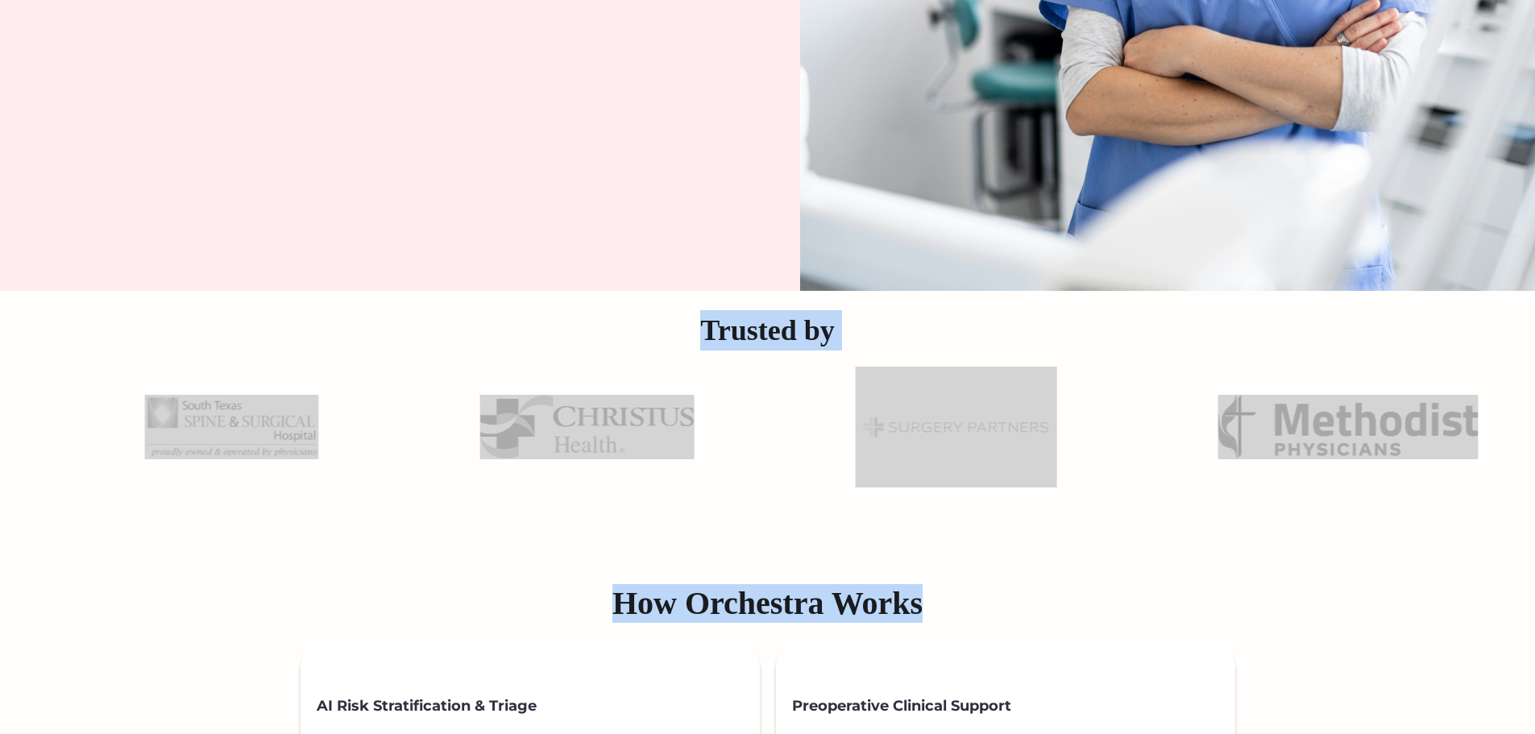
drag, startPoint x: 603, startPoint y: 321, endPoint x: 949, endPoint y: 614, distance: 453.9
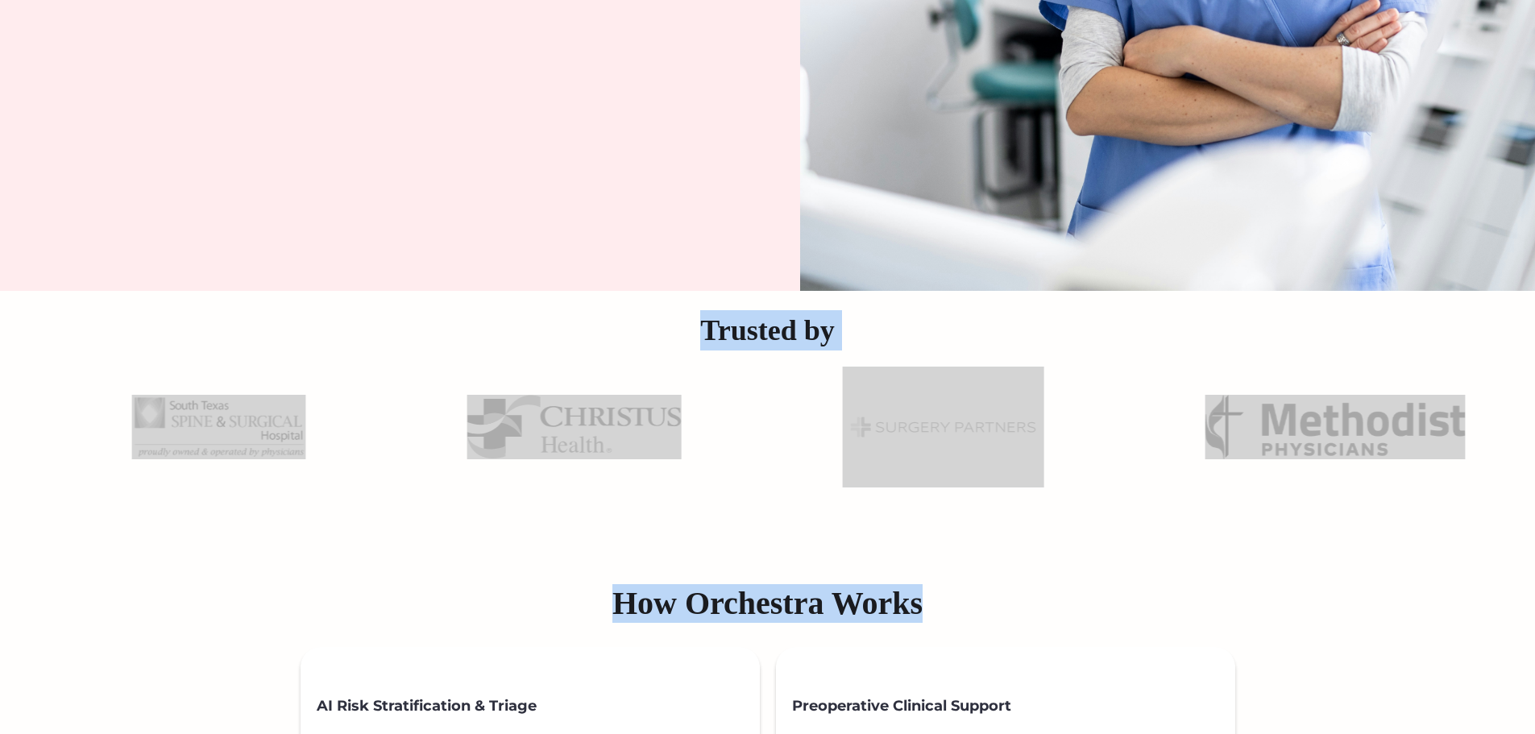
click at [949, 614] on h2 "How Orchestra Works" at bounding box center [767, 603] width 1535 height 39
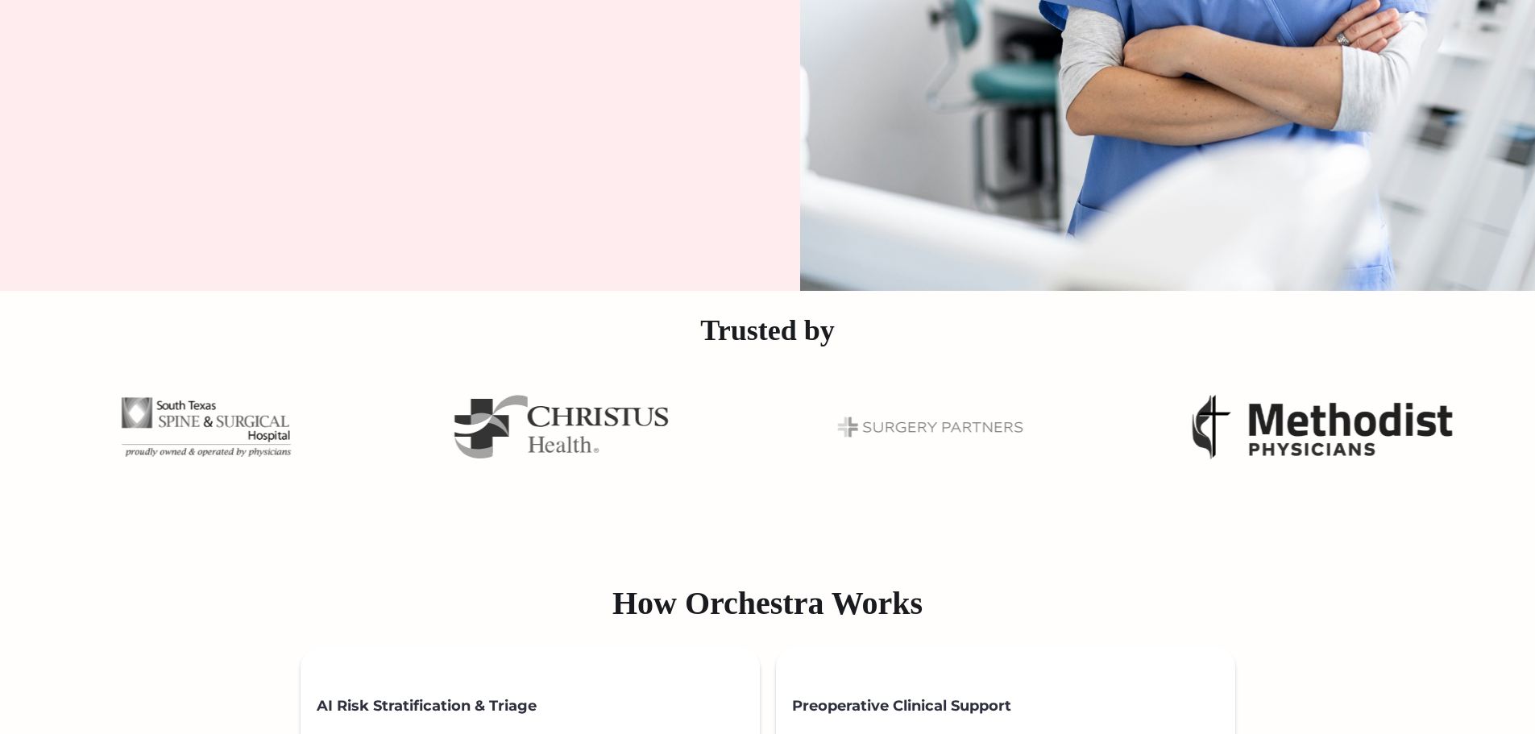
click at [949, 614] on h2 "How Orchestra Works" at bounding box center [767, 603] width 1535 height 39
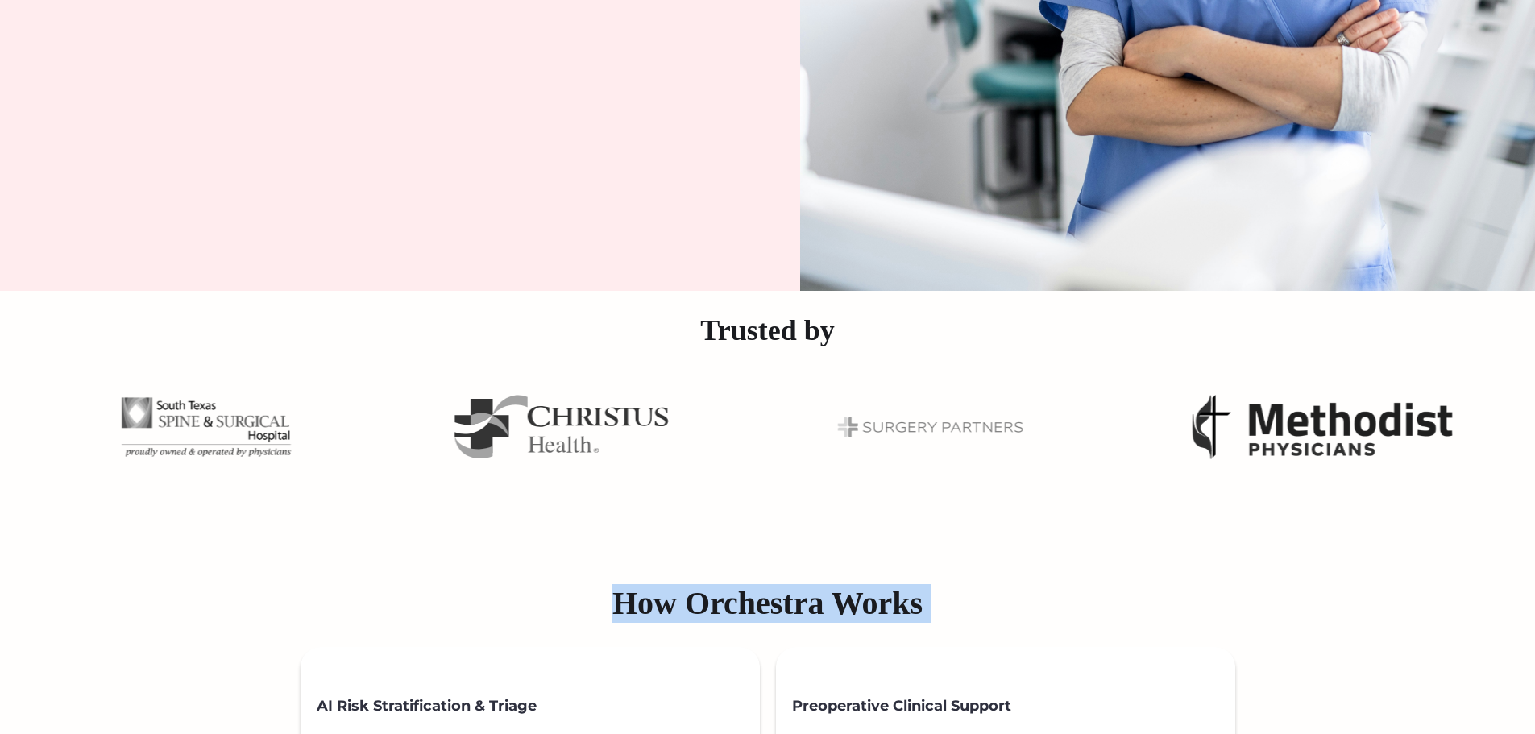
click at [949, 614] on h2 "How Orchestra Works" at bounding box center [767, 603] width 1535 height 39
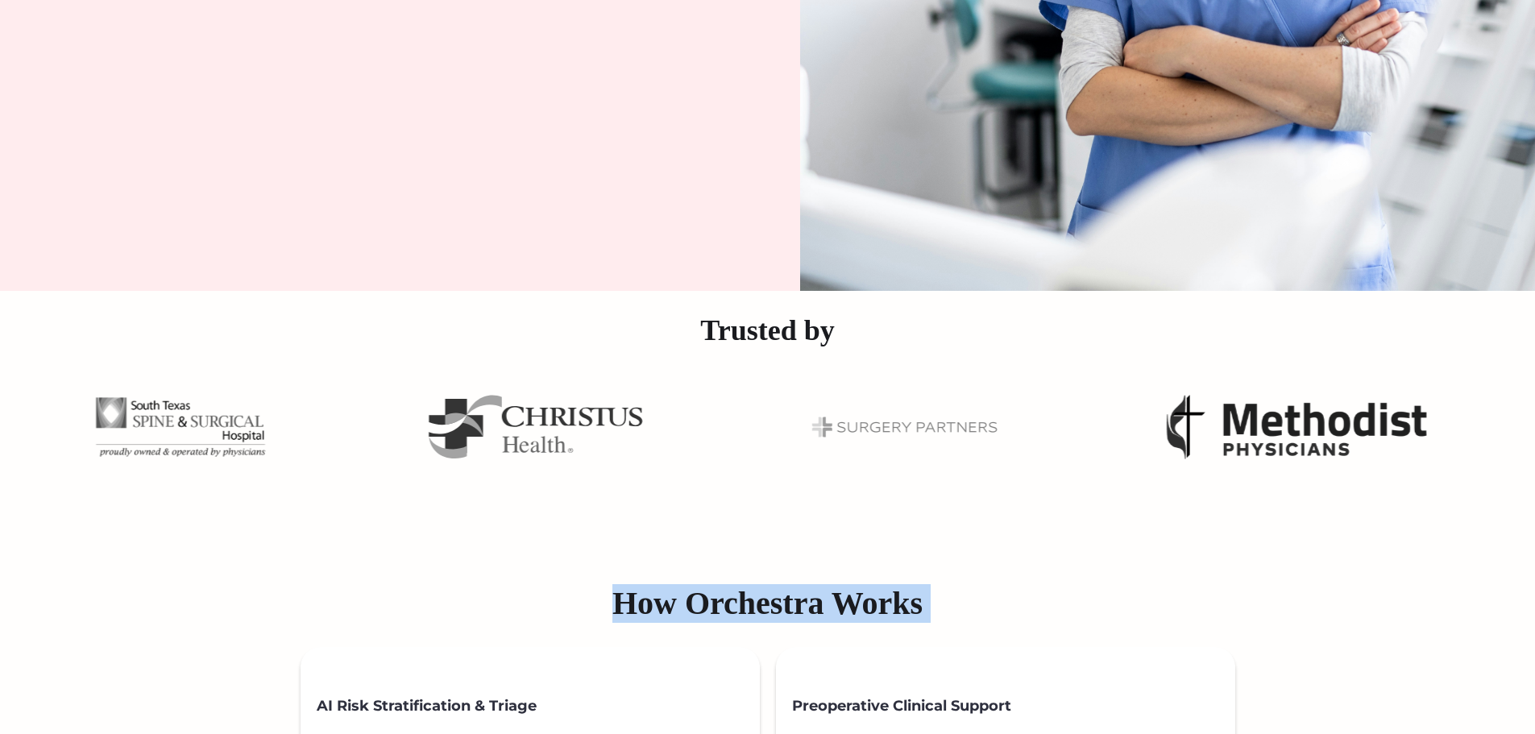
click at [929, 611] on h2 "How Orchestra Works" at bounding box center [767, 603] width 1535 height 39
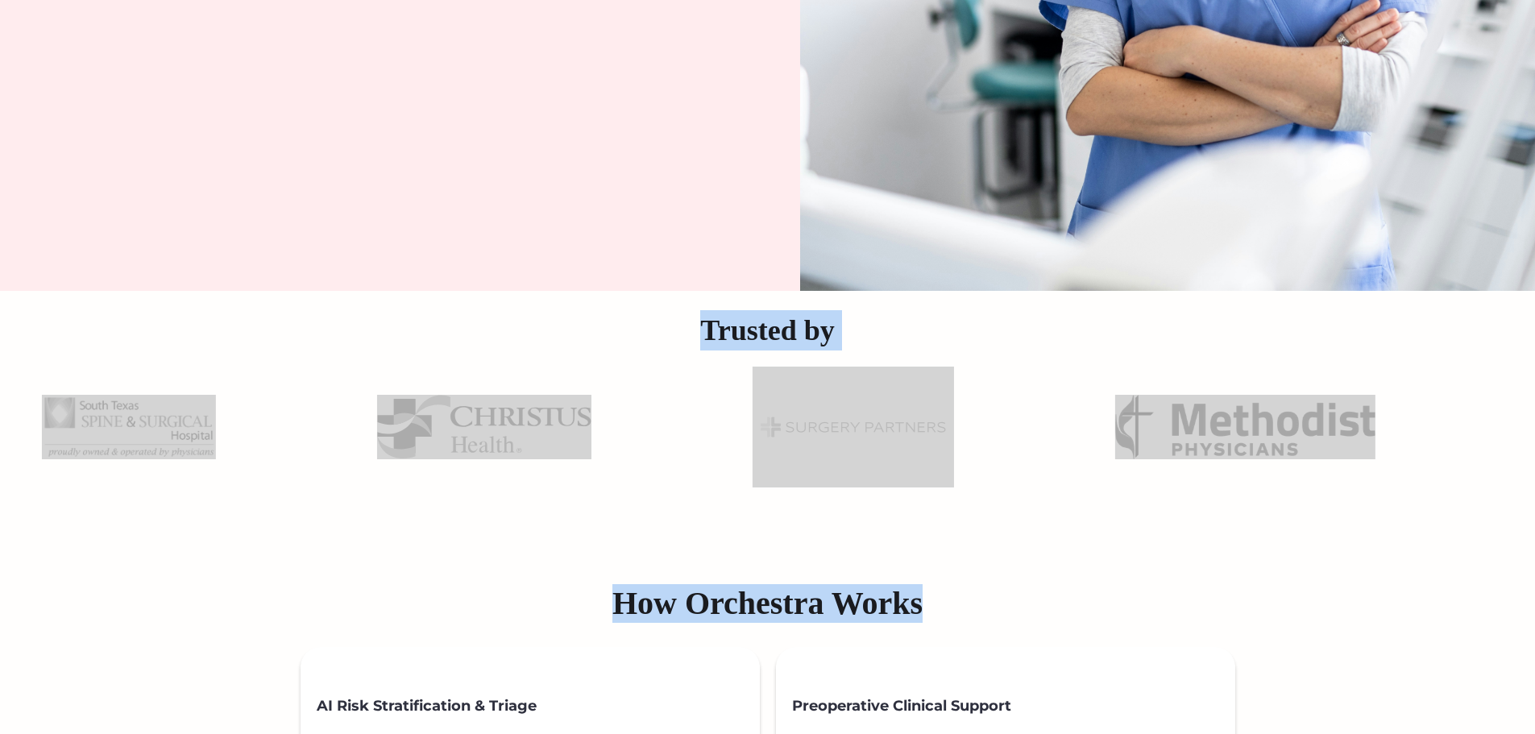
drag, startPoint x: 652, startPoint y: 307, endPoint x: 971, endPoint y: 585, distance: 423.2
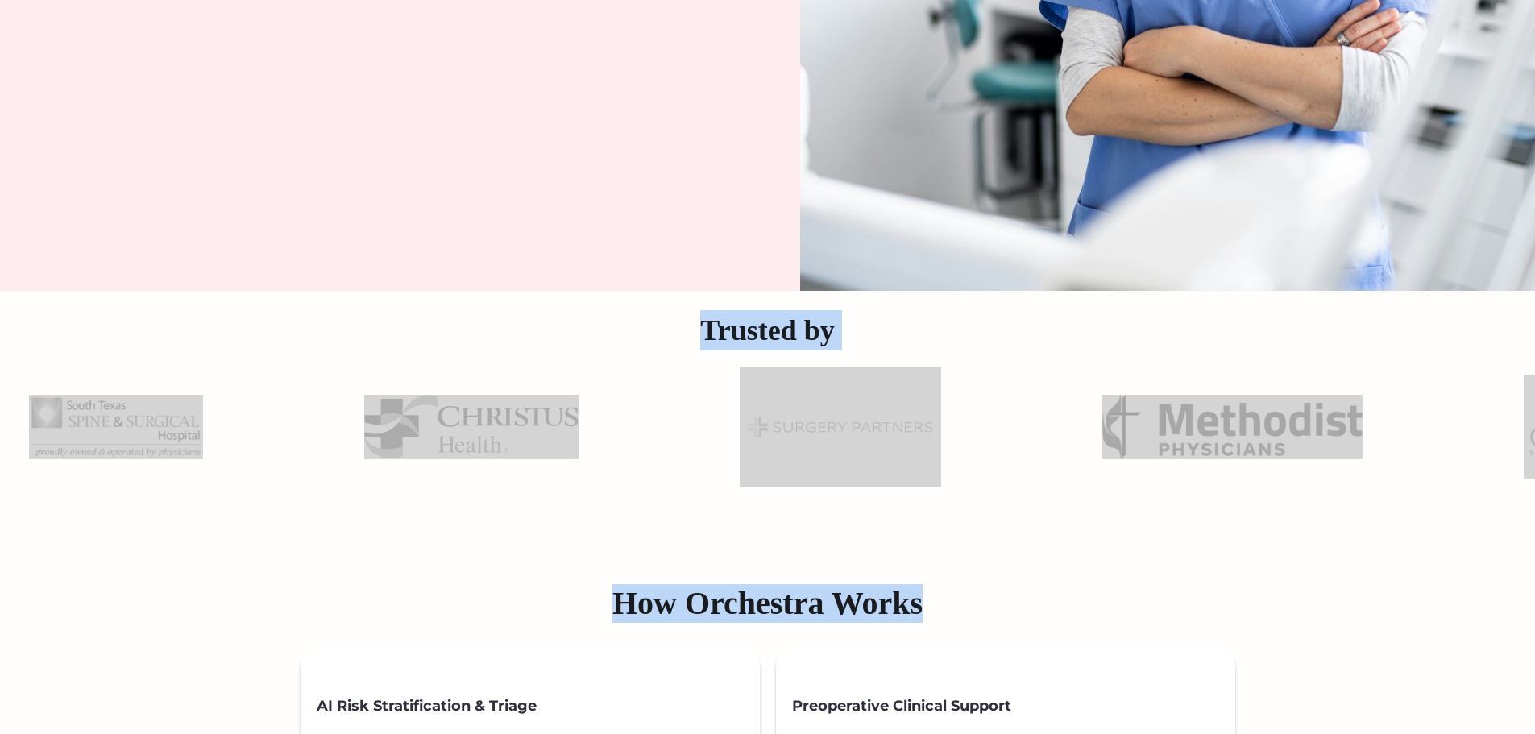
click at [971, 585] on h2 "How Orchestra Works" at bounding box center [767, 603] width 1535 height 39
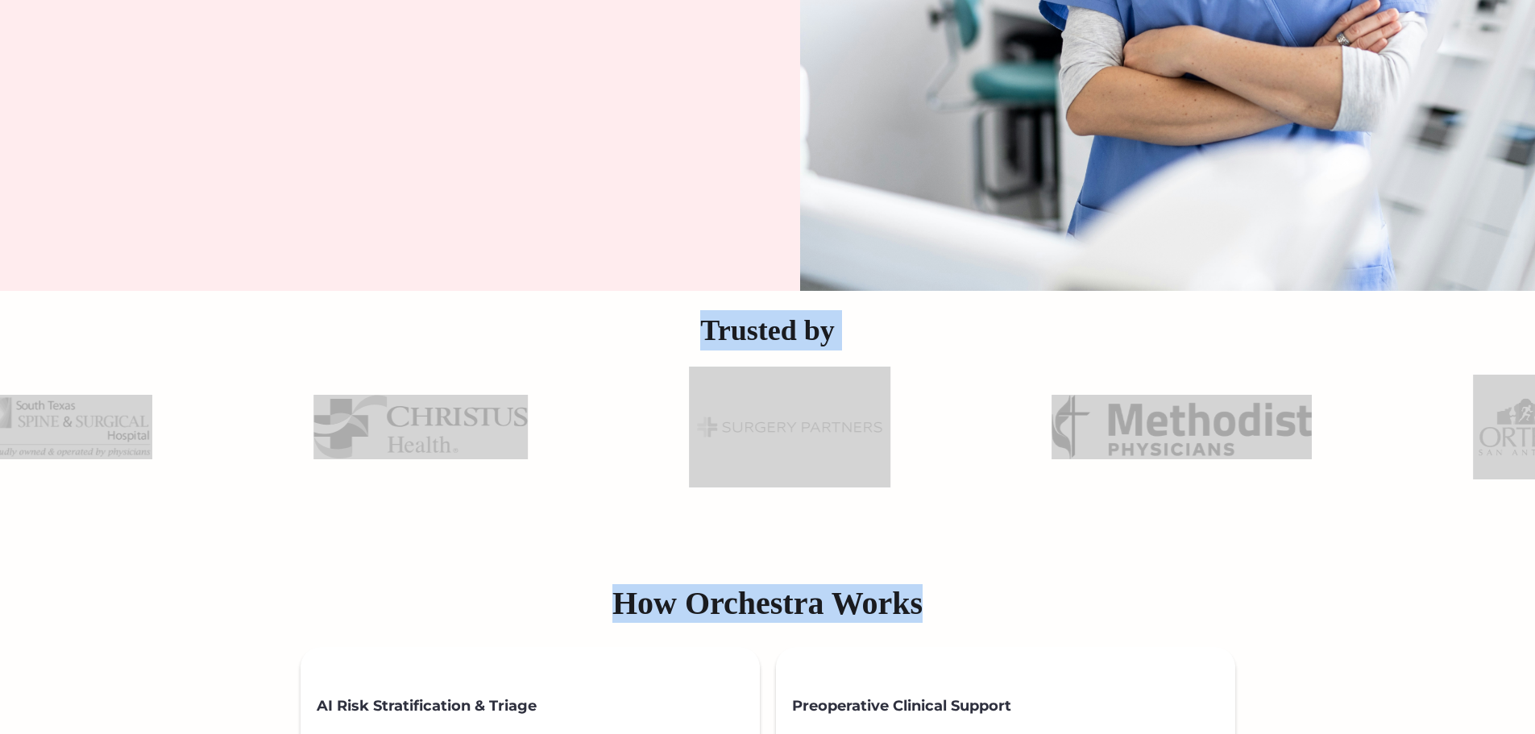
drag, startPoint x: 989, startPoint y: 603, endPoint x: 683, endPoint y: 333, distance: 408.2
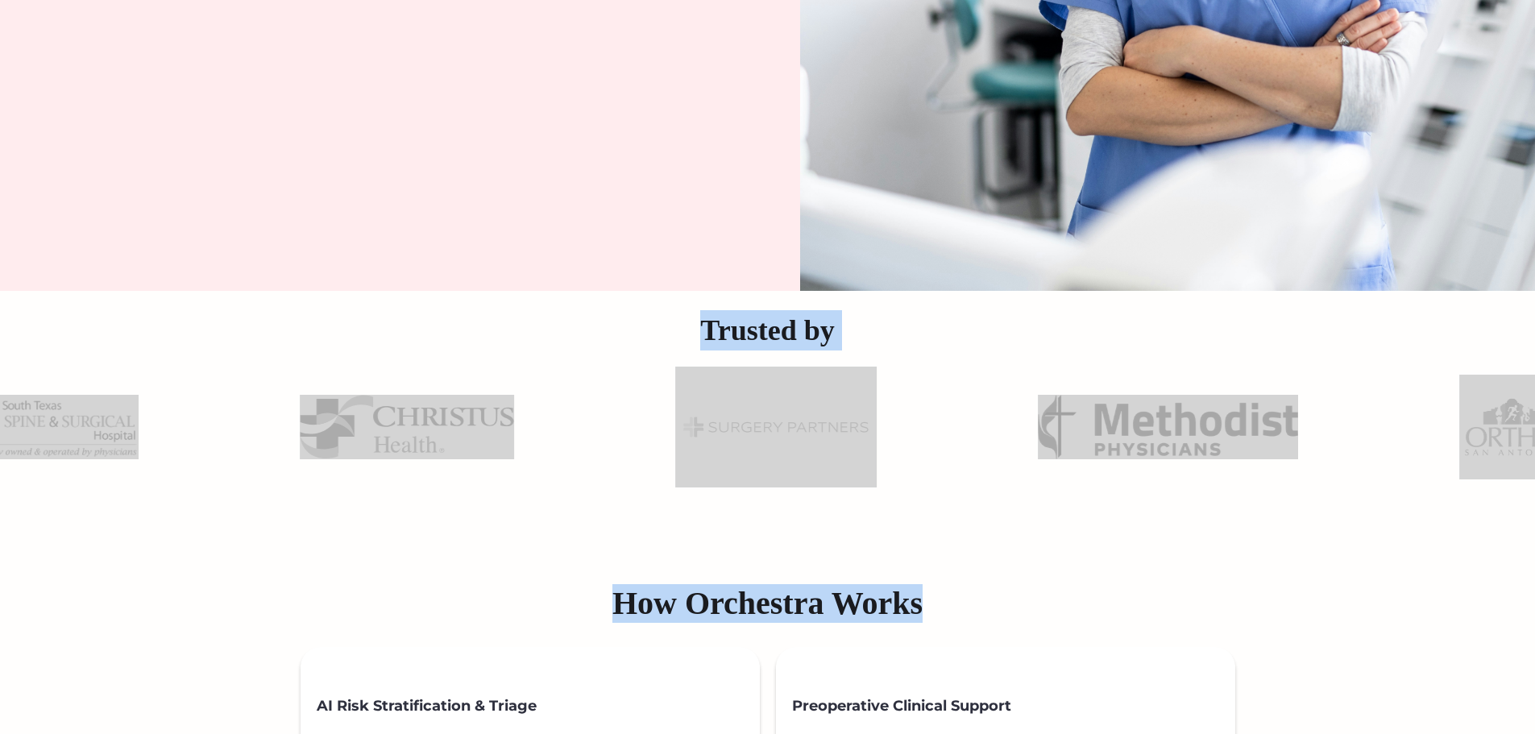
click at [683, 333] on h2 "Trusted by" at bounding box center [767, 330] width 1535 height 40
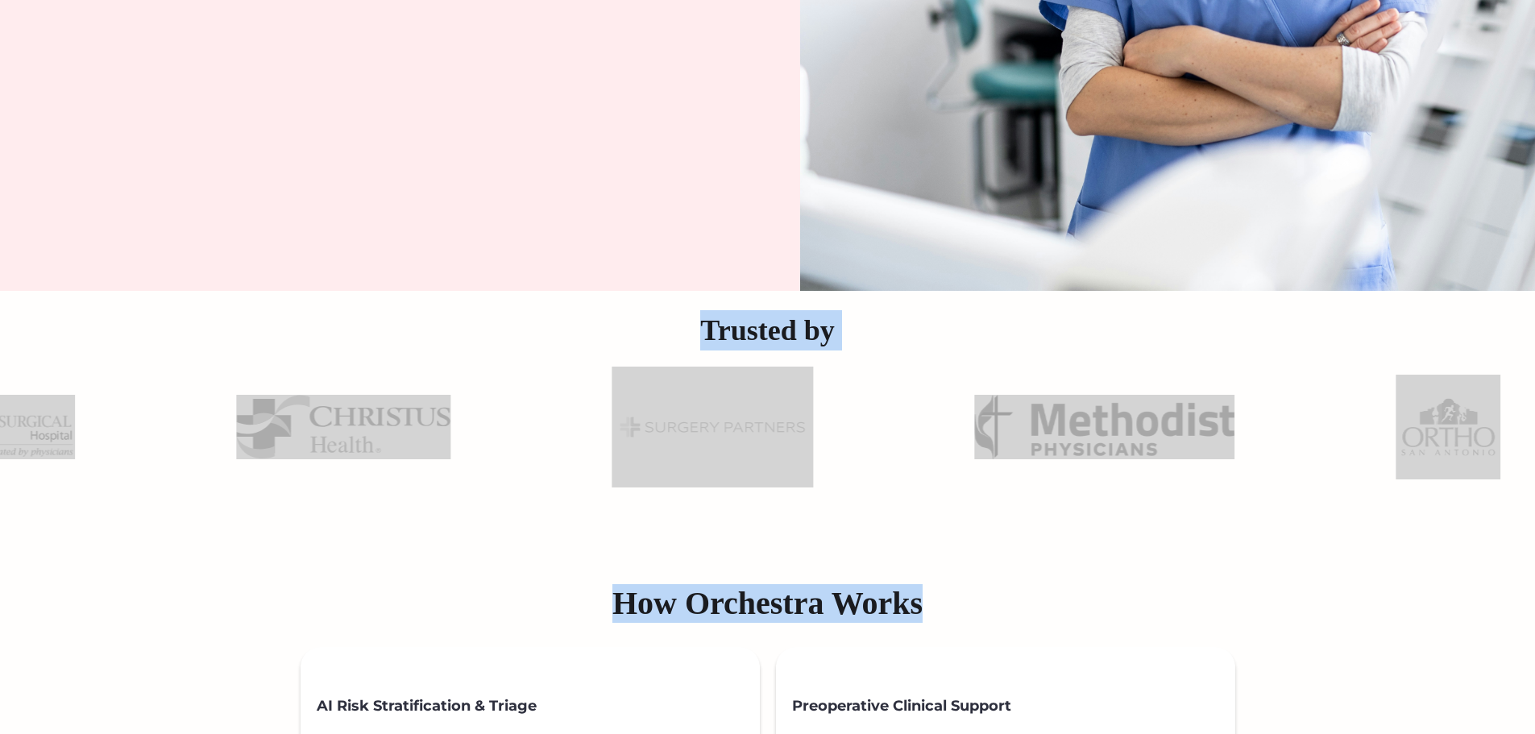
drag, startPoint x: 677, startPoint y: 311, endPoint x: 1018, endPoint y: 603, distance: 448.6
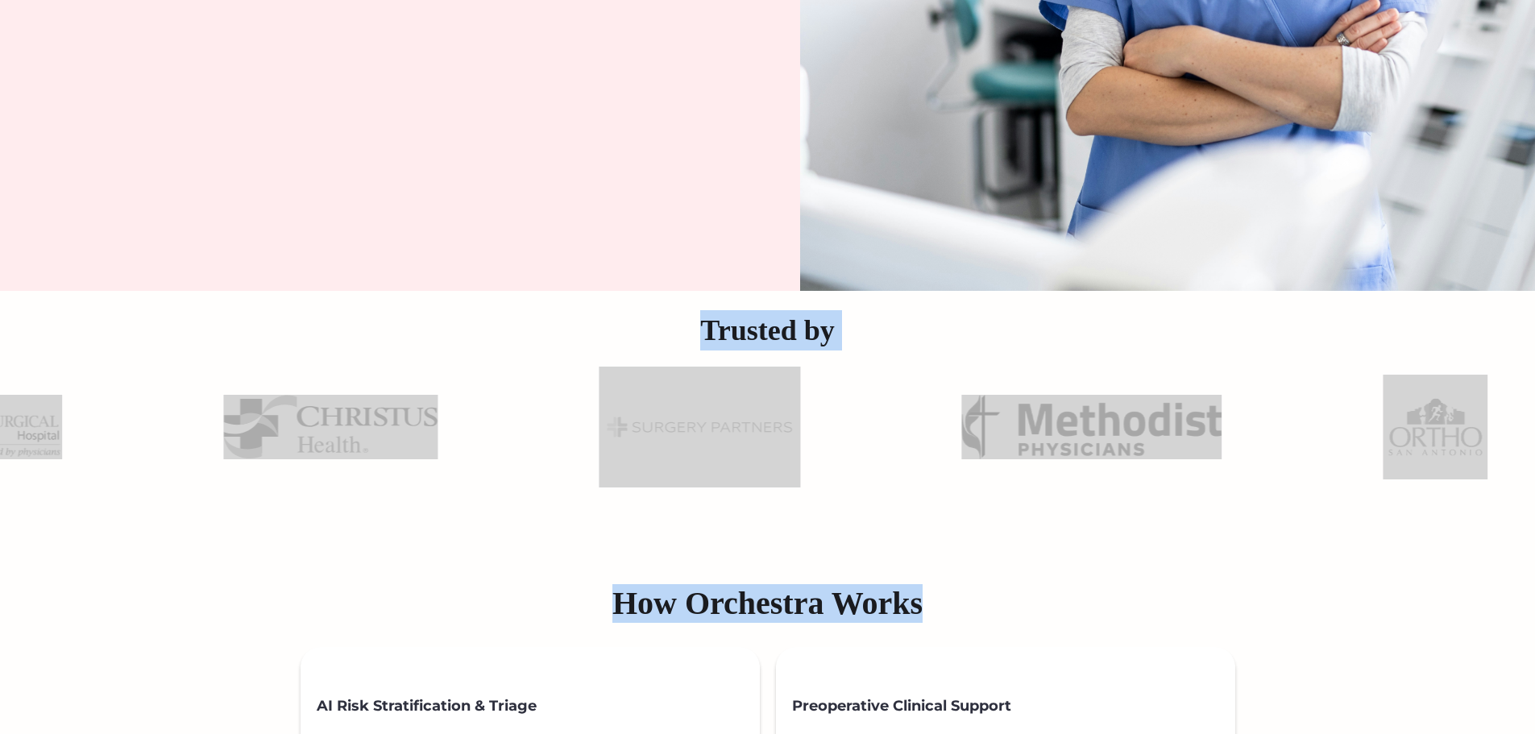
click at [1018, 603] on h2 "How Orchestra Works" at bounding box center [767, 603] width 1535 height 39
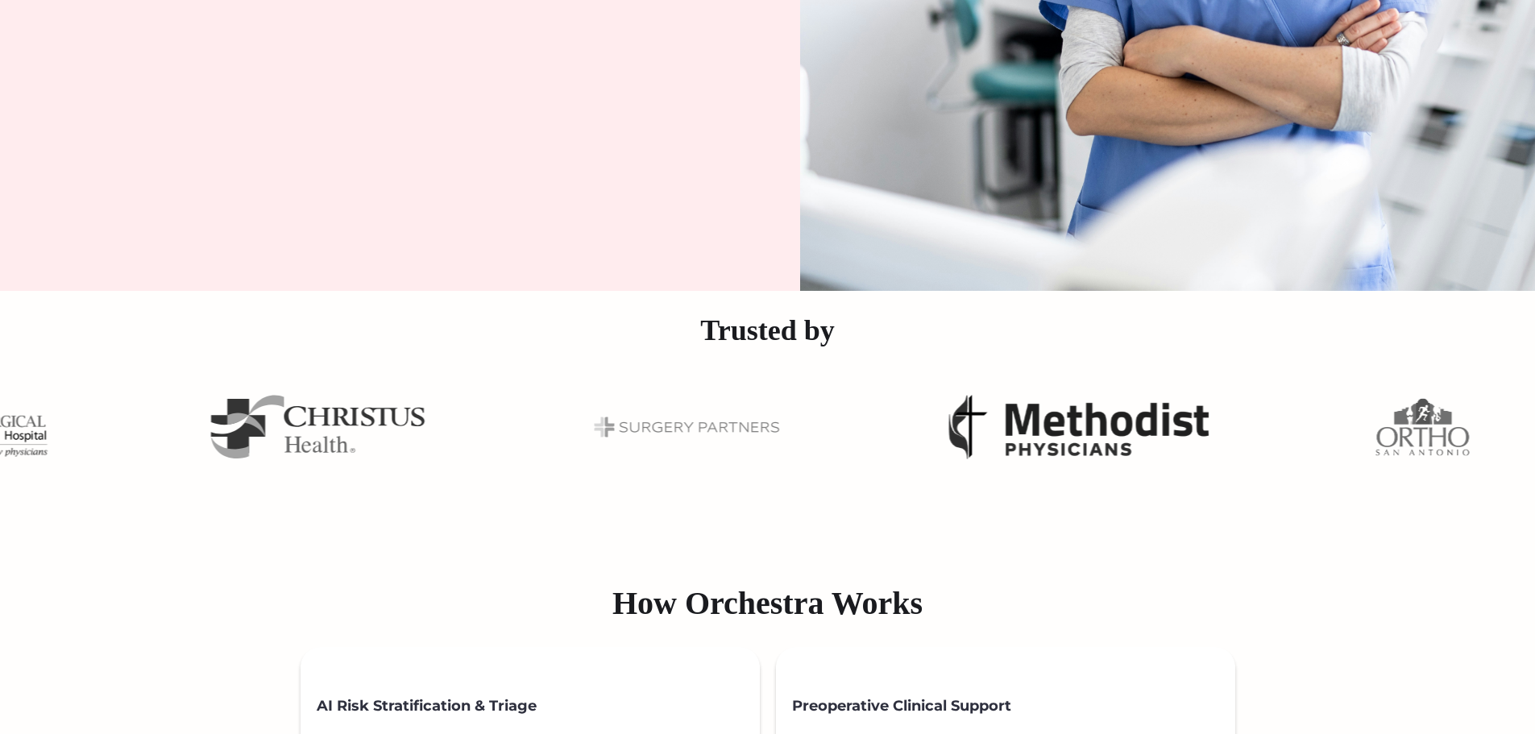
click at [1018, 603] on h2 "How Orchestra Works" at bounding box center [767, 603] width 1535 height 39
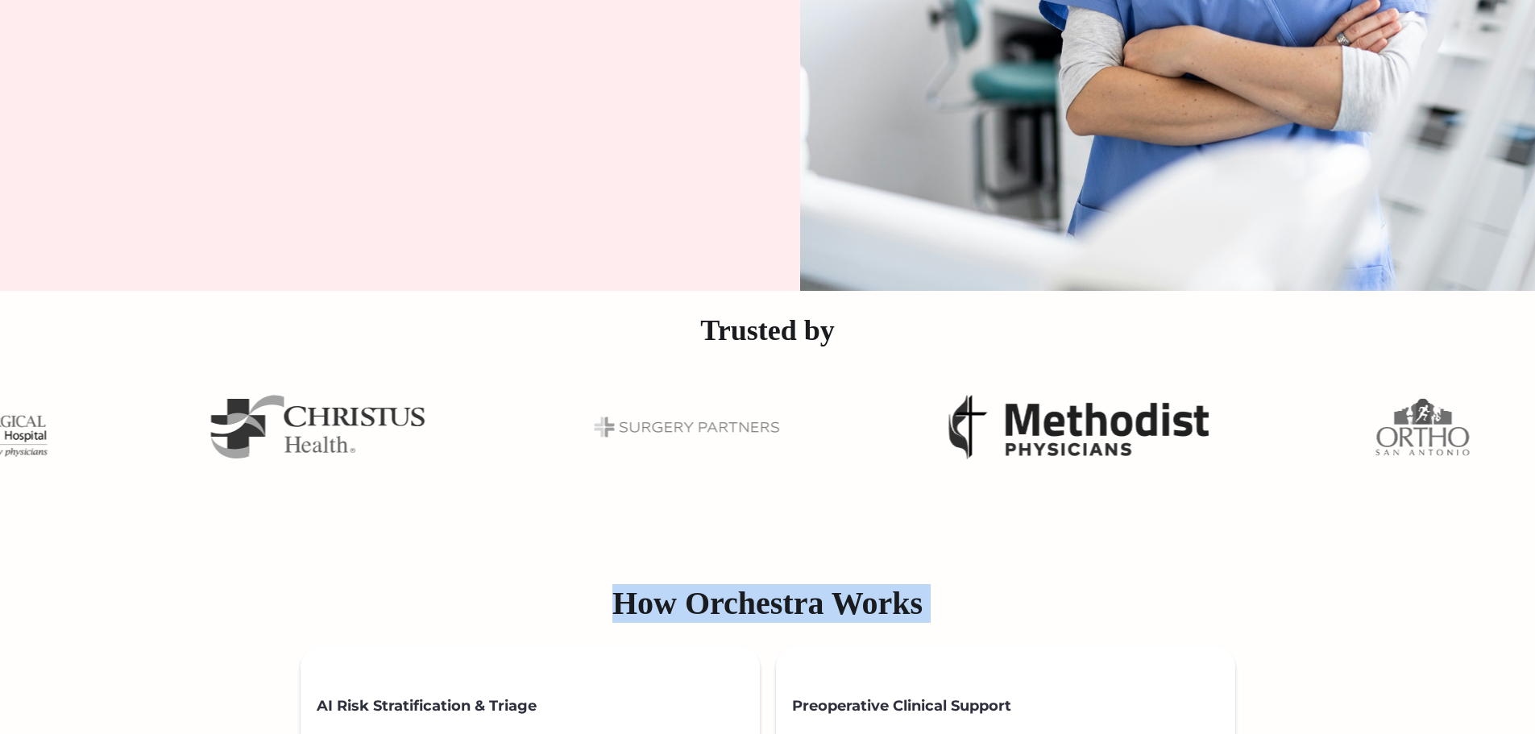
click at [1018, 603] on h2 "How Orchestra Works" at bounding box center [767, 603] width 1535 height 39
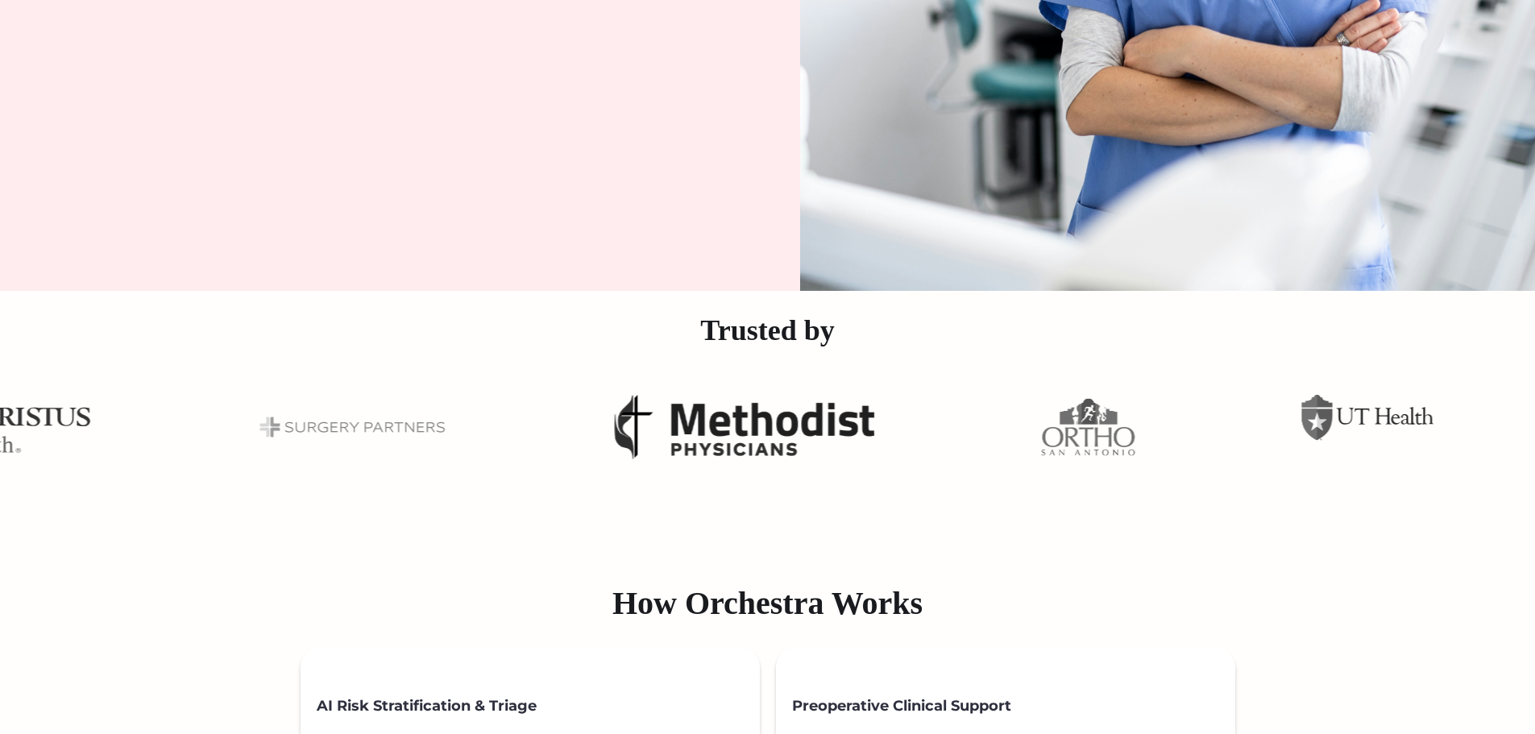
click at [670, 606] on h2 "How Orchestra Works" at bounding box center [767, 603] width 1535 height 39
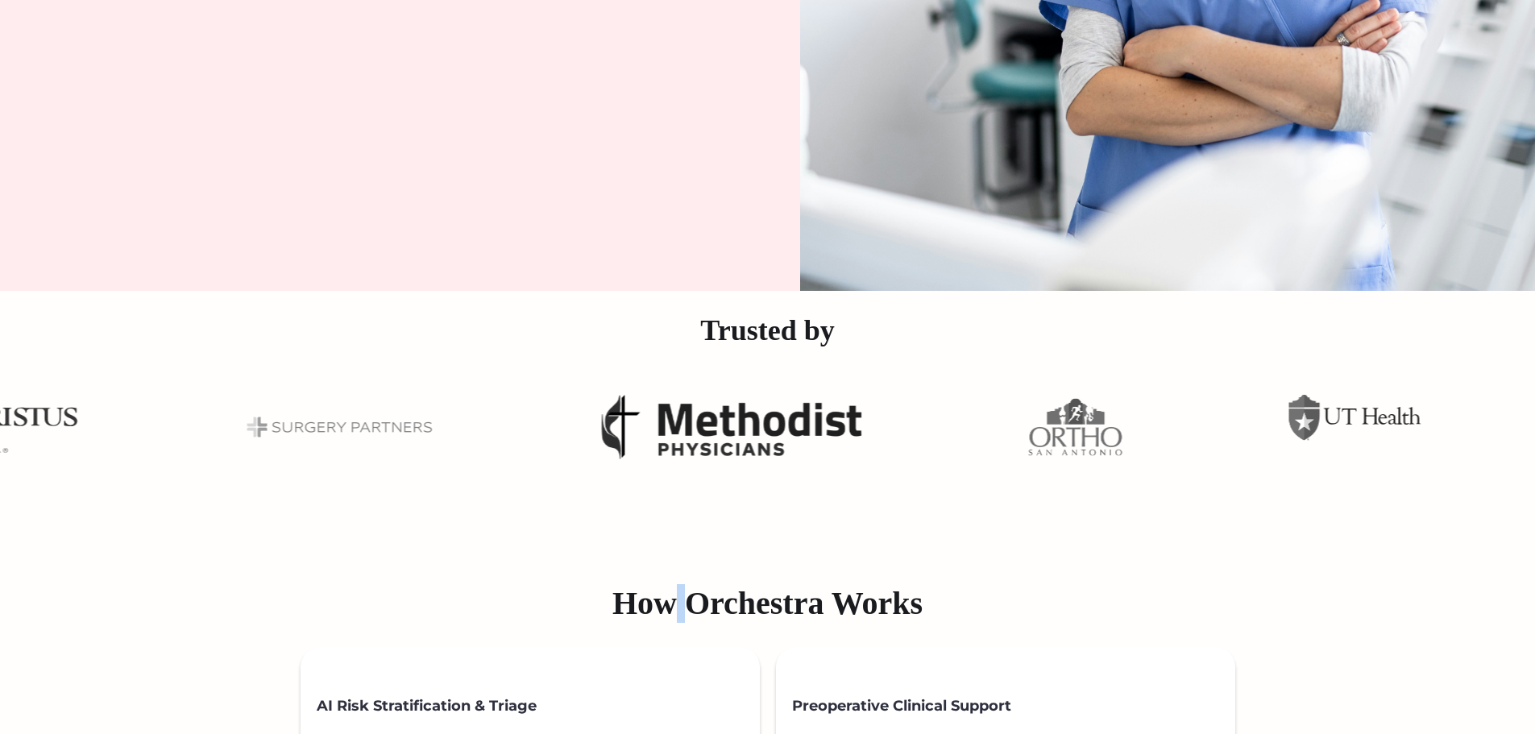
click at [670, 606] on h2 "How Orchestra Works" at bounding box center [767, 603] width 1535 height 39
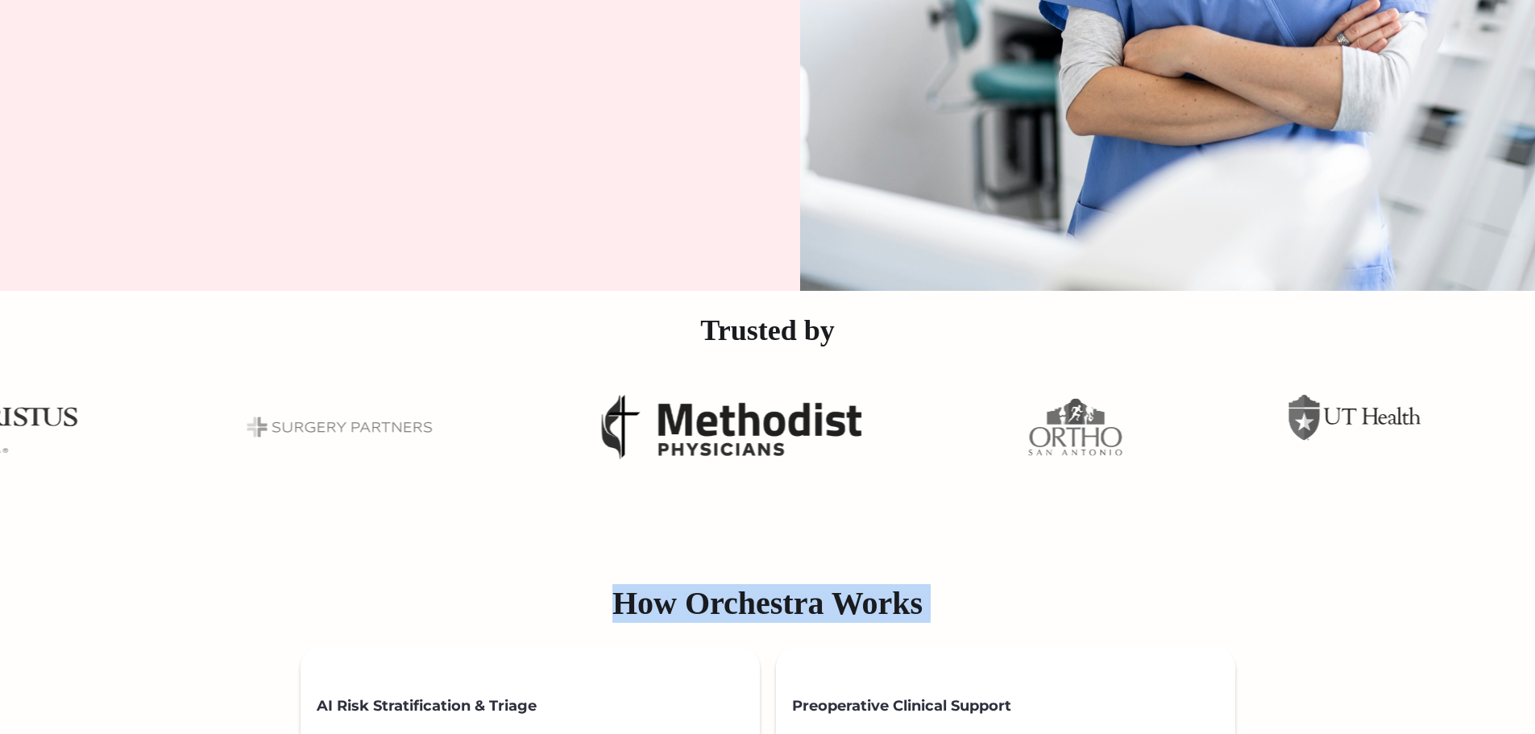
click at [670, 606] on h2 "How Orchestra Works" at bounding box center [767, 603] width 1535 height 39
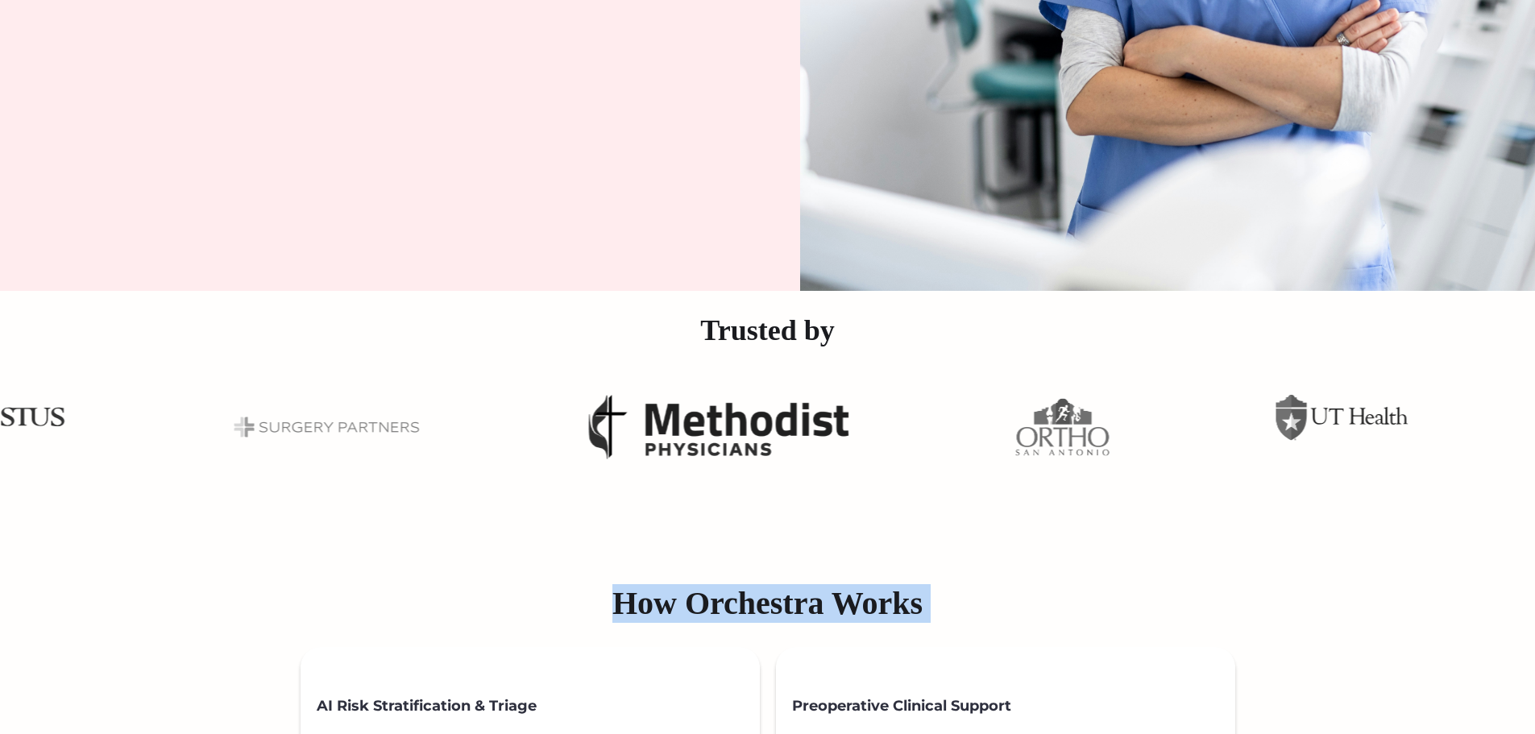
click at [721, 606] on h2 "How Orchestra Works" at bounding box center [767, 603] width 1535 height 39
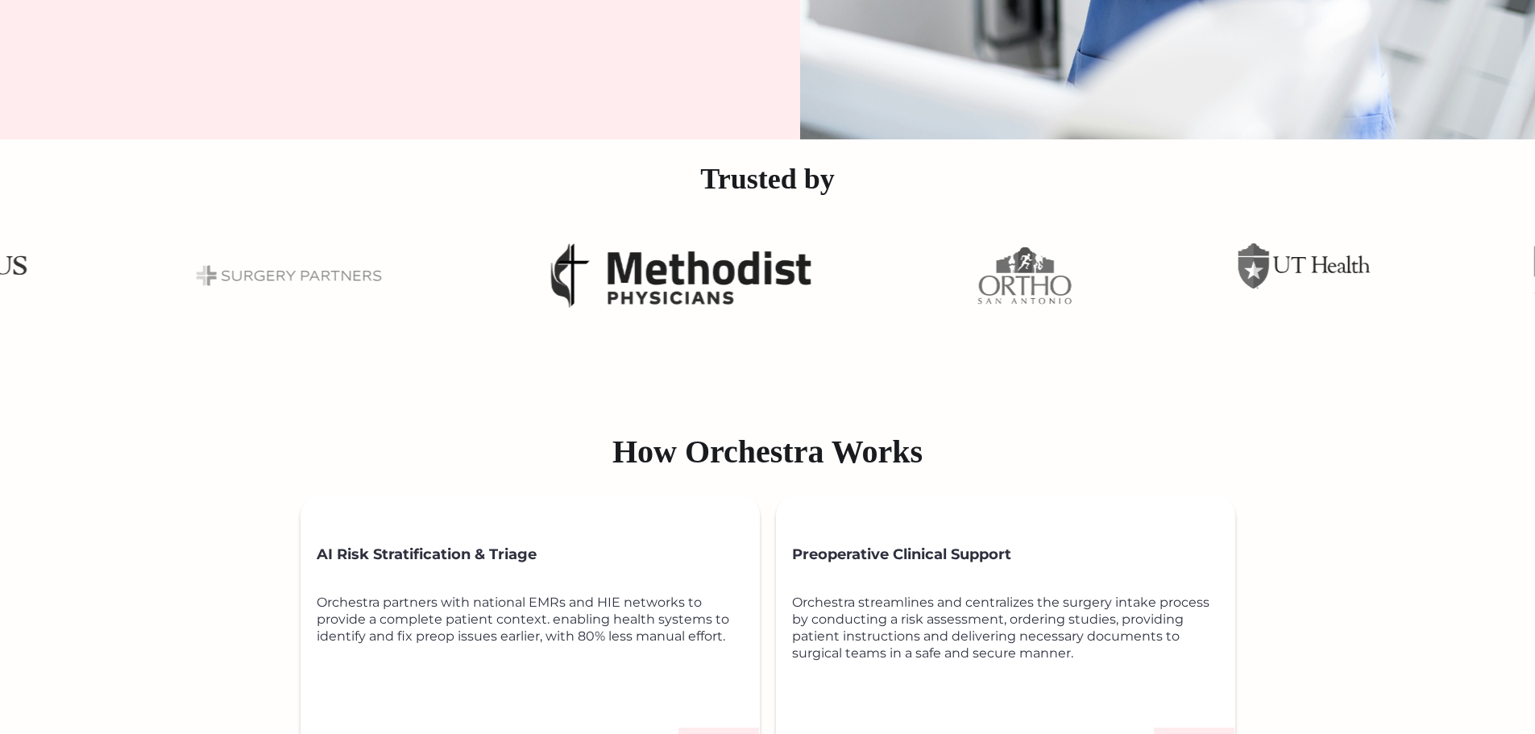
scroll to position [806, 0]
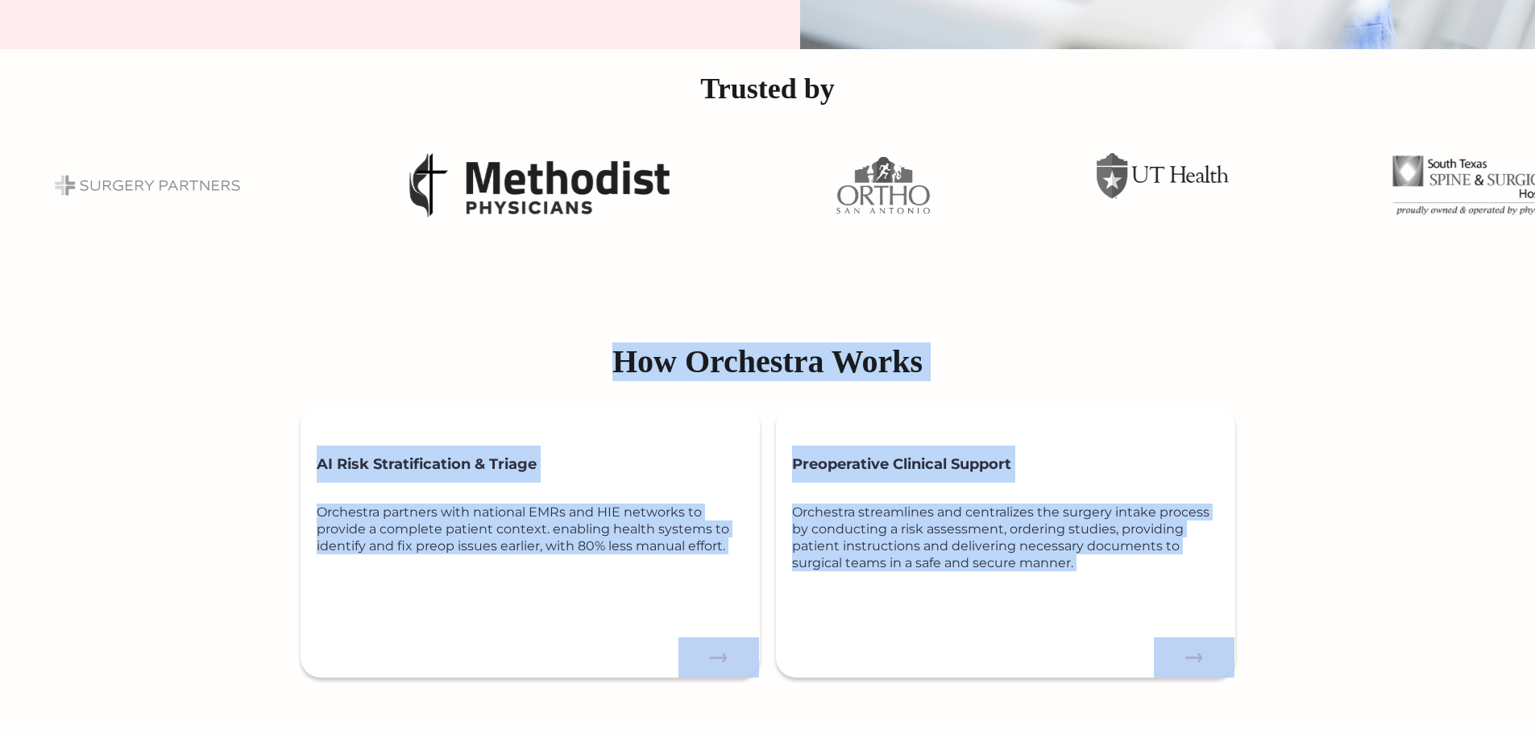
drag, startPoint x: 535, startPoint y: 345, endPoint x: 1237, endPoint y: 666, distance: 771.6
click at [1237, 666] on div "How Orchestra Works AI Risk Stratification & Triage Orchestra partners with nat…" at bounding box center [767, 655] width 1535 height 643
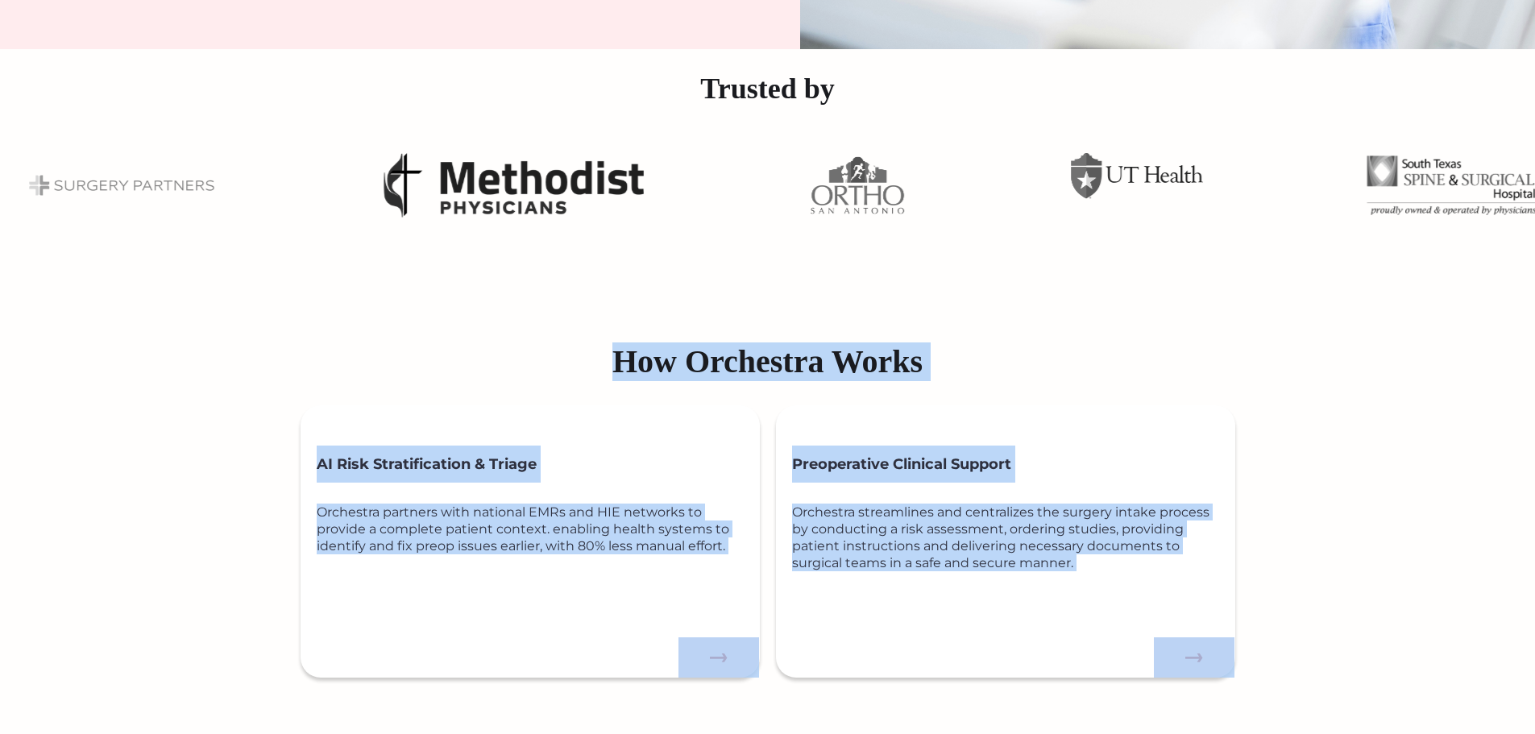
click at [1319, 657] on div "How Orchestra Works AI Risk Stratification & Triage Orchestra partners with nat…" at bounding box center [767, 655] width 1535 height 643
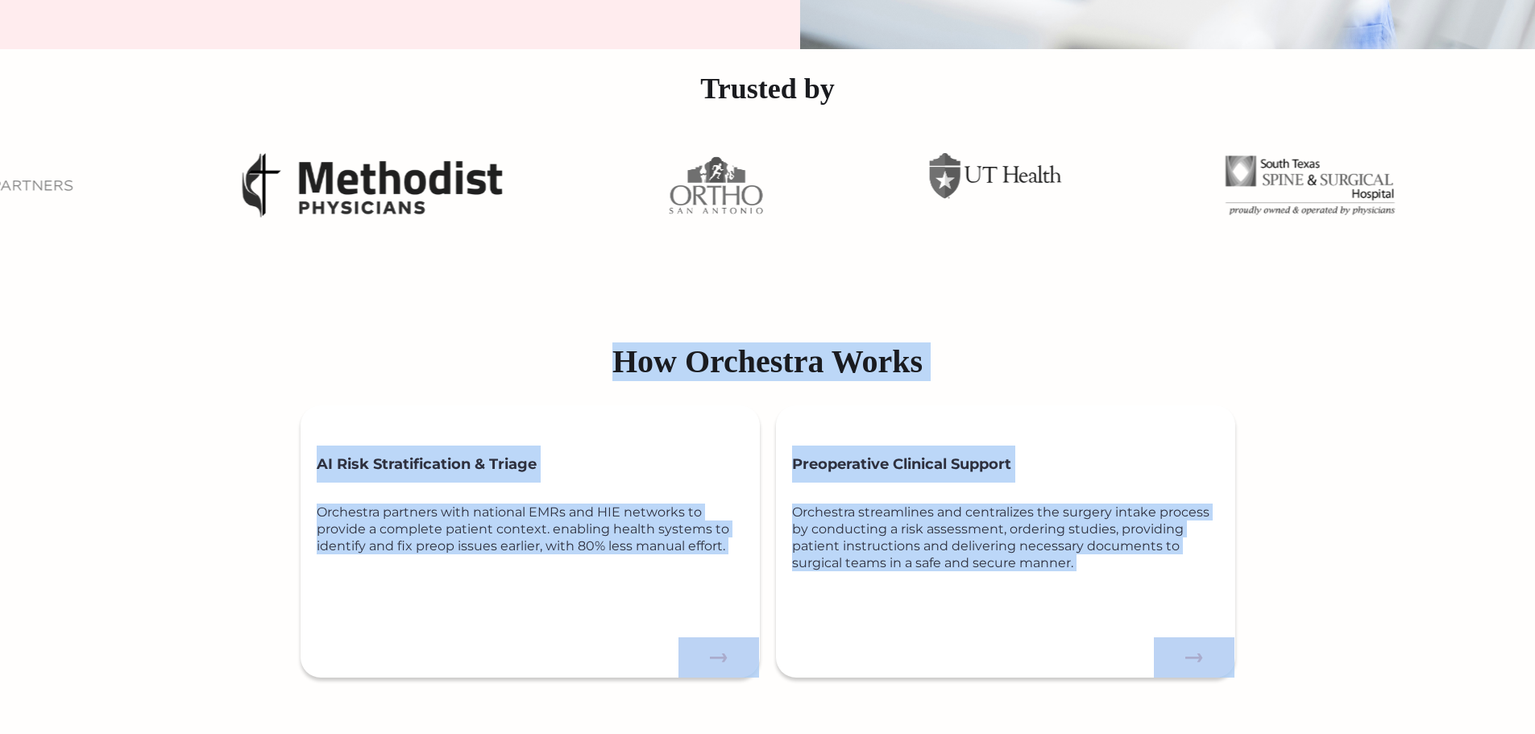
drag, startPoint x: 859, startPoint y: 550, endPoint x: 1234, endPoint y: 667, distance: 392.7
click at [1234, 667] on div "How Orchestra Works AI Risk Stratification & Triage Orchestra partners with nat…" at bounding box center [767, 655] width 1535 height 643
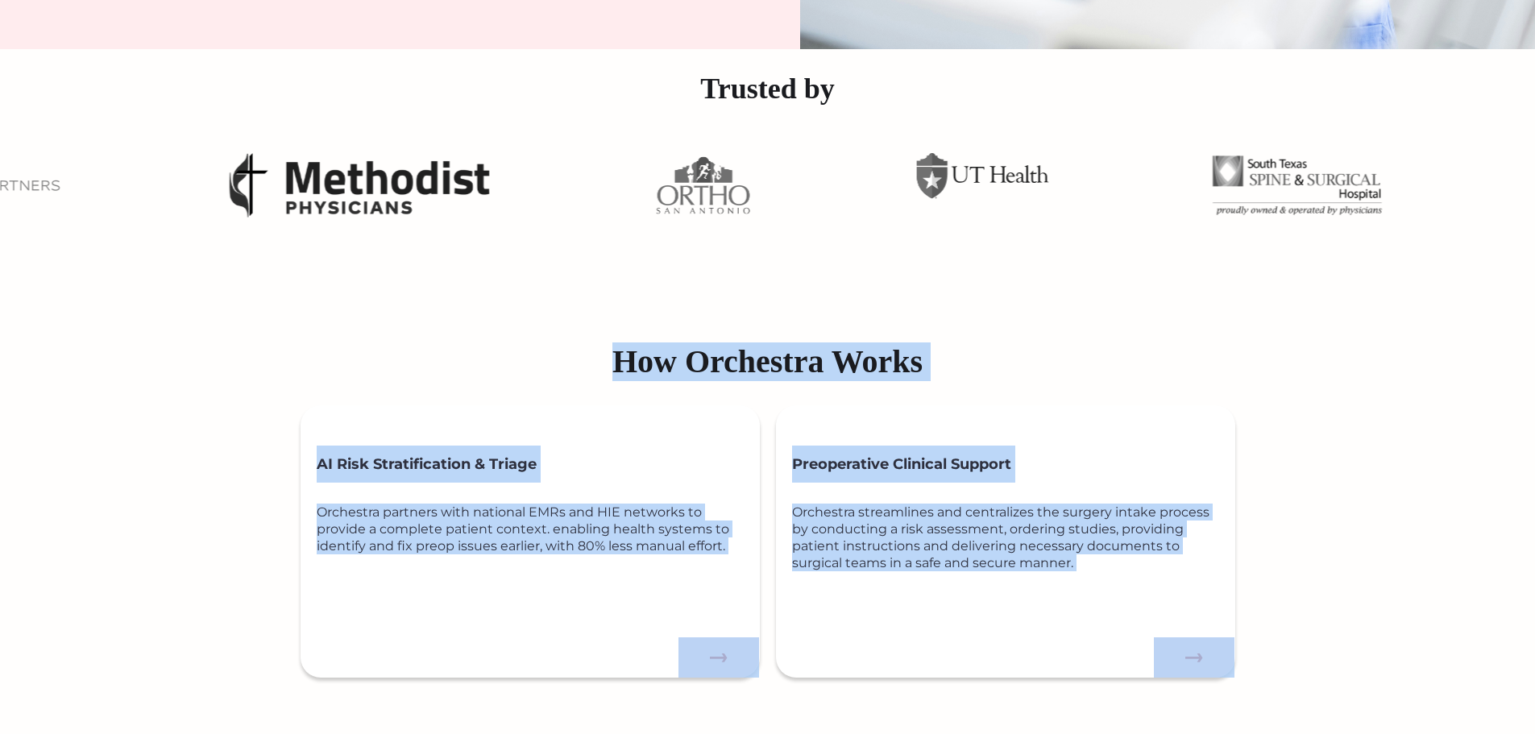
click at [1314, 665] on div "How Orchestra Works AI Risk Stratification & Triage Orchestra partners with nat…" at bounding box center [767, 655] width 1535 height 643
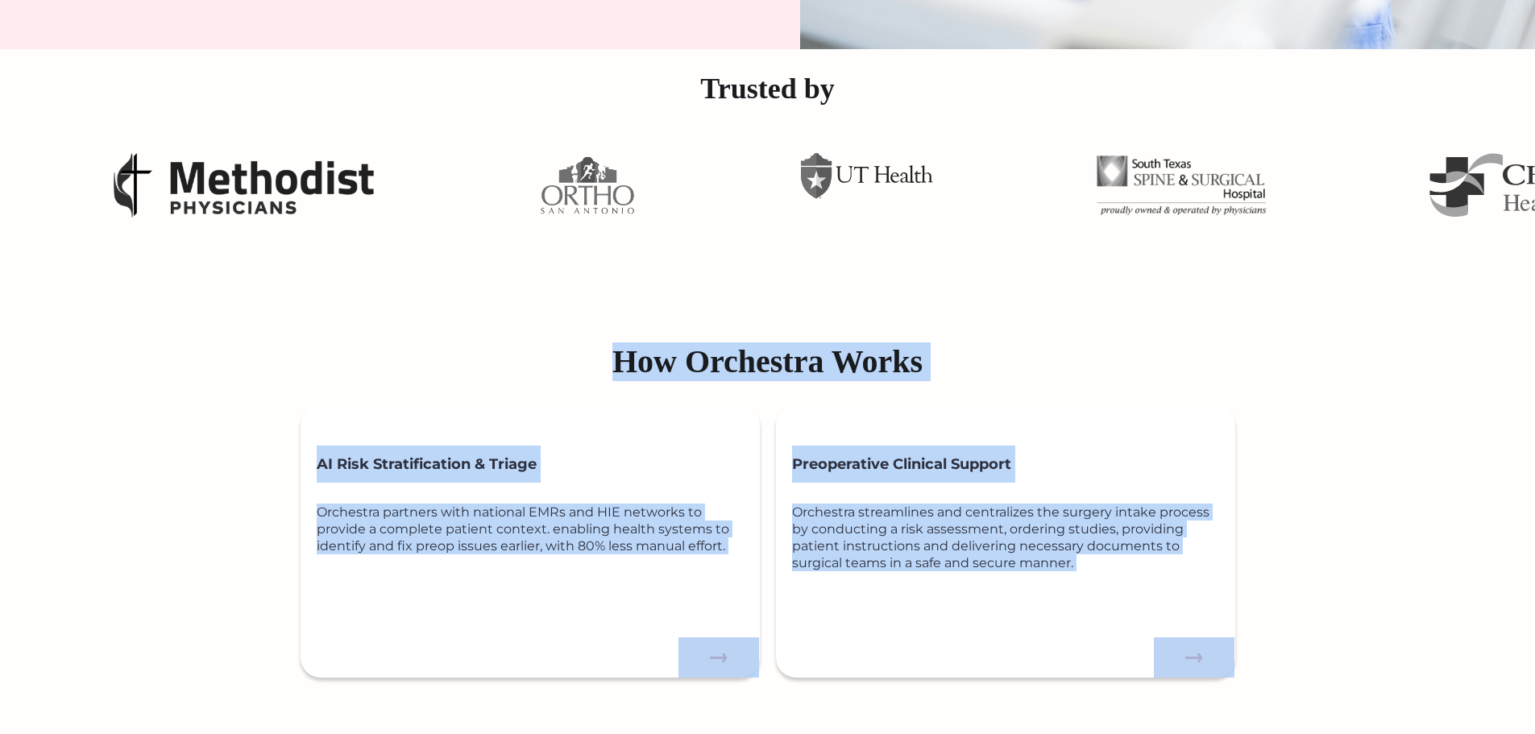
drag, startPoint x: 588, startPoint y: 324, endPoint x: 1256, endPoint y: 668, distance: 751.4
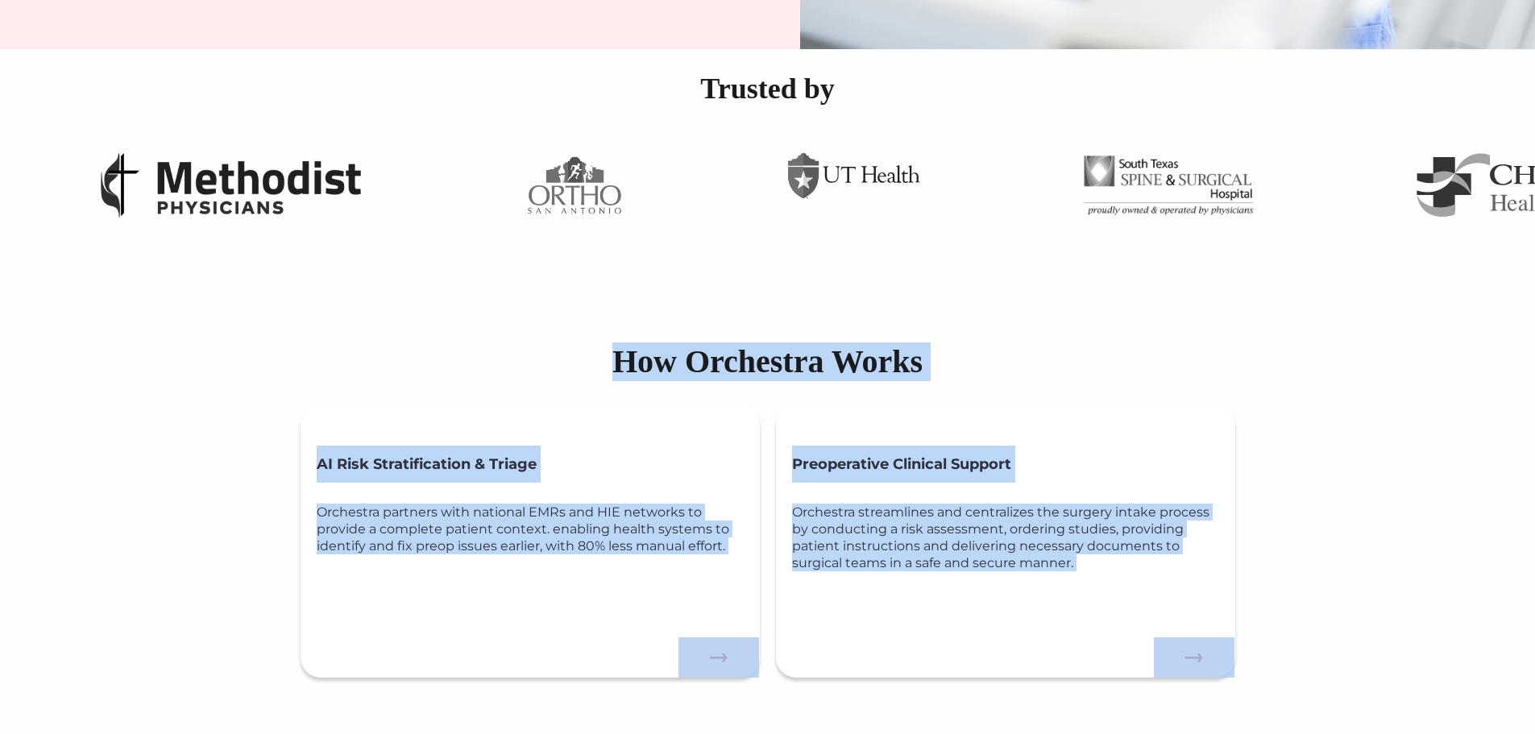
click at [1321, 657] on div "How Orchestra Works AI Risk Stratification & Triage Orchestra partners with nat…" at bounding box center [767, 655] width 1535 height 643
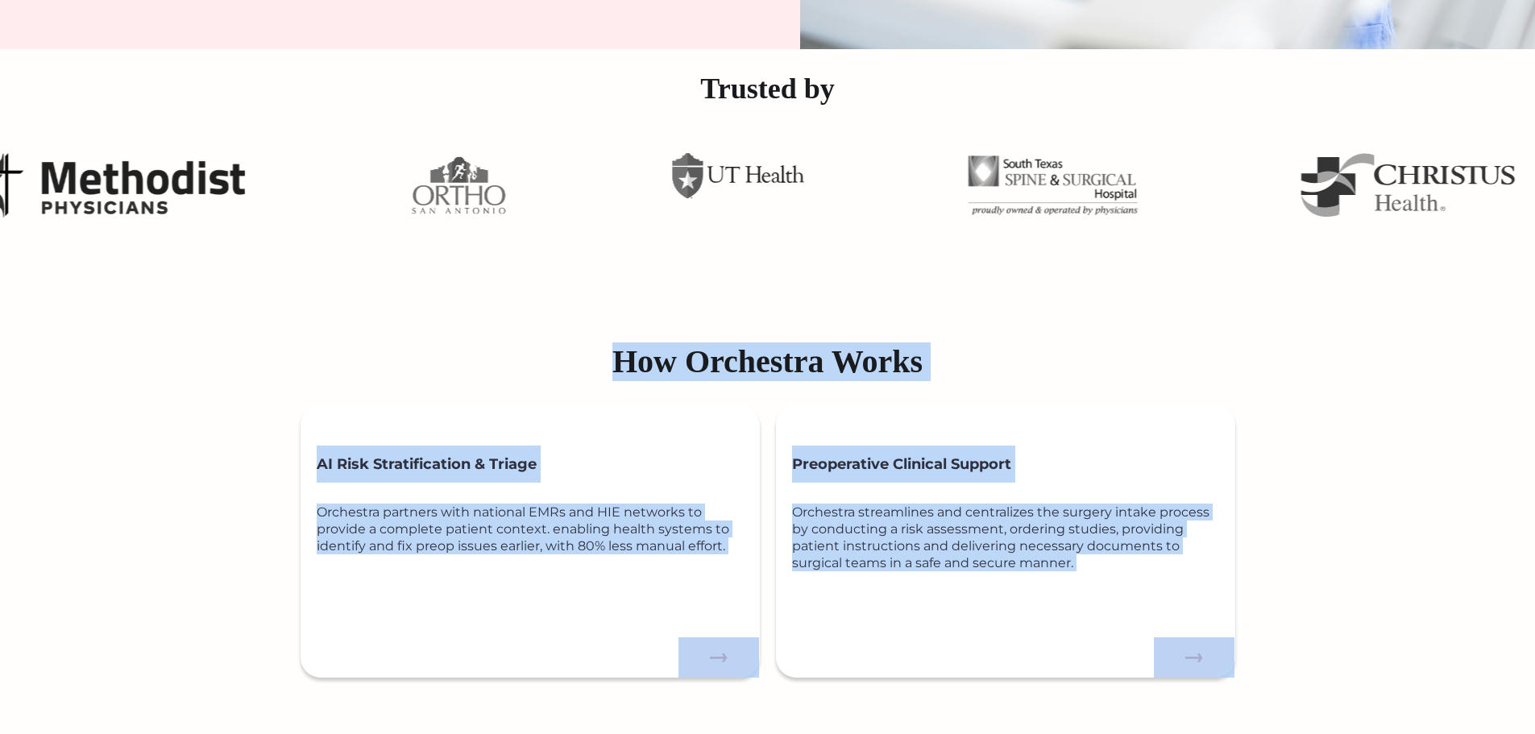
drag, startPoint x: 567, startPoint y: 347, endPoint x: 1260, endPoint y: 658, distance: 759.5
click at [1261, 657] on div "How Orchestra Works AI Risk Stratification & Triage Orchestra partners with nat…" at bounding box center [767, 655] width 1535 height 643
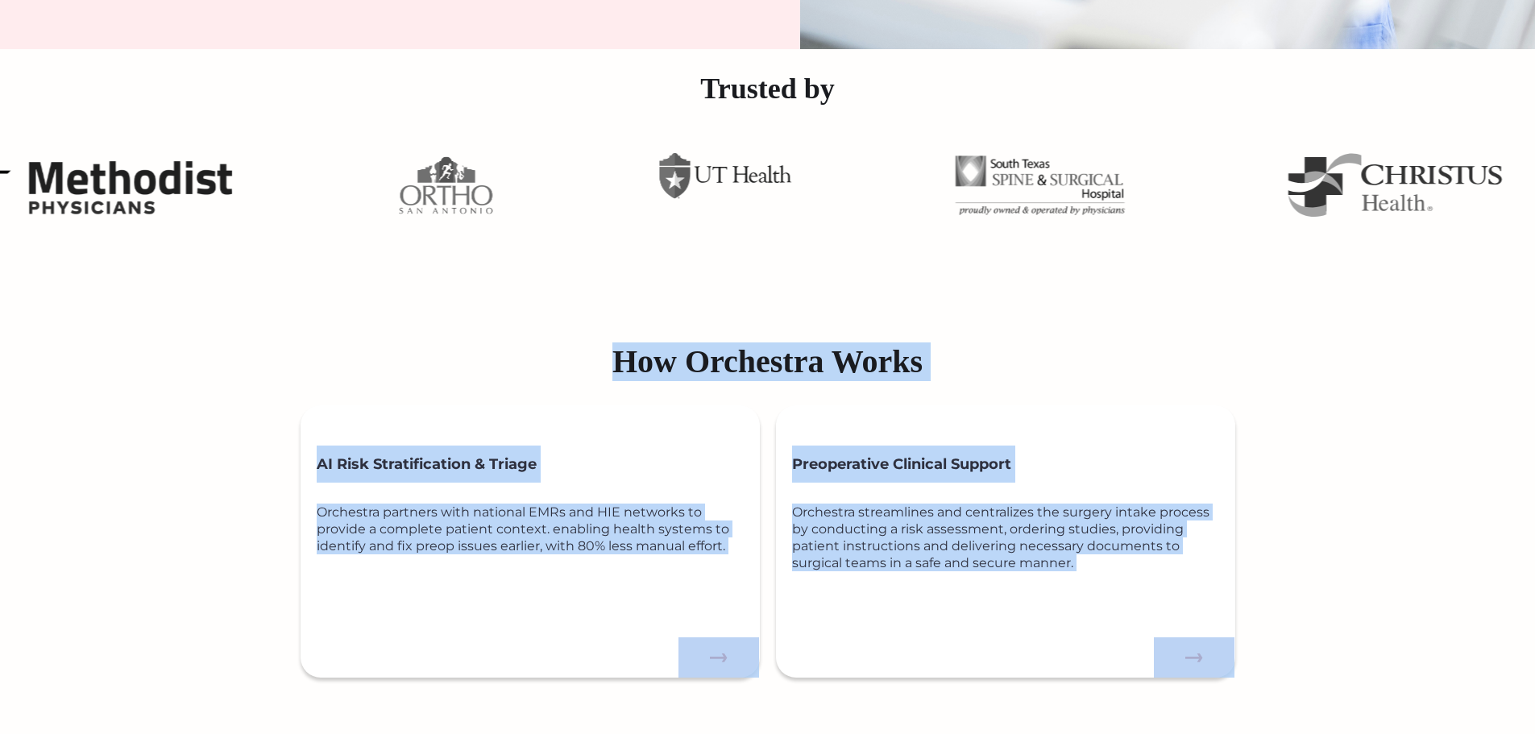
click at [1310, 666] on div "How Orchestra Works AI Risk Stratification & Triage Orchestra partners with nat…" at bounding box center [767, 655] width 1535 height 643
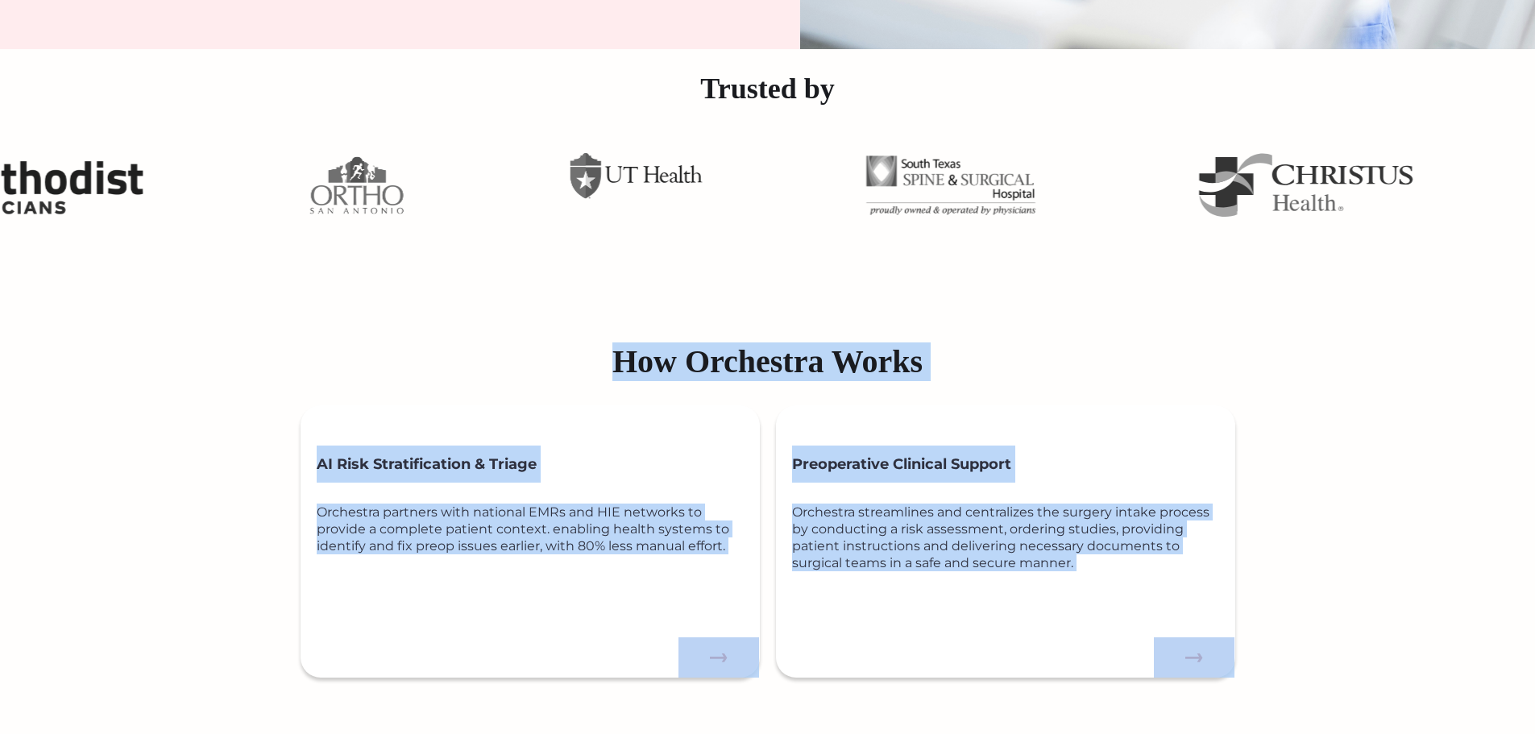
drag, startPoint x: 557, startPoint y: 340, endPoint x: 1253, endPoint y: 670, distance: 770.2
click at [1253, 670] on div "How Orchestra Works AI Risk Stratification & Triage Orchestra partners with nat…" at bounding box center [767, 655] width 1535 height 643
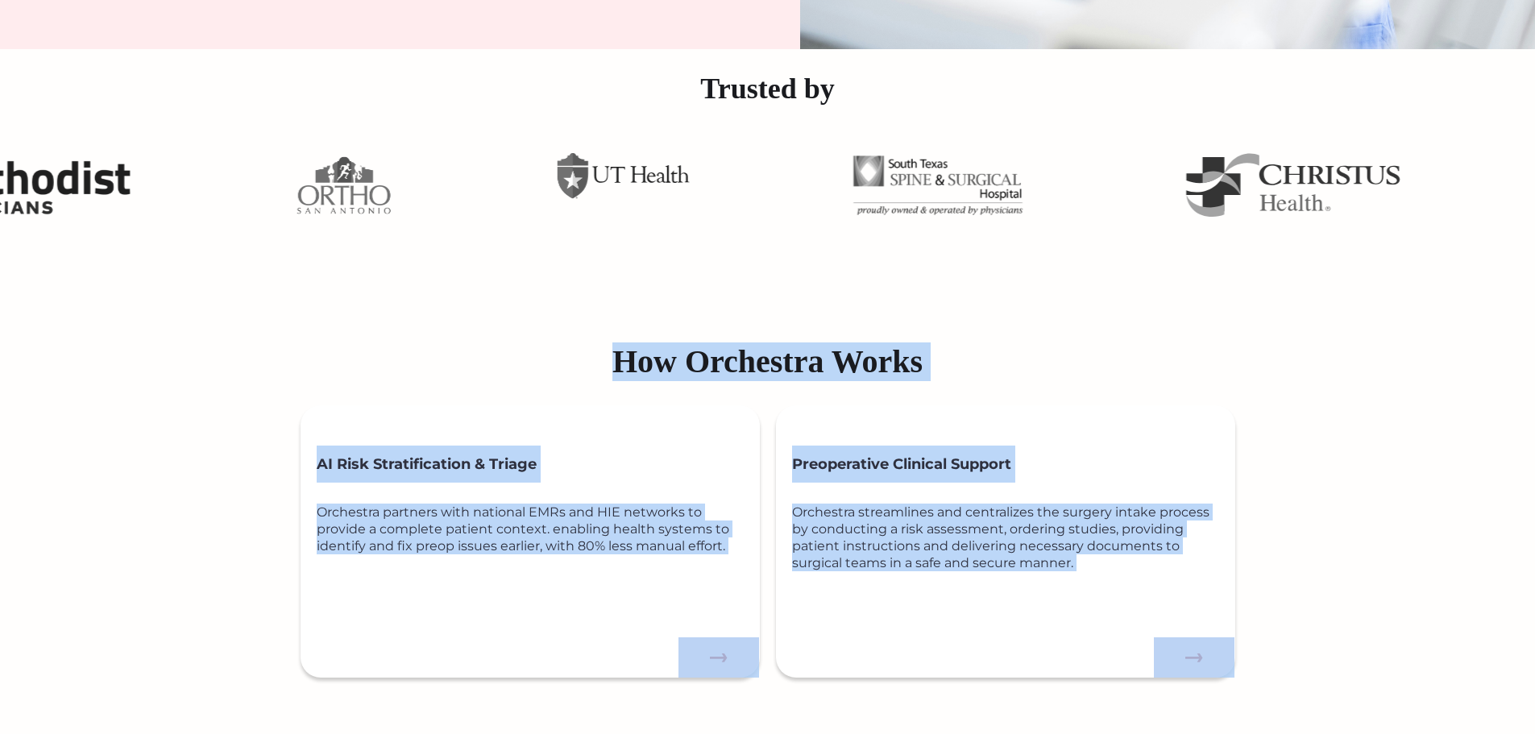
drag, startPoint x: 1329, startPoint y: 605, endPoint x: 815, endPoint y: 496, distance: 525.6
click at [1326, 604] on div "How Orchestra Works AI Risk Stratification & Triage Orchestra partners with nat…" at bounding box center [767, 655] width 1535 height 643
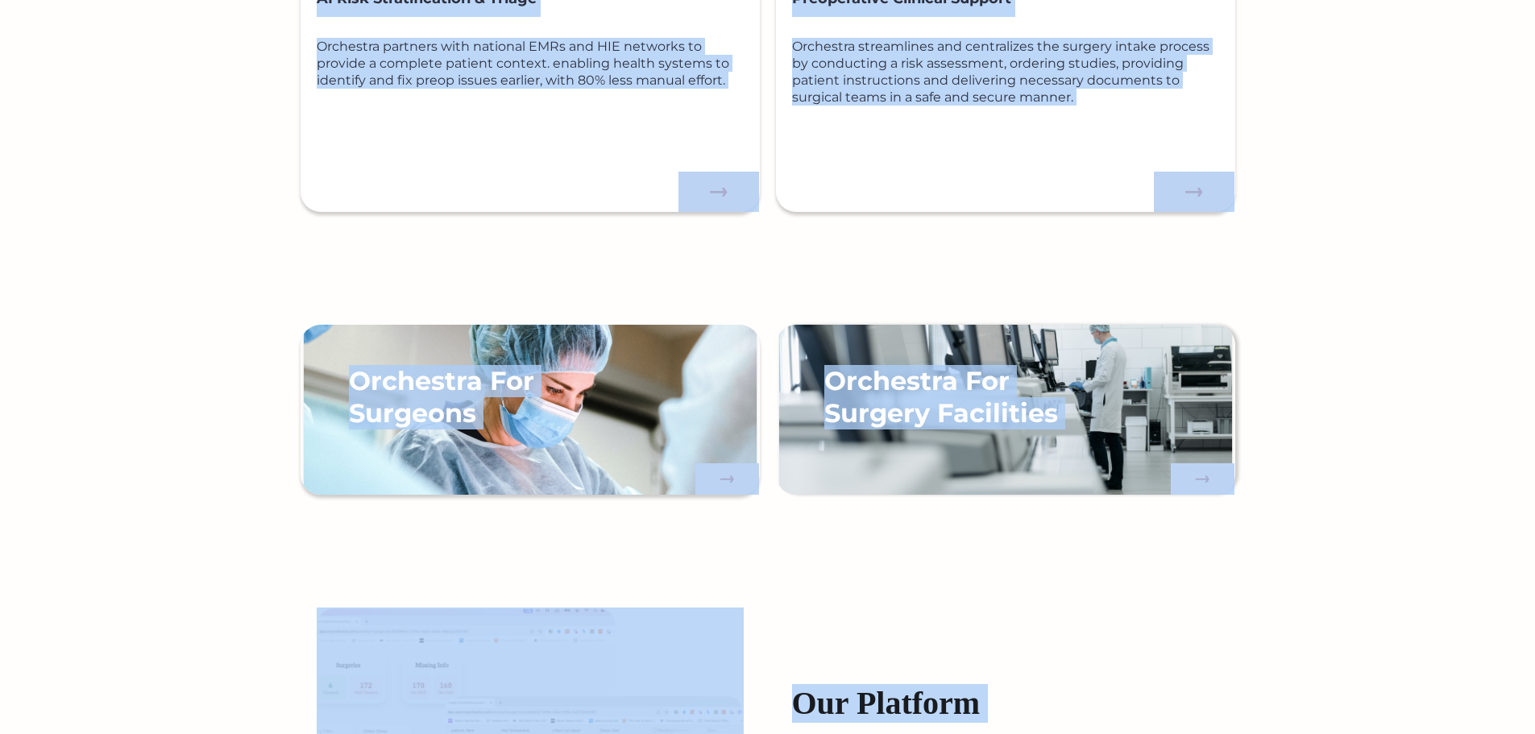
scroll to position [1284, 0]
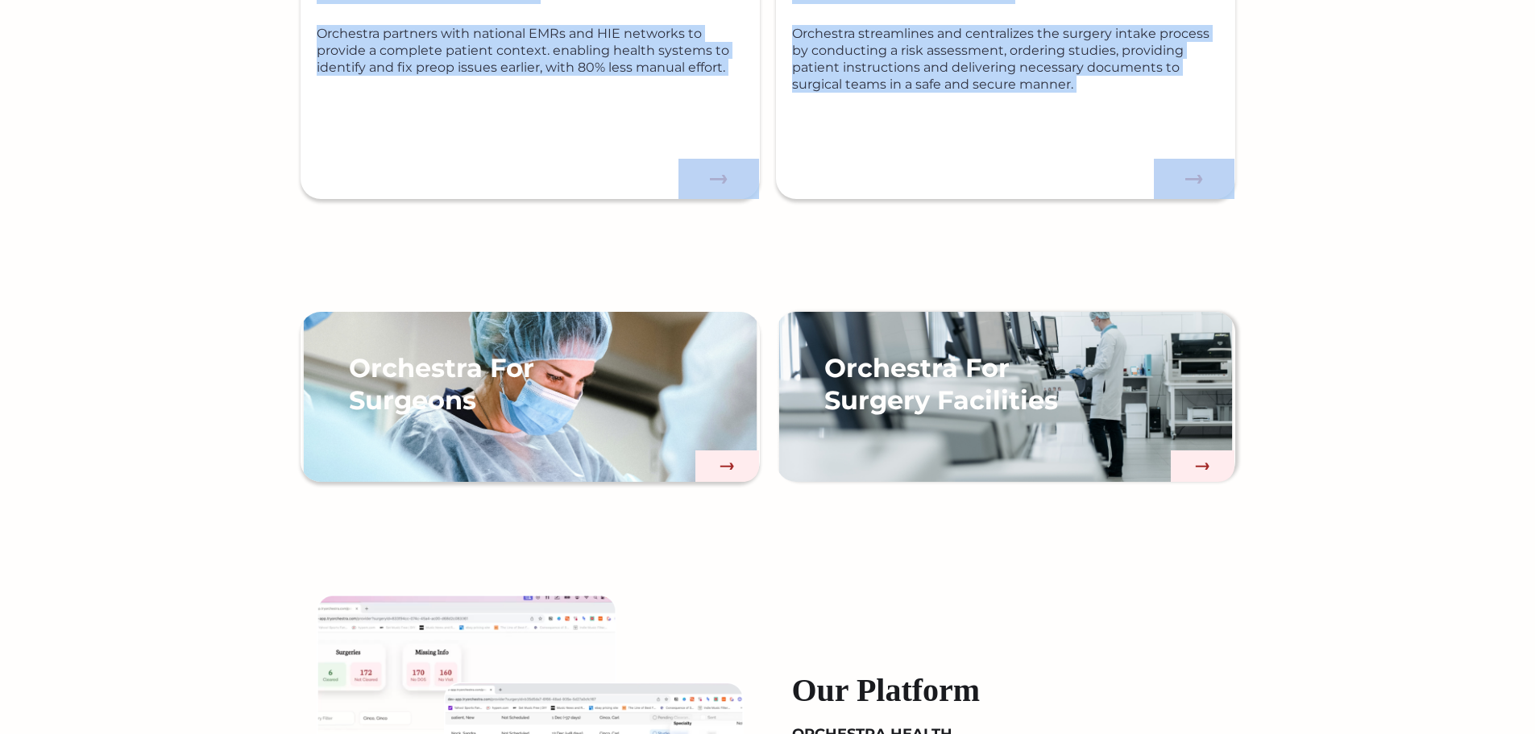
drag, startPoint x: 691, startPoint y: 396, endPoint x: 1238, endPoint y: 189, distance: 585.0
click at [1238, 189] on div "How Orchestra Works AI Risk Stratification & Triage Orchestra partners with nat…" at bounding box center [767, 177] width 1535 height 643
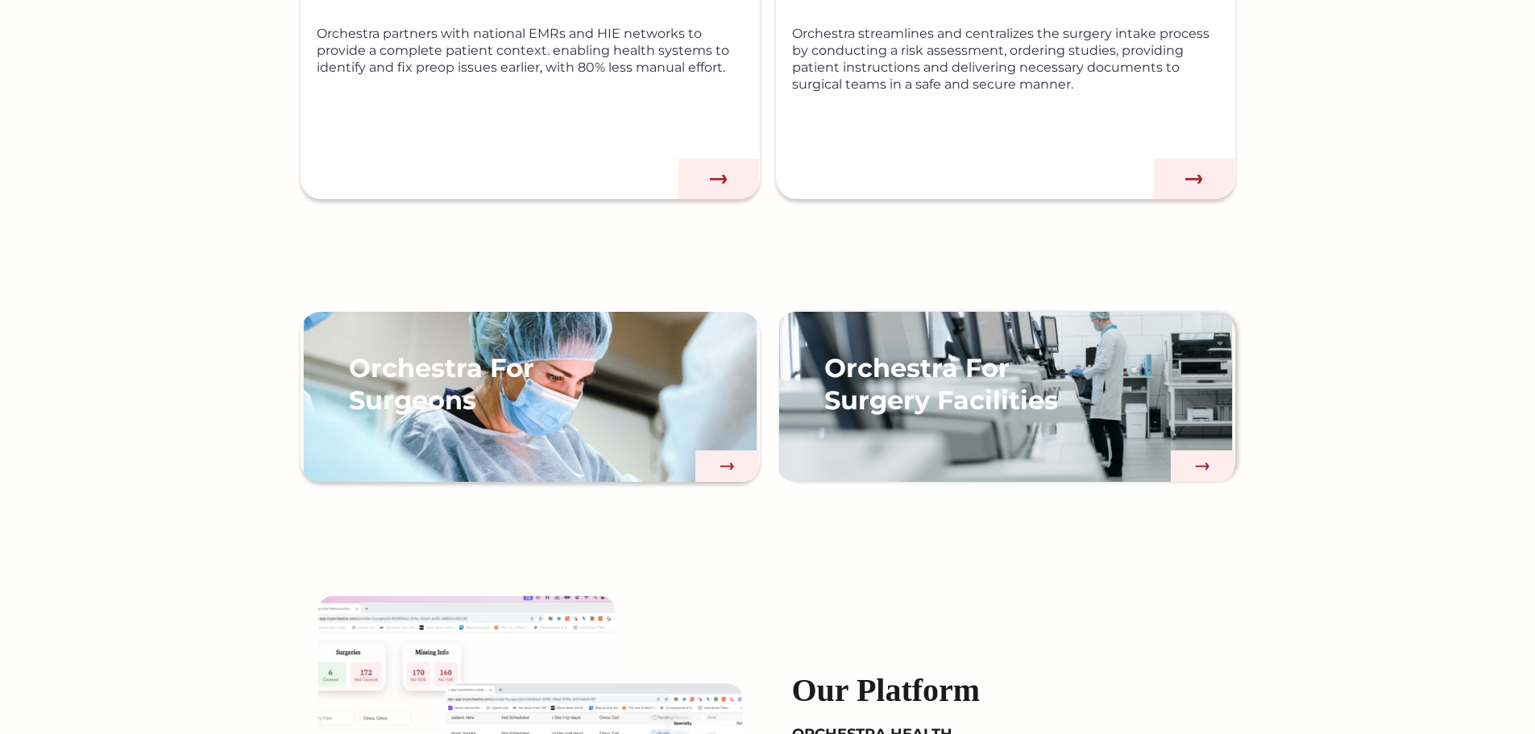
click at [1300, 243] on div "How Orchestra Works AI Risk Stratification & Triage Orchestra partners with nat…" at bounding box center [767, 177] width 1535 height 643
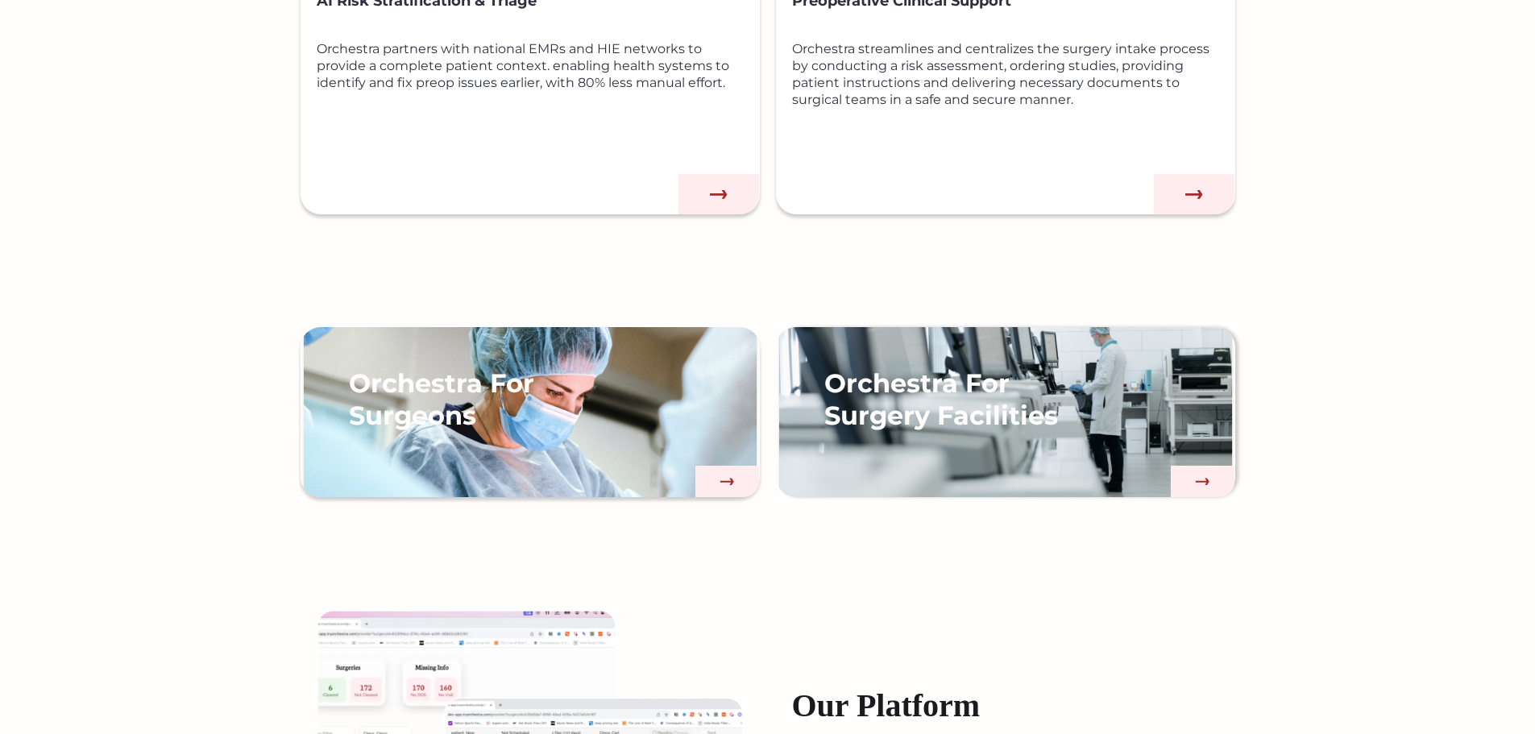
scroll to position [962, 0]
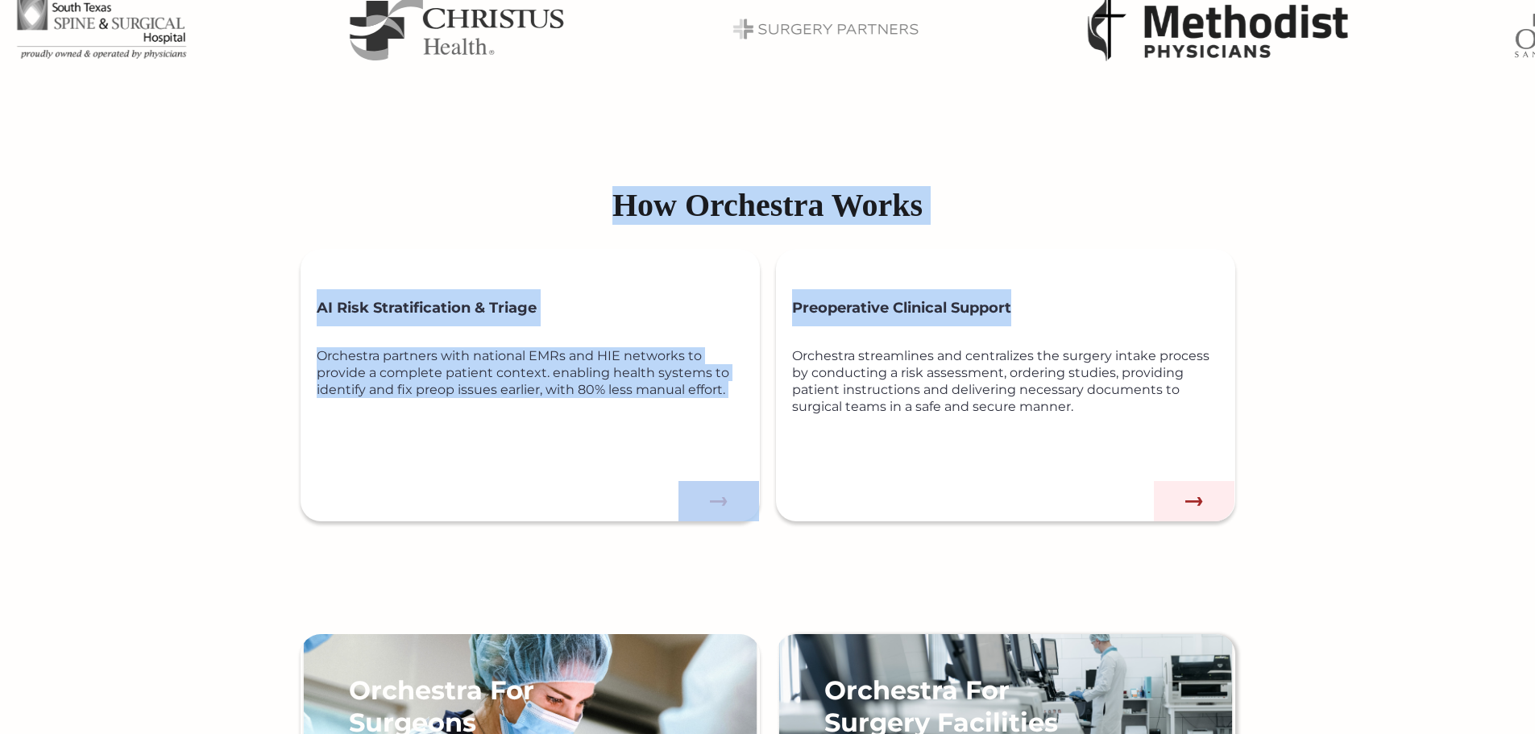
drag, startPoint x: 709, startPoint y: 272, endPoint x: 1225, endPoint y: 521, distance: 573.0
click at [1225, 521] on div "How Orchestra Works AI Risk Stratification & Triage Orchestra partners with nat…" at bounding box center [767, 499] width 1535 height 643
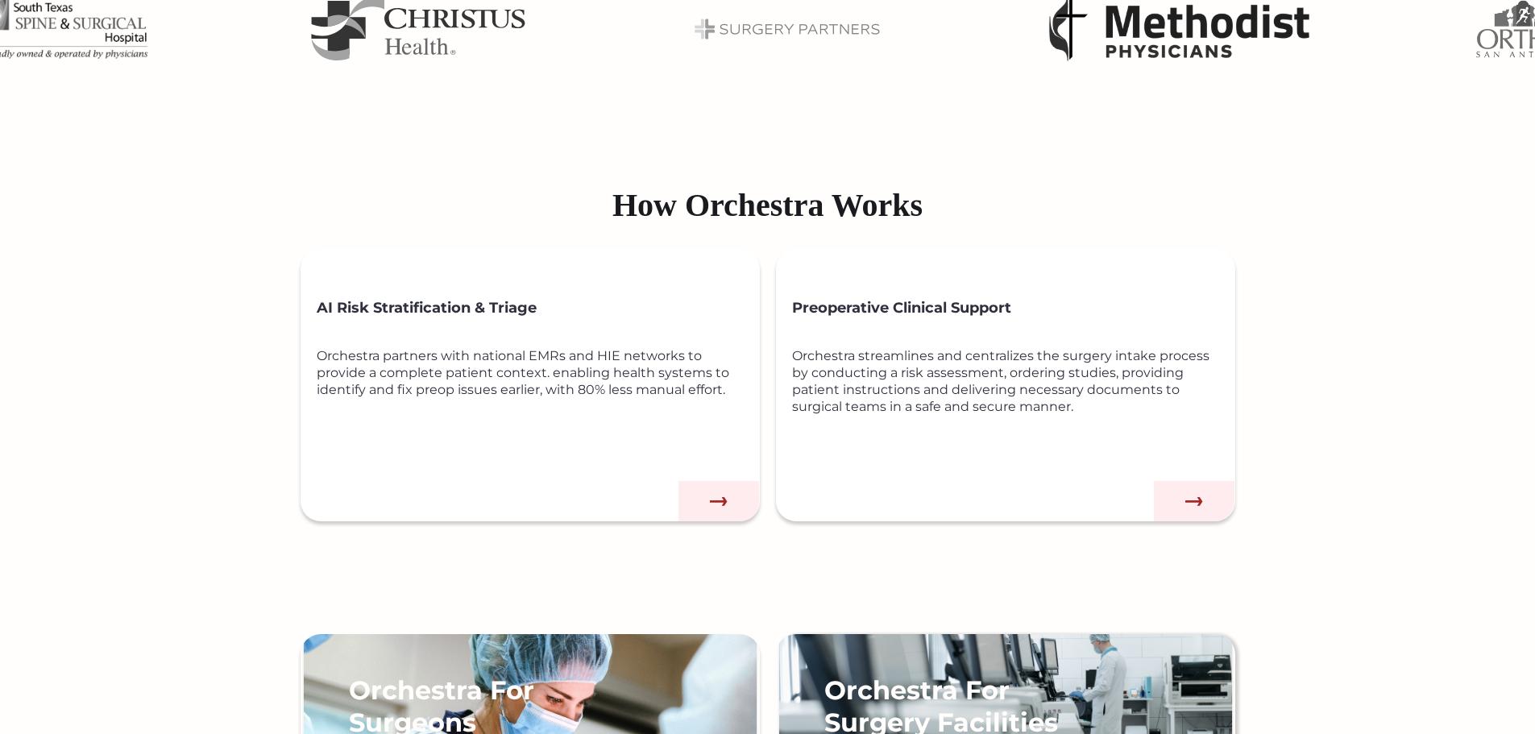
click at [1309, 543] on div "How Orchestra Works AI Risk Stratification & Triage Orchestra partners with nat…" at bounding box center [767, 499] width 1535 height 643
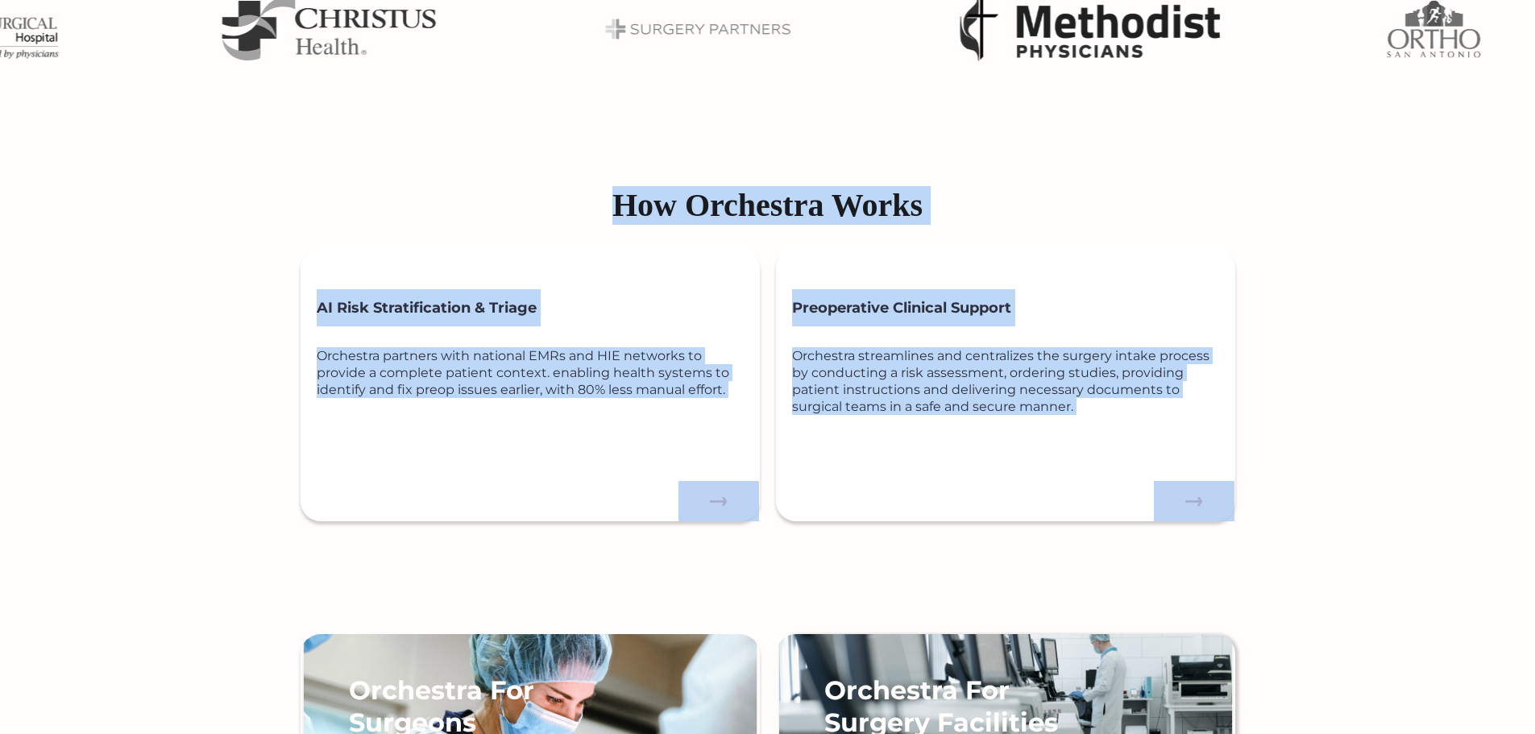
drag, startPoint x: 581, startPoint y: 207, endPoint x: 1216, endPoint y: 503, distance: 700.4
click at [1216, 503] on div "How Orchestra Works AI Risk Stratification & Triage Orchestra partners with nat…" at bounding box center [767, 499] width 1535 height 643
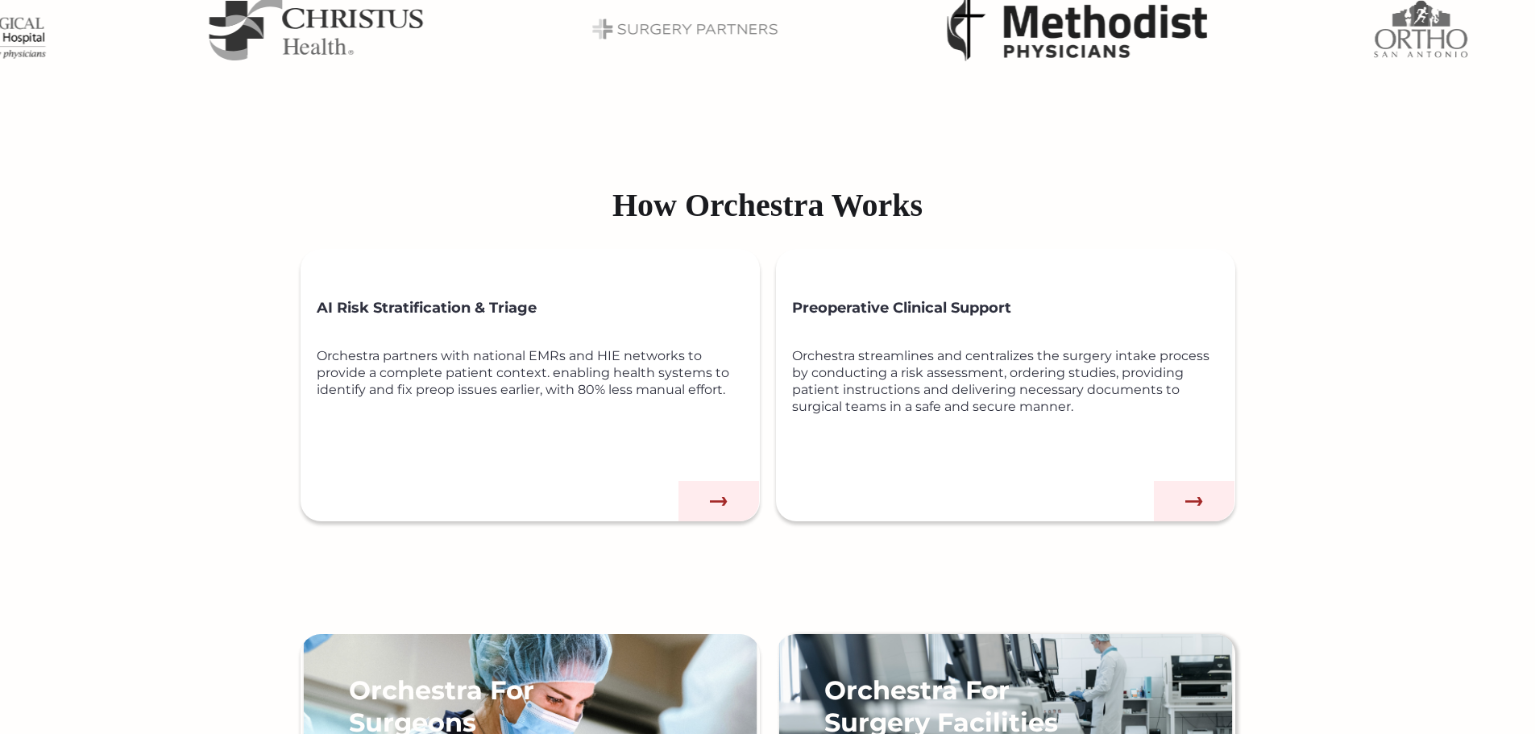
click at [1333, 538] on div "How Orchestra Works AI Risk Stratification & Triage Orchestra partners with nat…" at bounding box center [767, 499] width 1535 height 643
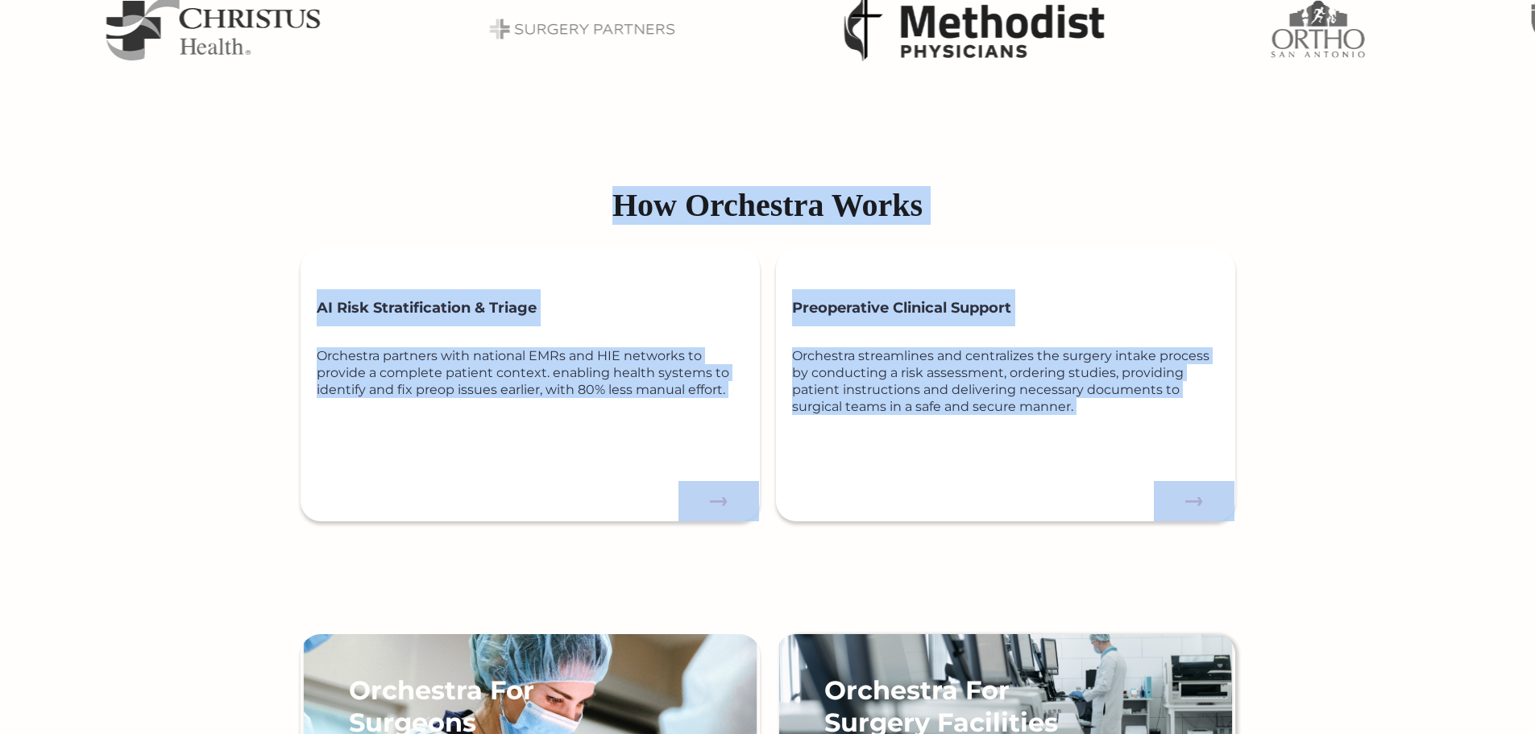
drag, startPoint x: 587, startPoint y: 197, endPoint x: 1241, endPoint y: 499, distance: 720.7
click at [1241, 499] on div "How Orchestra Works AI Risk Stratification & Triage Orchestra partners with nat…" at bounding box center [767, 499] width 1535 height 643
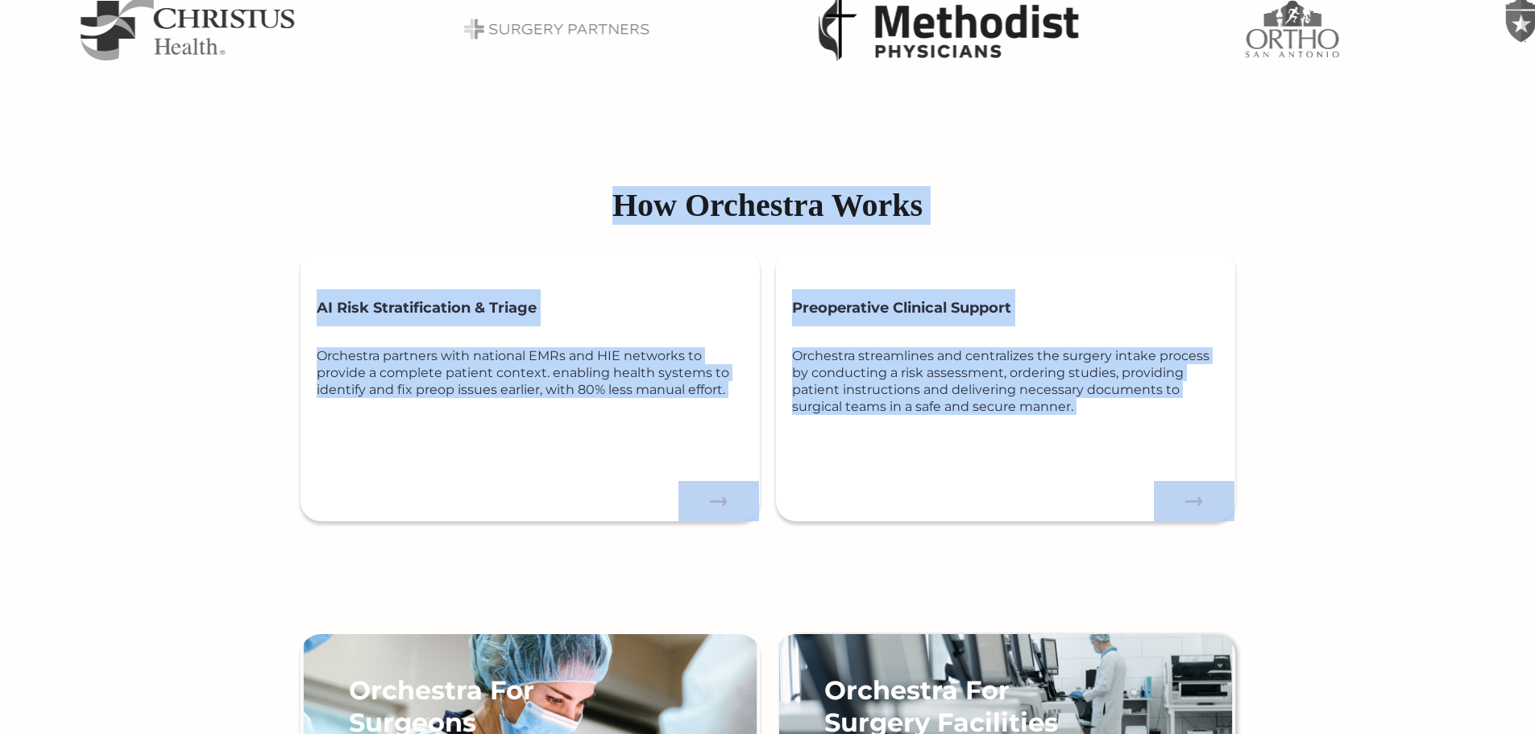
click at [1364, 501] on div "How Orchestra Works AI Risk Stratification & Triage Orchestra partners with nat…" at bounding box center [767, 499] width 1535 height 643
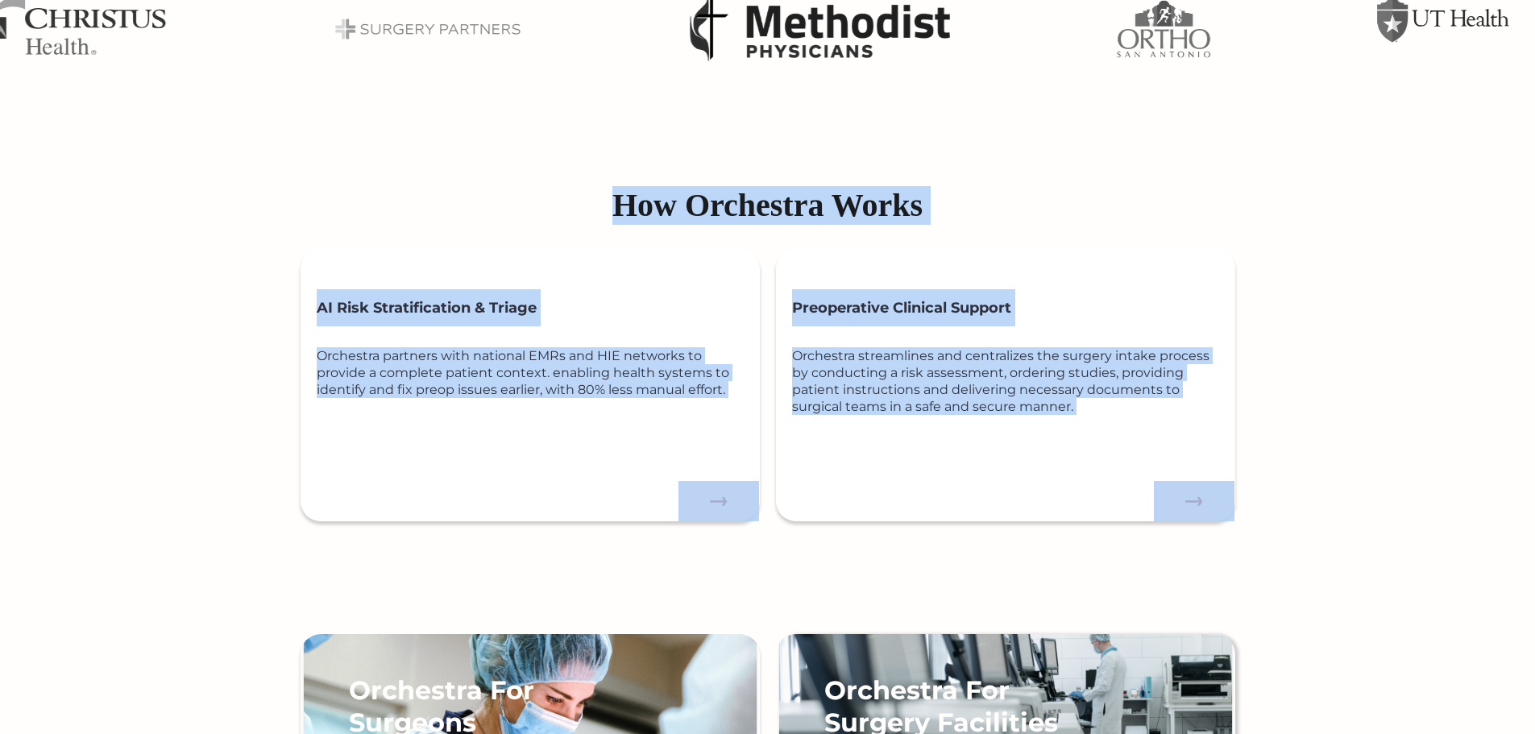
drag, startPoint x: 554, startPoint y: 193, endPoint x: 1230, endPoint y: 513, distance: 748.2
click at [1230, 513] on div "How Orchestra Works AI Risk Stratification & Triage Orchestra partners with nat…" at bounding box center [767, 499] width 1535 height 643
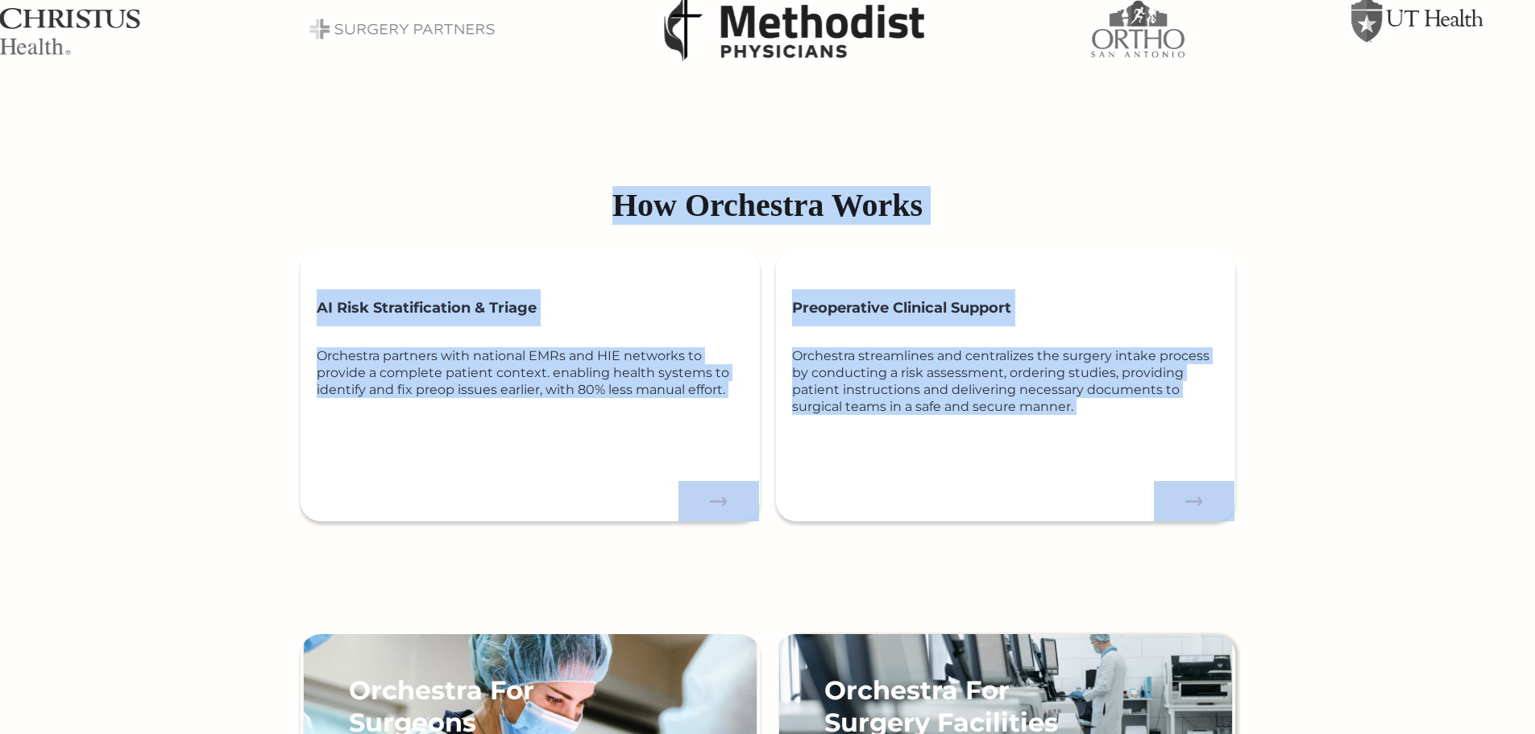
drag, startPoint x: 1320, startPoint y: 519, endPoint x: 989, endPoint y: 339, distance: 376.1
click at [1320, 519] on div "How Orchestra Works AI Risk Stratification & Triage Orchestra partners with nat…" at bounding box center [767, 499] width 1535 height 643
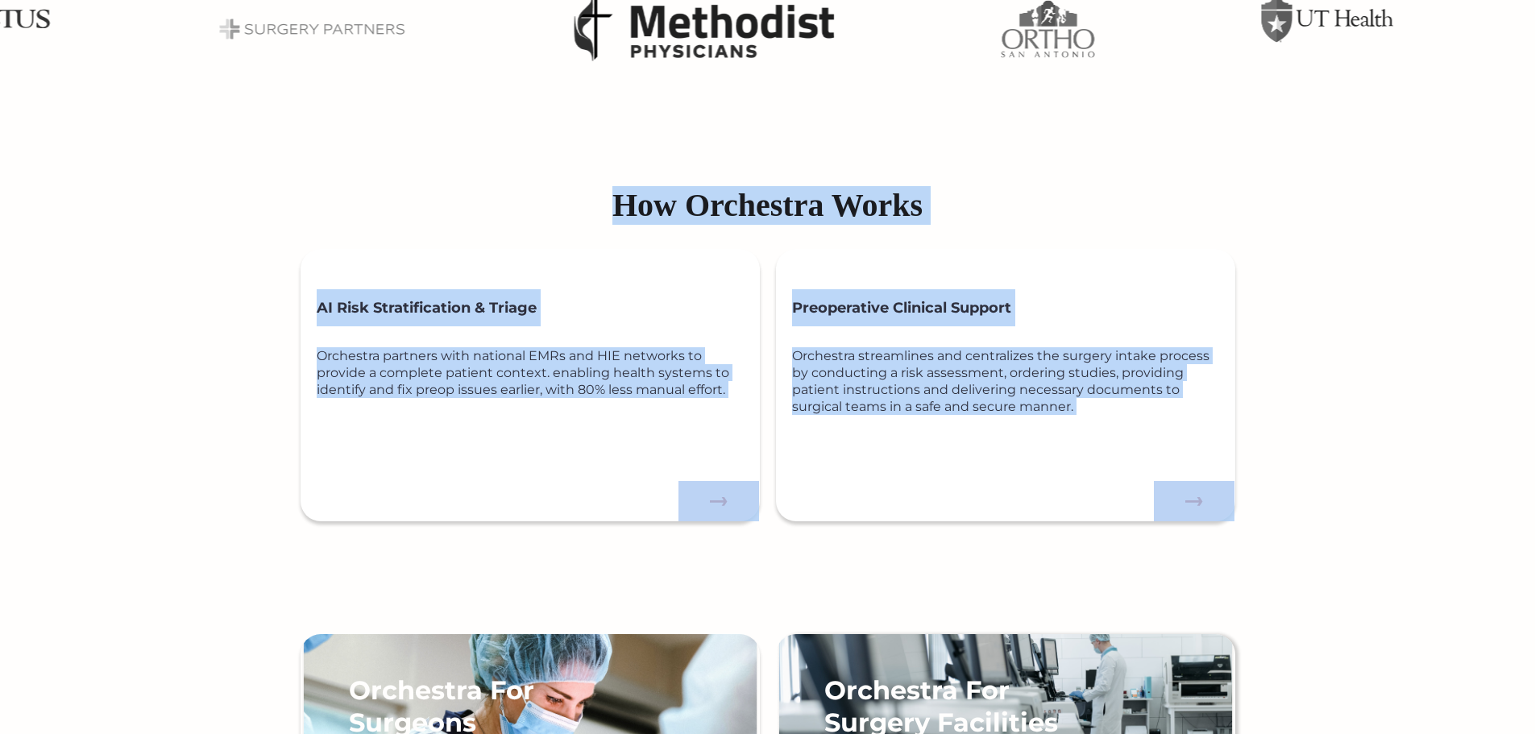
drag, startPoint x: 583, startPoint y: 197, endPoint x: 1259, endPoint y: 514, distance: 745.8
click at [1259, 514] on div "How Orchestra Works AI Risk Stratification & Triage Orchestra partners with nat…" at bounding box center [767, 499] width 1535 height 643
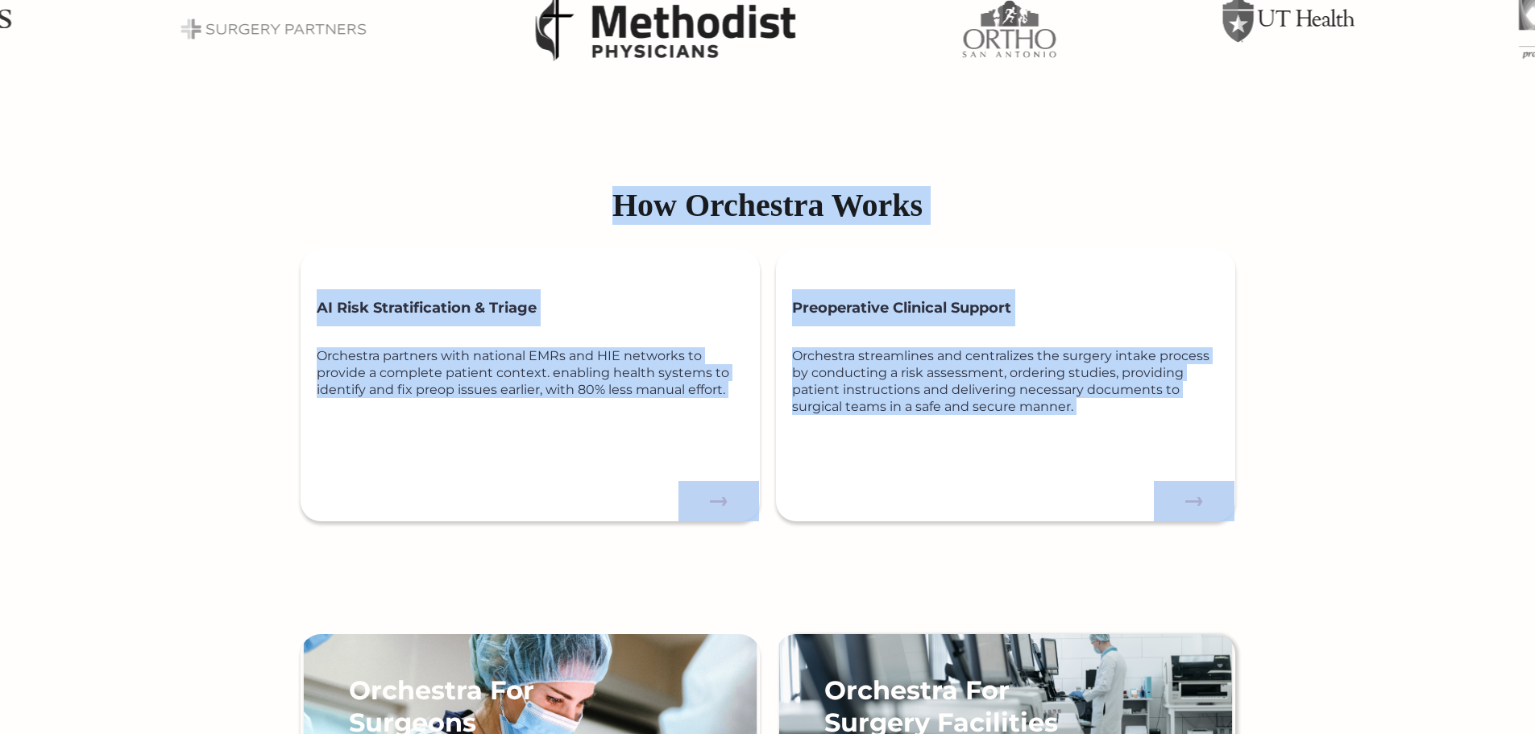
click at [1306, 511] on div "How Orchestra Works AI Risk Stratification & Triage Orchestra partners with nat…" at bounding box center [767, 499] width 1535 height 643
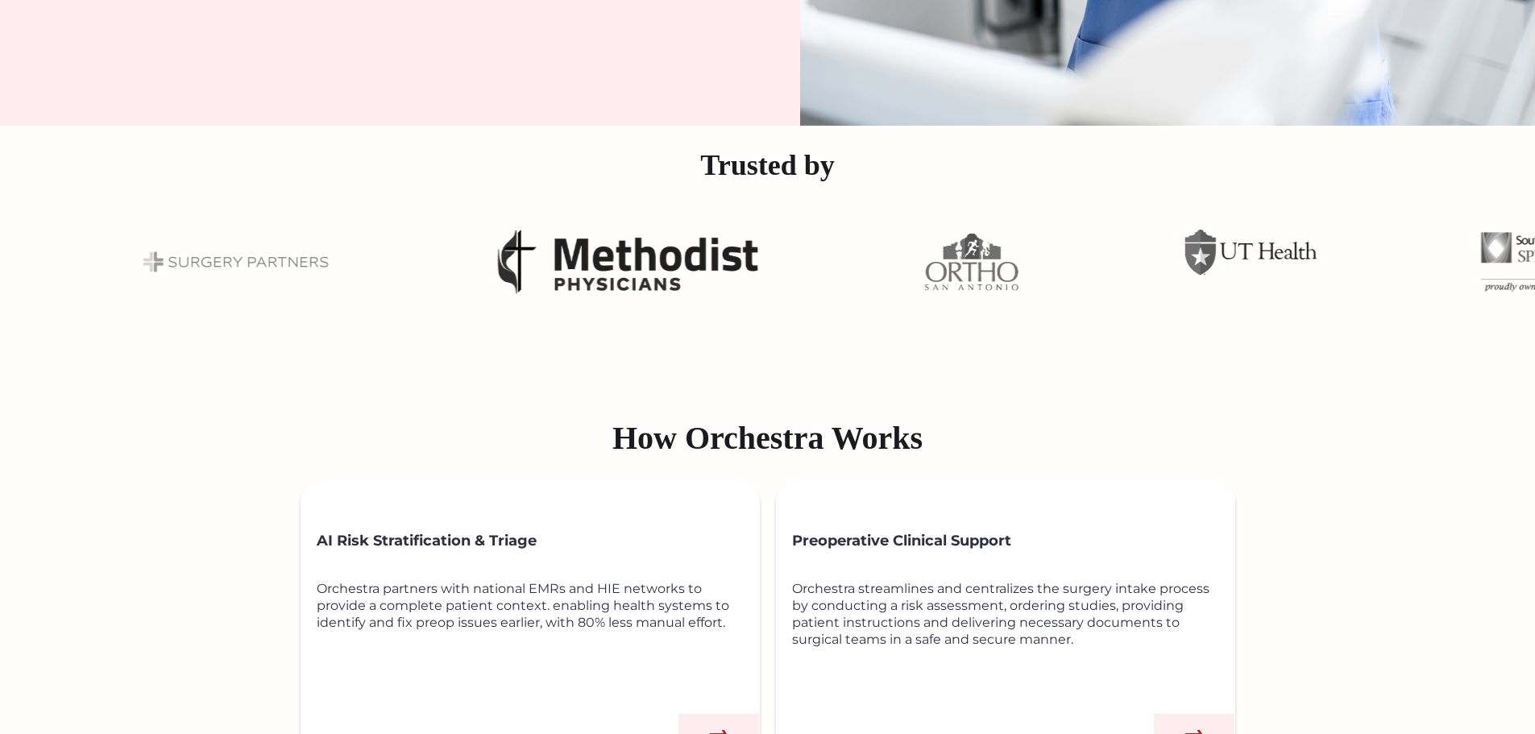
scroll to position [559, 0]
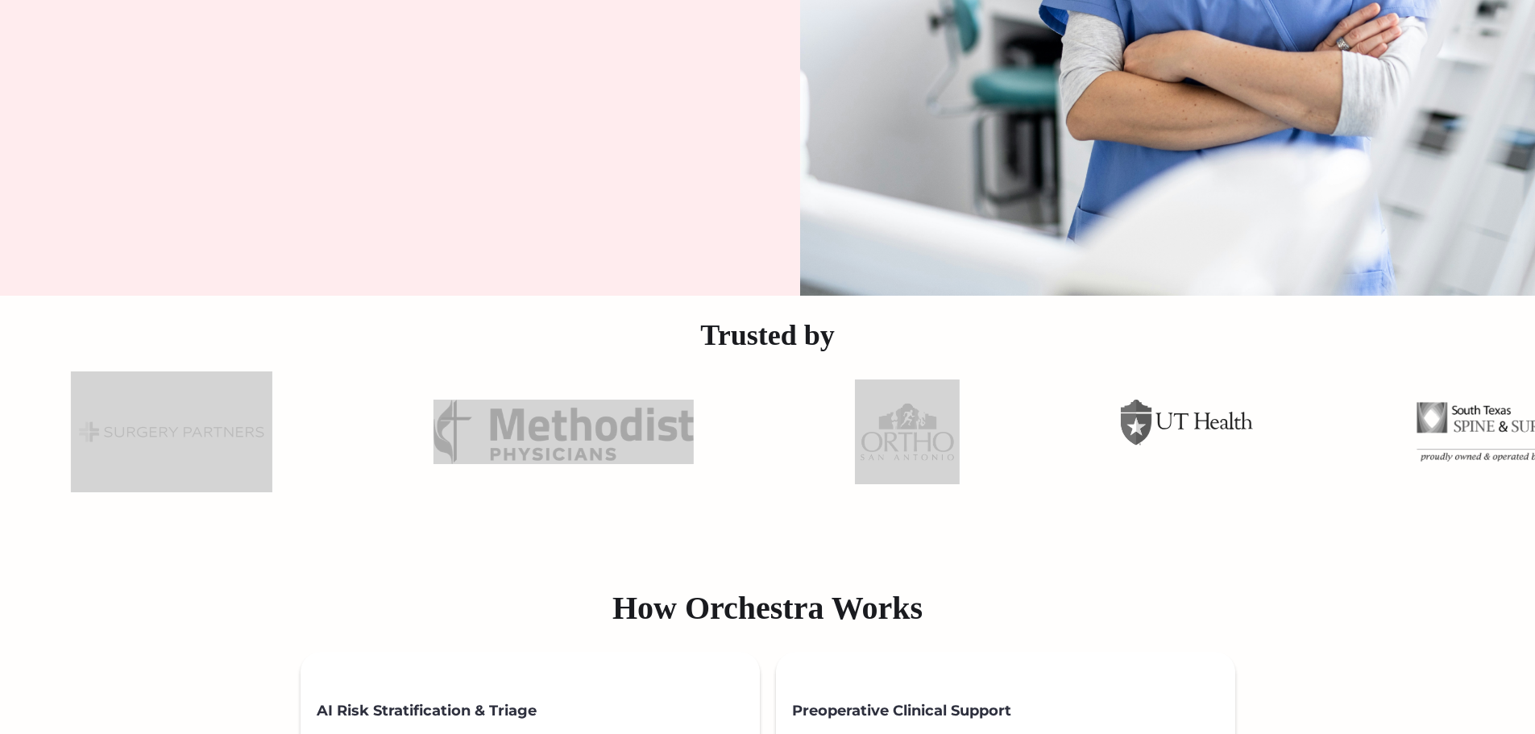
drag, startPoint x: 1026, startPoint y: 446, endPoint x: 458, endPoint y: 476, distance: 568.0
click at [458, 476] on div at bounding box center [1049, 431] width 4029 height 137
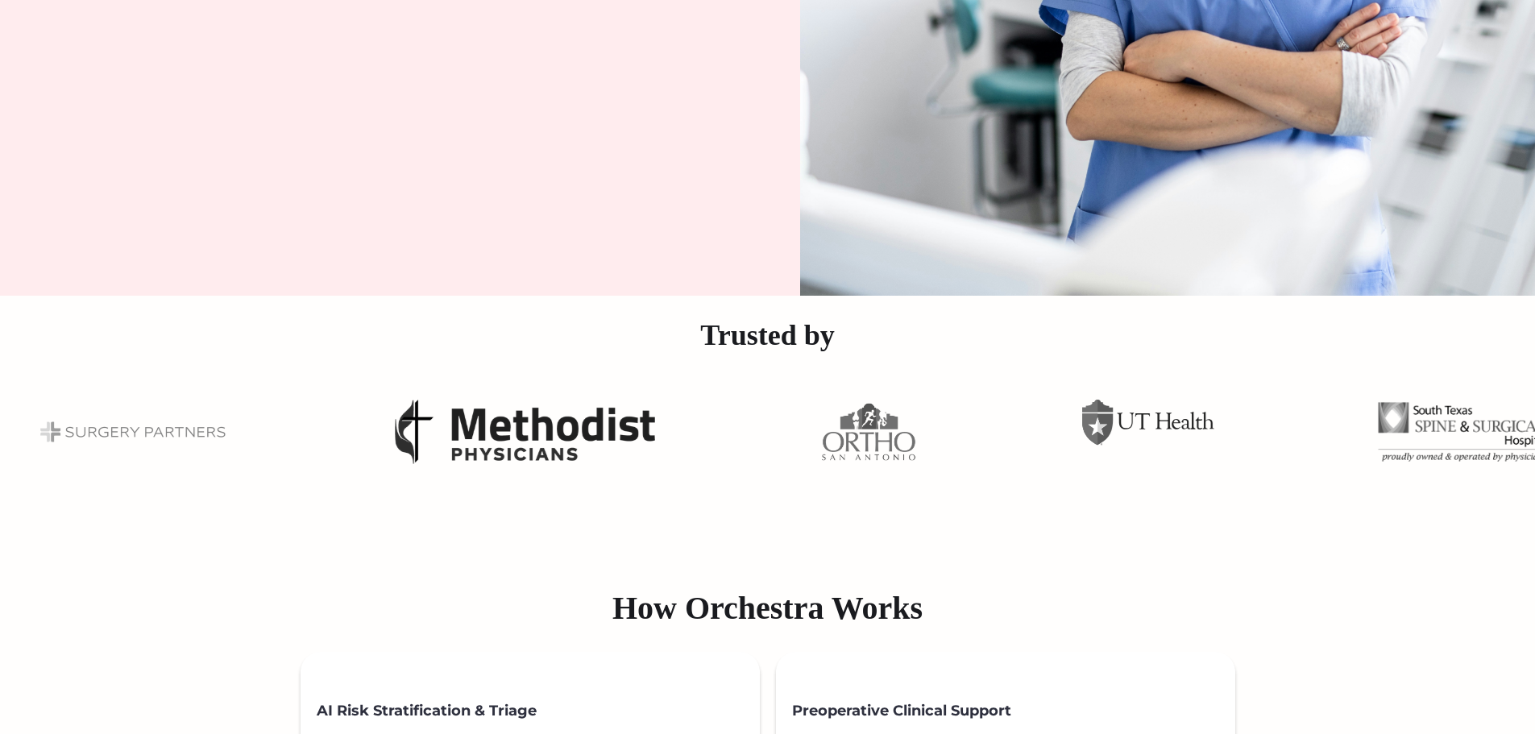
drag, startPoint x: 929, startPoint y: 539, endPoint x: 921, endPoint y: 538, distance: 8.1
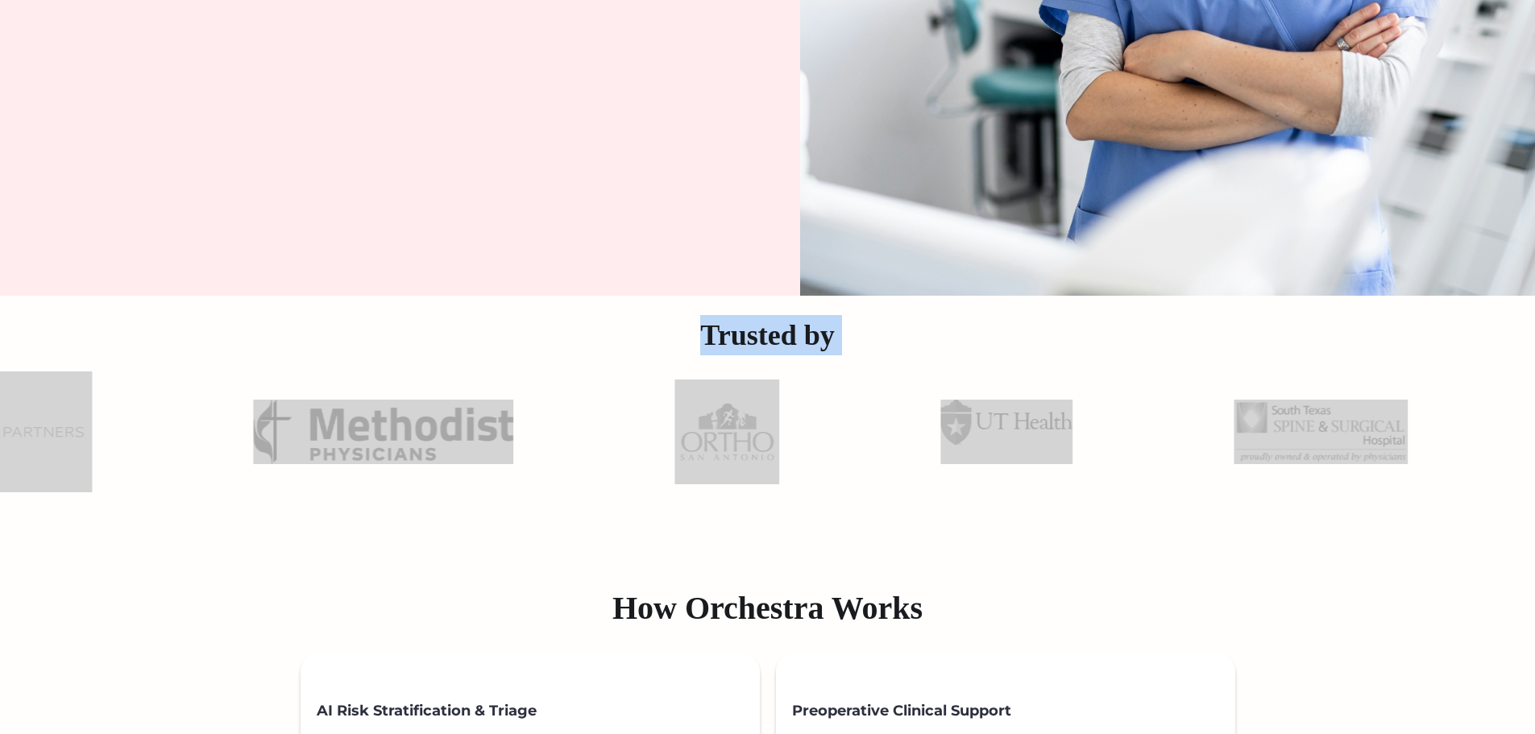
drag, startPoint x: 670, startPoint y: 339, endPoint x: 1473, endPoint y: 438, distance: 808.5
click at [1473, 438] on div "Trusted by" at bounding box center [767, 403] width 1535 height 193
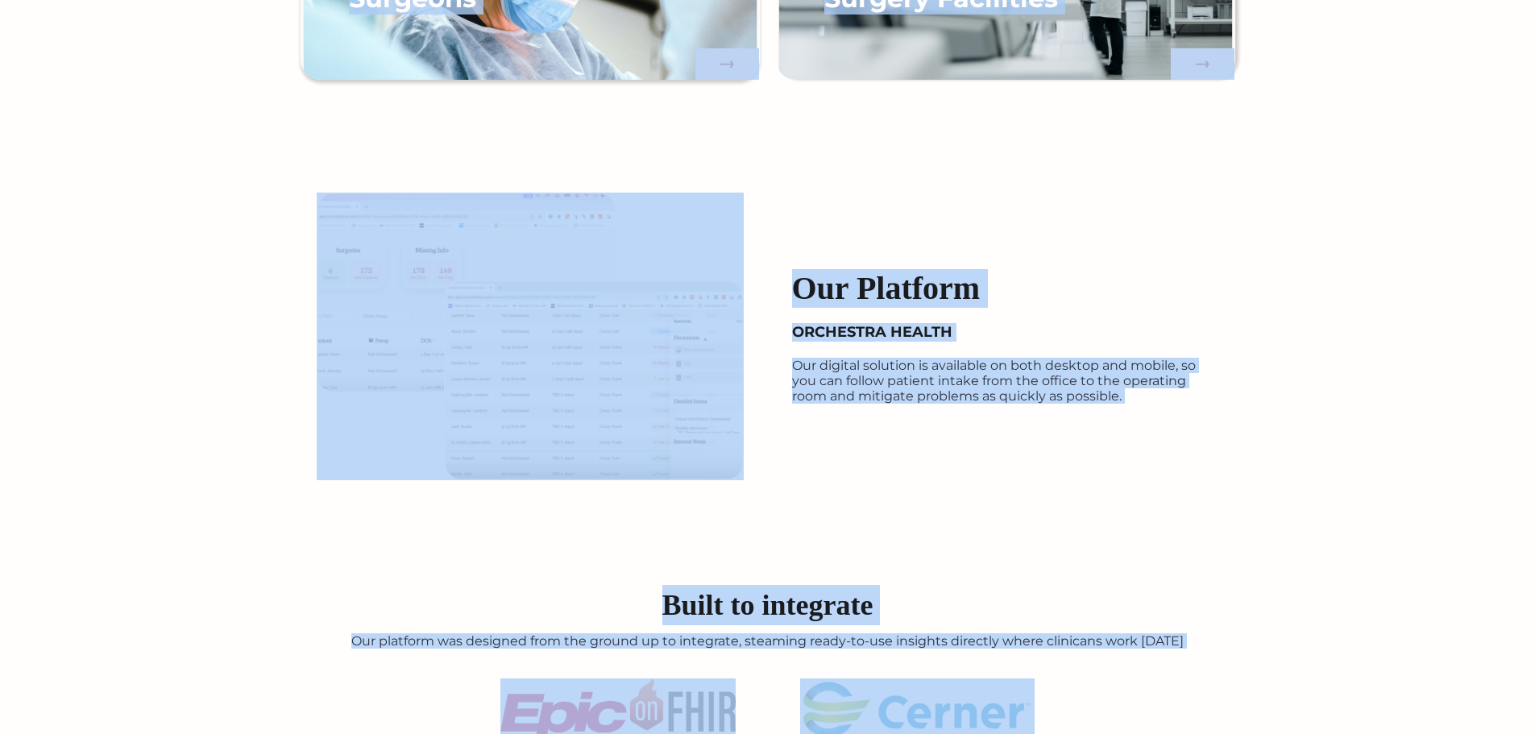
scroll to position [2105, 0]
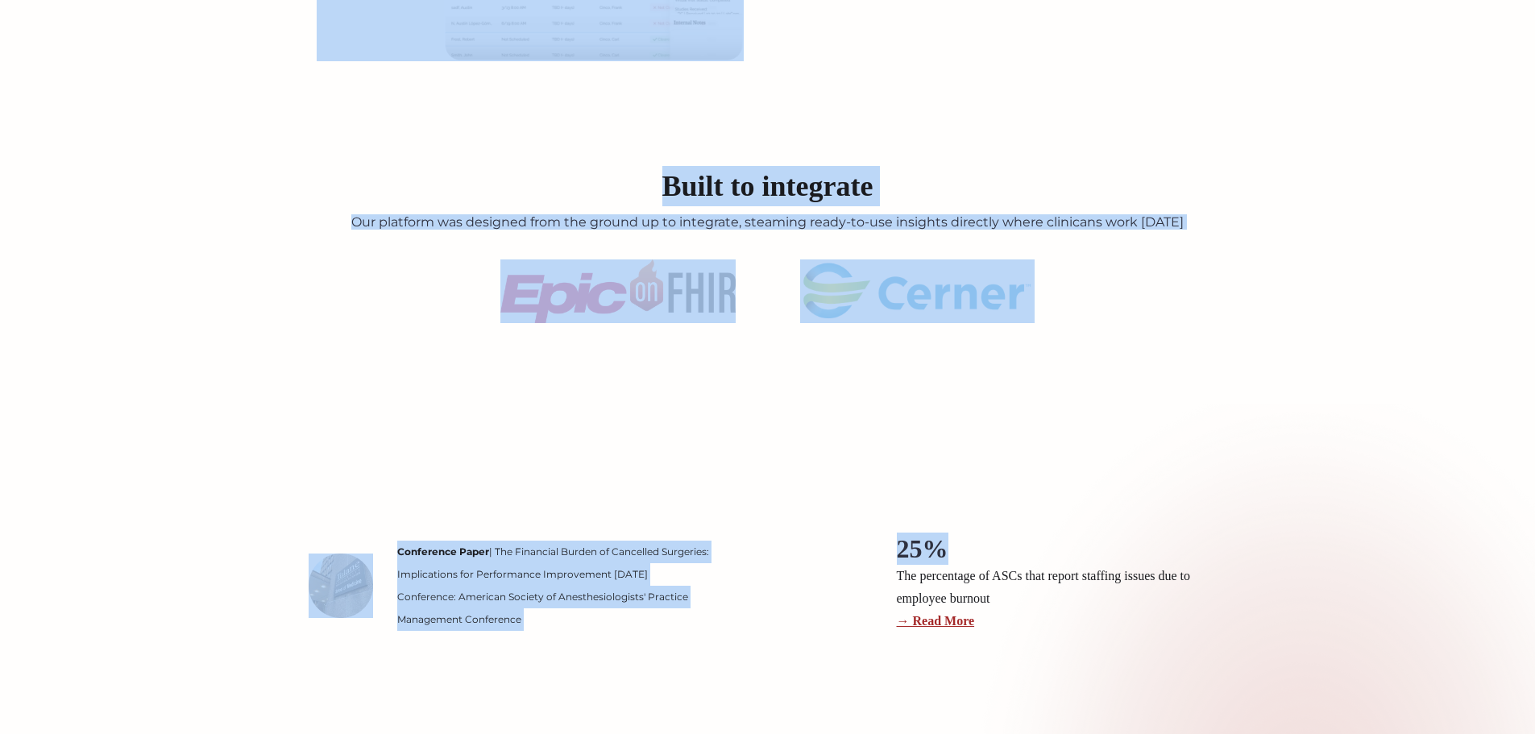
drag, startPoint x: 538, startPoint y: 317, endPoint x: 934, endPoint y: 410, distance: 406.3
click at [934, 410] on body "Orchestra Health Surgeons Facilities Contact Company Blog Log In Improve your s…" at bounding box center [767, 427] width 1535 height 5064
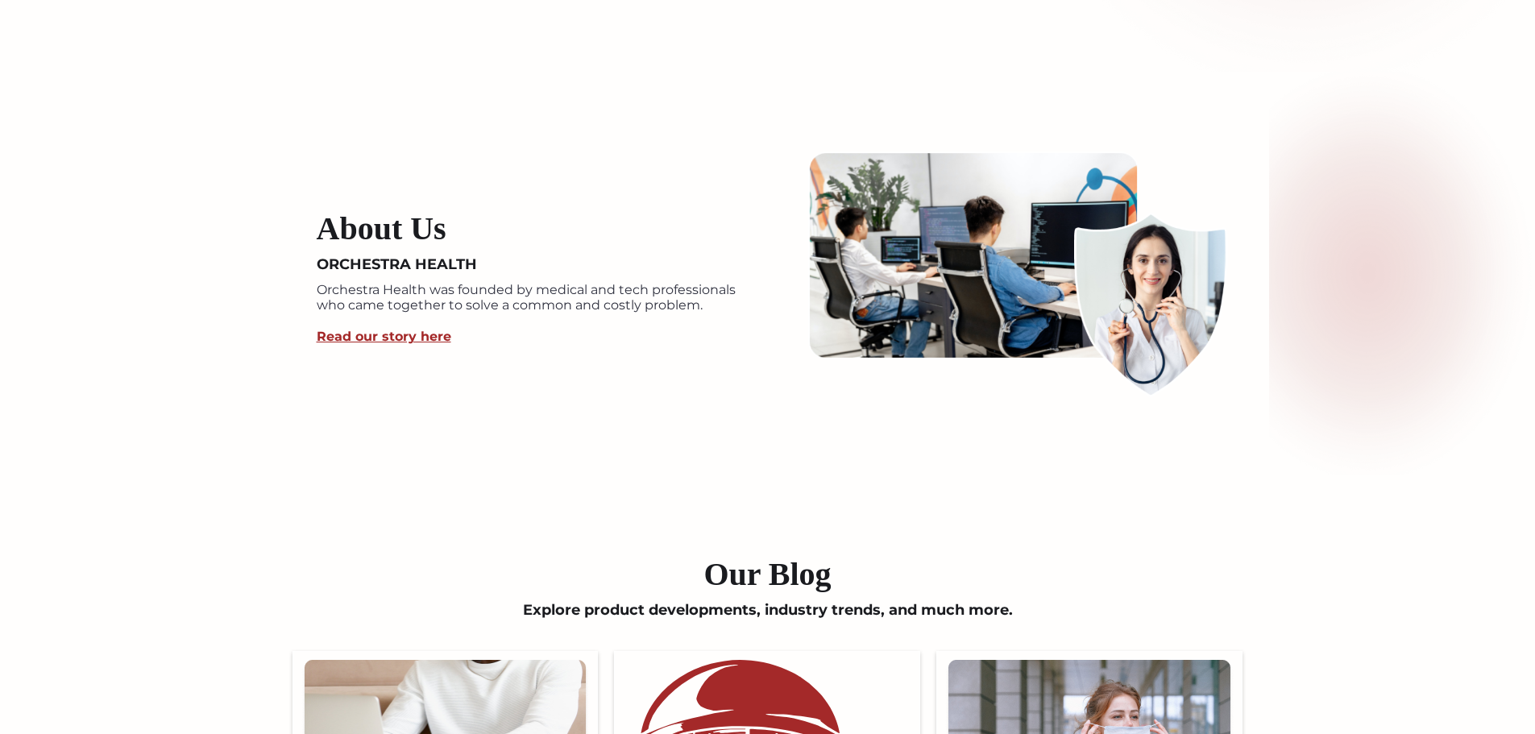
scroll to position [3395, 0]
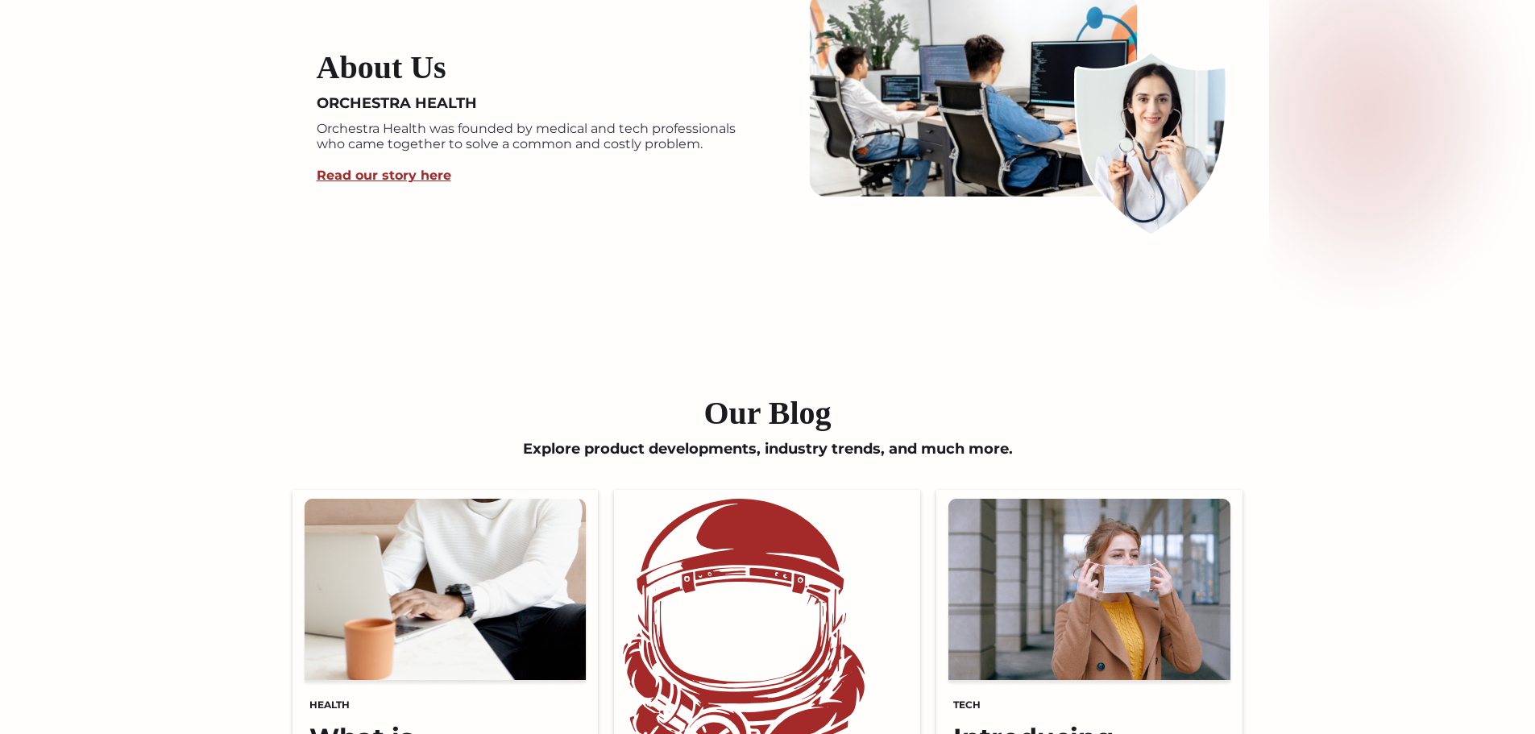
drag, startPoint x: 980, startPoint y: 585, endPoint x: 825, endPoint y: 214, distance: 402.4
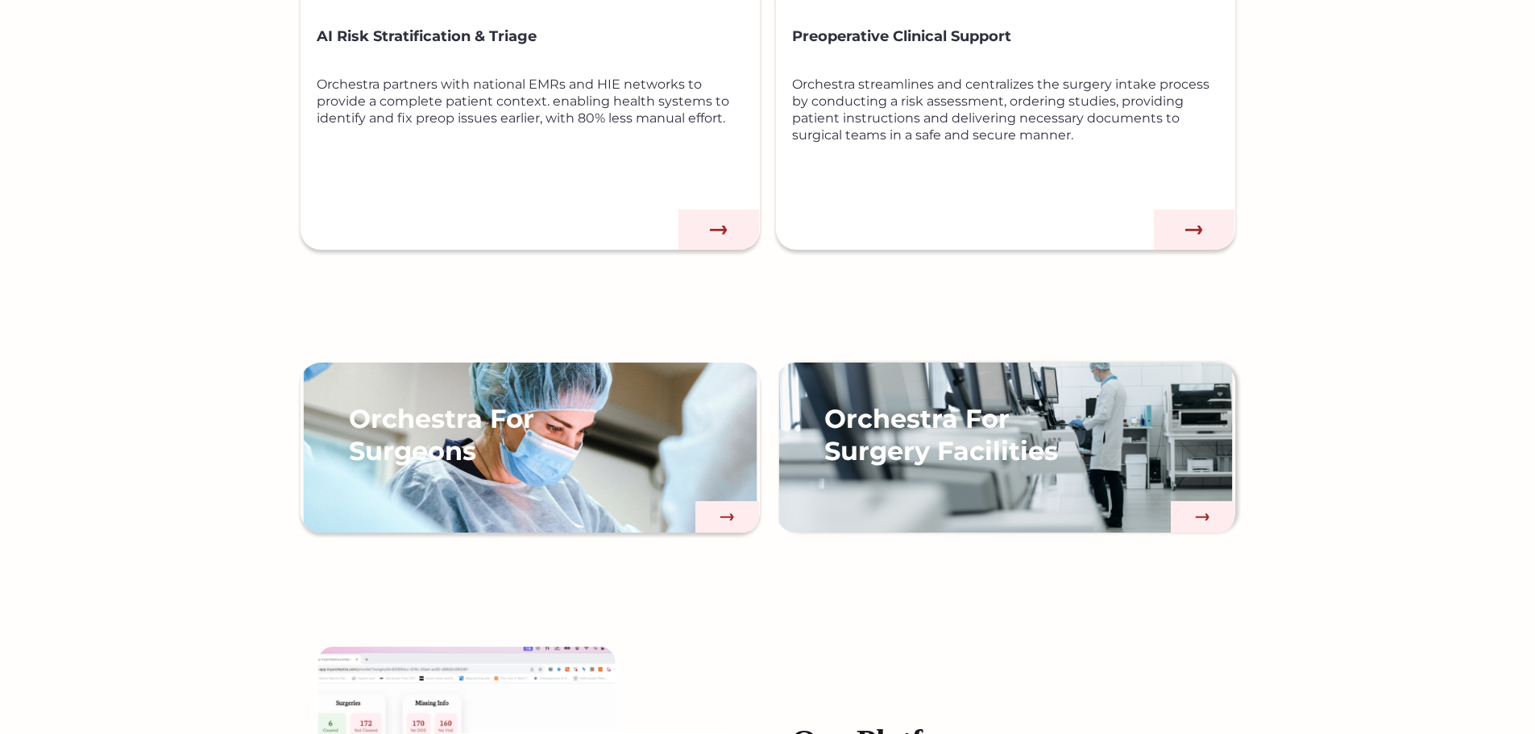
scroll to position [0, 0]
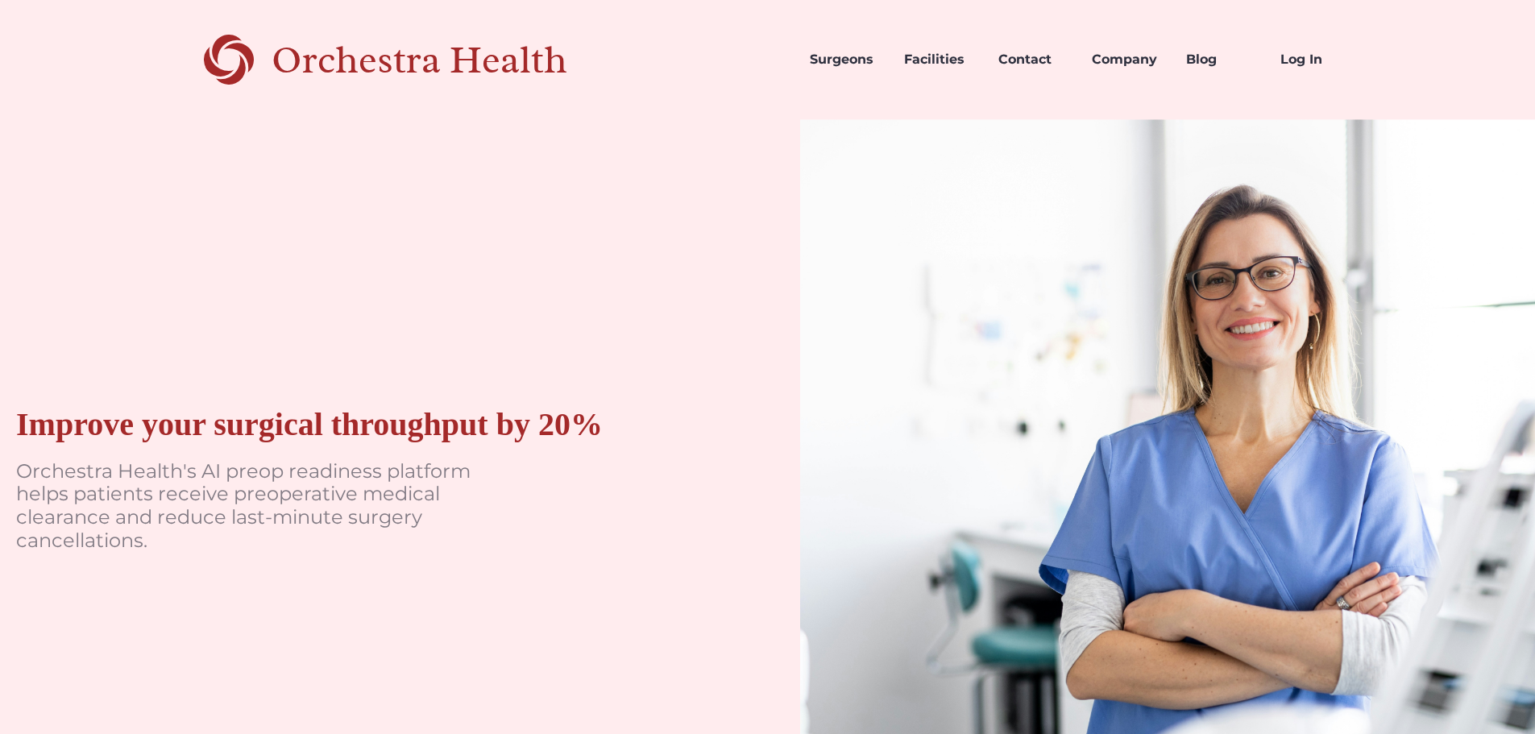
drag, startPoint x: 1313, startPoint y: 521, endPoint x: 1134, endPoint y: 116, distance: 442.6
